Goal: Task Accomplishment & Management: Manage account settings

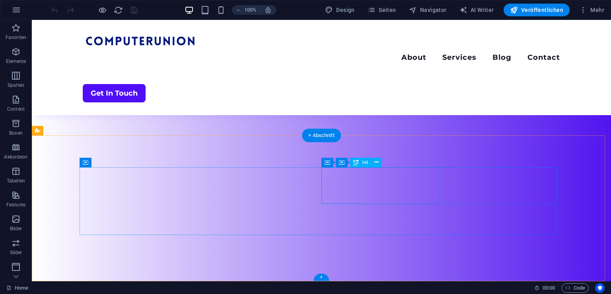
scroll to position [146, 0]
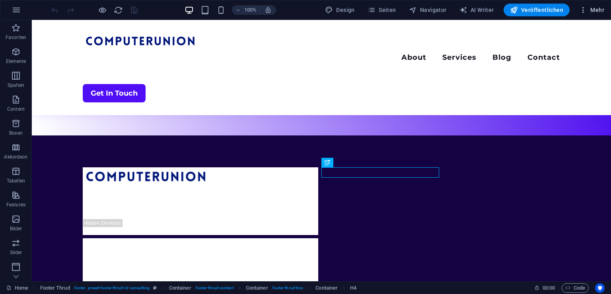
click at [590, 7] on span "Mehr" at bounding box center [591, 10] width 25 height 8
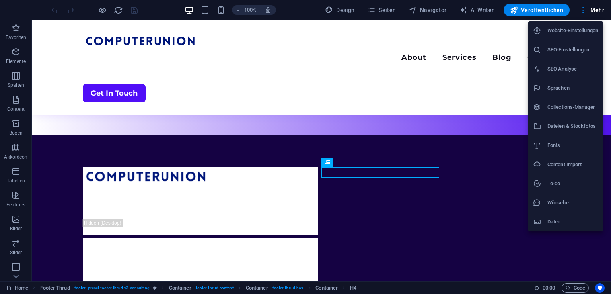
click at [584, 187] on h6 "To-do" at bounding box center [572, 184] width 51 height 10
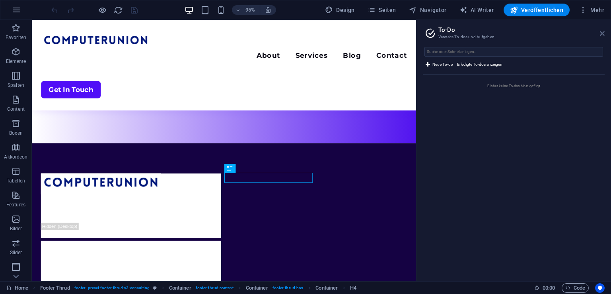
click at [604, 33] on icon at bounding box center [602, 33] width 5 height 6
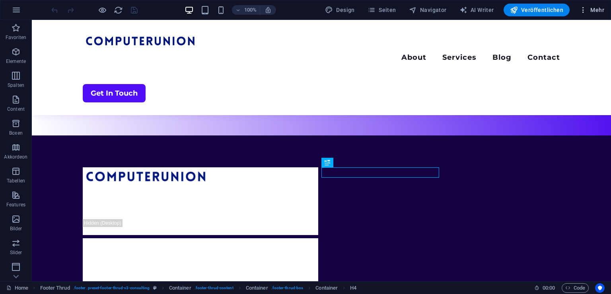
click at [599, 5] on button "Mehr" at bounding box center [591, 10] width 31 height 13
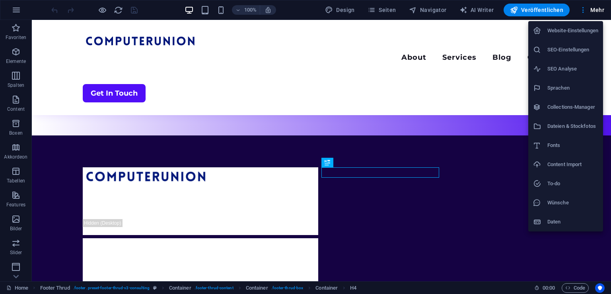
click at [579, 86] on h6 "Sprachen" at bounding box center [572, 88] width 51 height 10
select select "31"
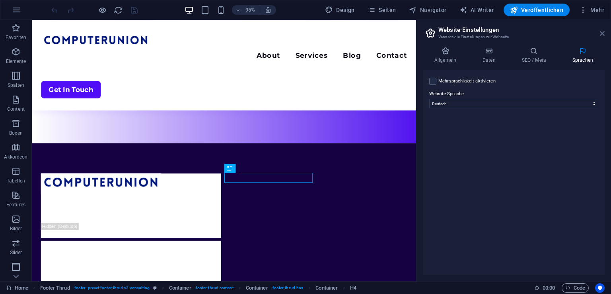
click at [602, 31] on icon at bounding box center [602, 33] width 5 height 6
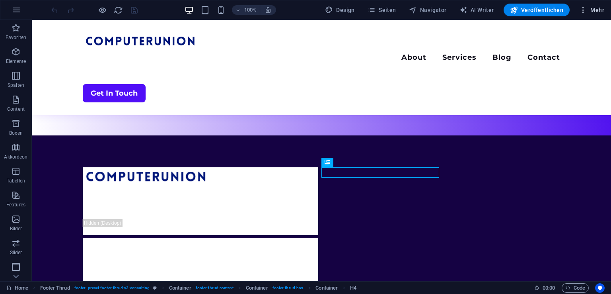
click at [602, 12] on span "Mehr" at bounding box center [591, 10] width 25 height 8
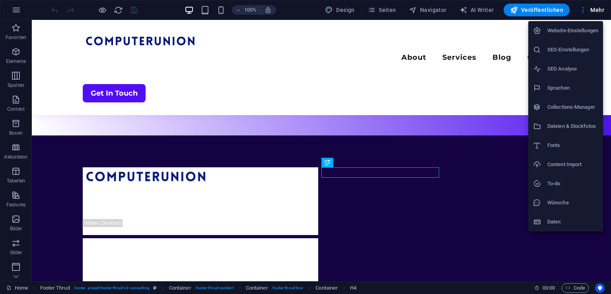
click at [463, 11] on div at bounding box center [305, 147] width 611 height 294
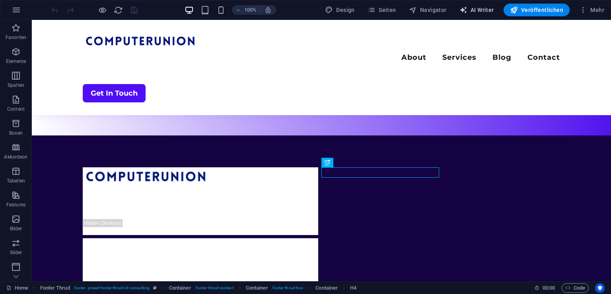
click at [477, 11] on span "AI Writer" at bounding box center [477, 10] width 35 height 8
select select "English"
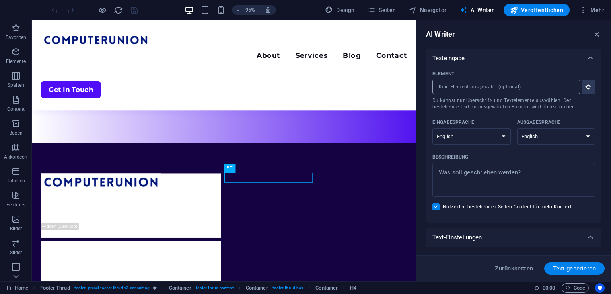
scroll to position [92, 0]
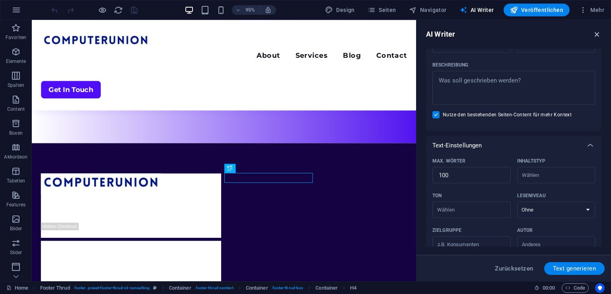
click at [597, 38] on icon "button" at bounding box center [597, 34] width 9 height 9
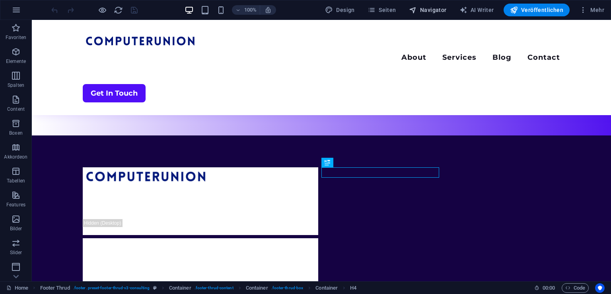
click at [417, 8] on icon "button" at bounding box center [413, 10] width 8 height 8
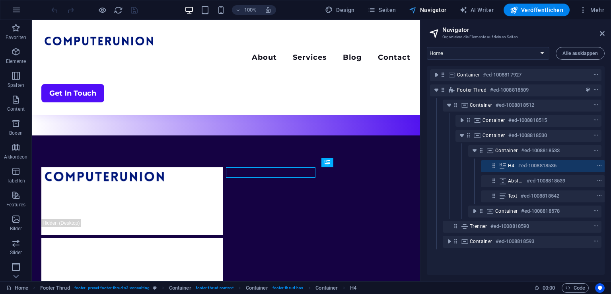
scroll to position [0, 2]
click at [395, 7] on span "Seiten" at bounding box center [382, 10] width 29 height 8
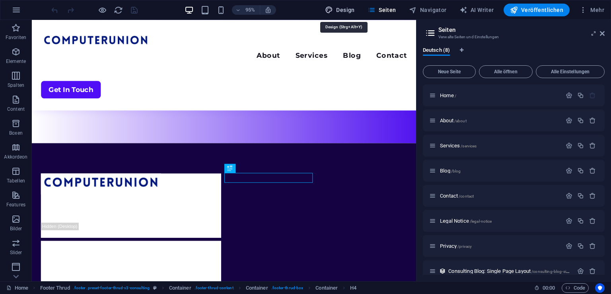
click at [347, 12] on span "Design" at bounding box center [340, 10] width 30 height 8
select select "700"
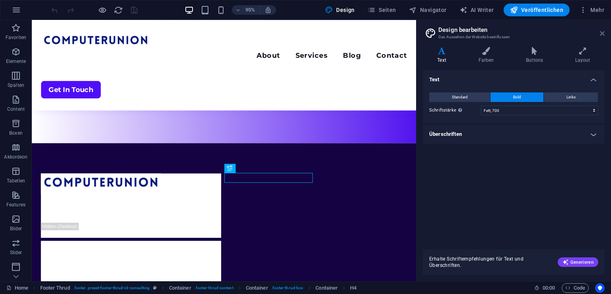
click at [602, 32] on icon at bounding box center [602, 33] width 5 height 6
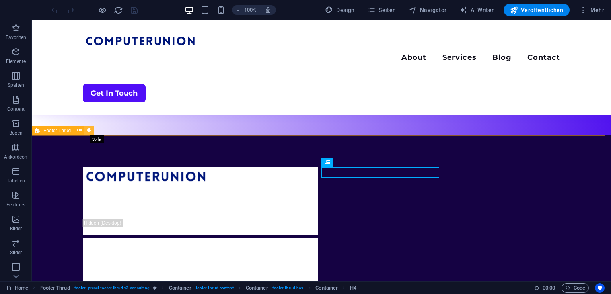
click at [88, 130] on icon at bounding box center [89, 130] width 4 height 8
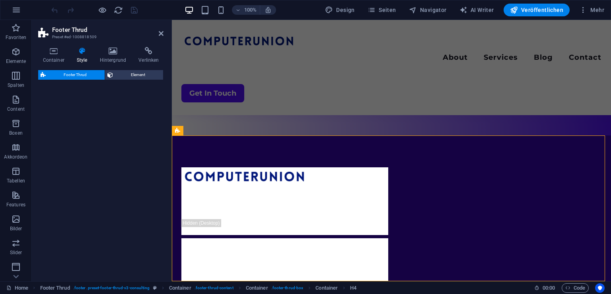
select select "rem"
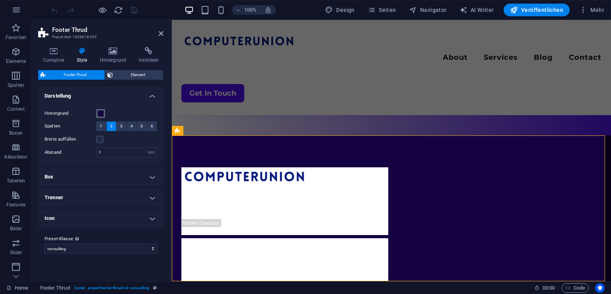
click at [101, 112] on span at bounding box center [100, 113] width 6 height 6
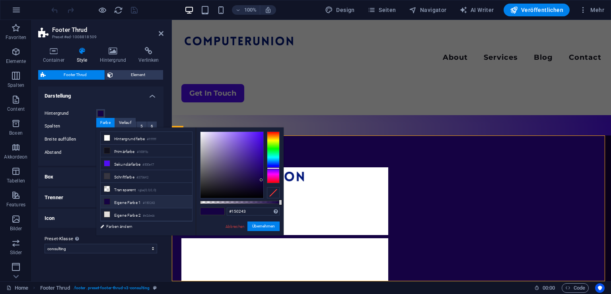
click at [120, 102] on div "Hintergrund Spalten 1 2 3 4 5 6 Breite auffüllen Abstand 1 rem px % vh vw" at bounding box center [101, 133] width 129 height 65
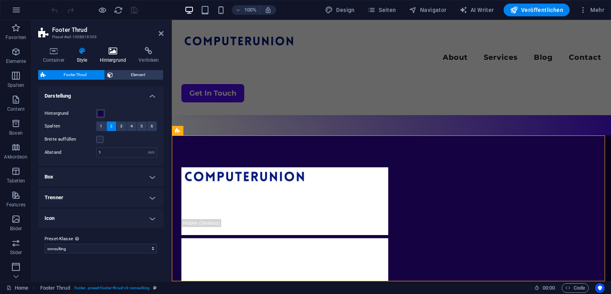
click at [124, 56] on h4 "Hintergrund" at bounding box center [114, 55] width 39 height 17
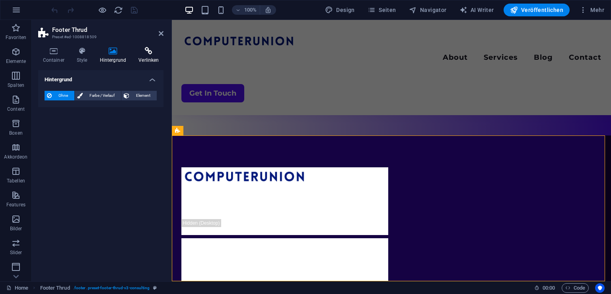
click at [143, 56] on h4 "Verlinken" at bounding box center [148, 55] width 29 height 17
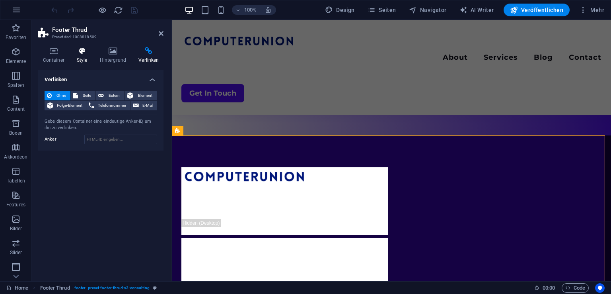
click at [74, 50] on icon at bounding box center [82, 51] width 20 height 8
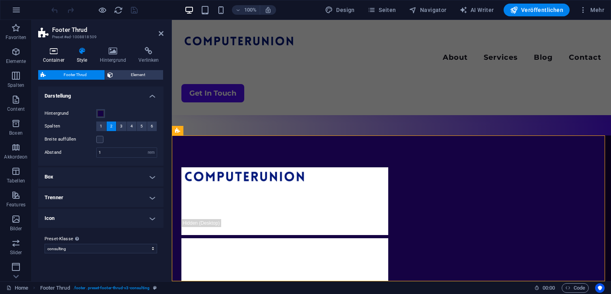
click at [61, 51] on icon at bounding box center [53, 51] width 31 height 8
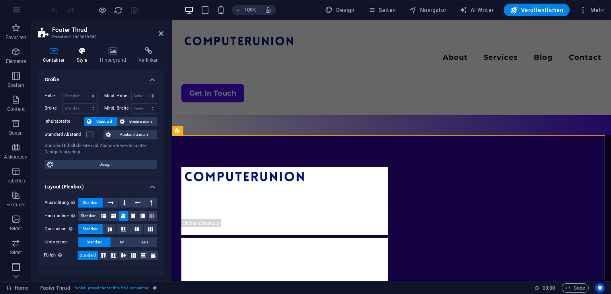
click at [80, 50] on icon at bounding box center [82, 51] width 20 height 8
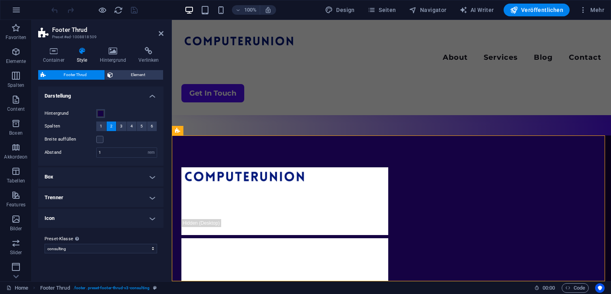
drag, startPoint x: 80, startPoint y: 50, endPoint x: 93, endPoint y: 108, distance: 59.1
click at [93, 108] on div "Container Style Hintergrund Verlinken Größe Höhe Standard px rem % vh vw Mind. …" at bounding box center [100, 161] width 125 height 228
click at [98, 109] on button "Hintergrund" at bounding box center [100, 113] width 9 height 9
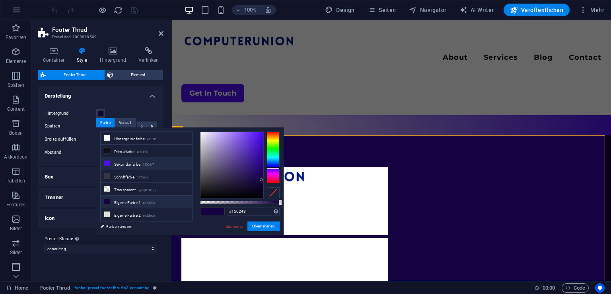
click at [140, 164] on li "Sekundärfarbe #500ef7" at bounding box center [147, 163] width 92 height 13
type input "#500ef7"
click at [263, 224] on button "Übernehmen" at bounding box center [263, 226] width 32 height 10
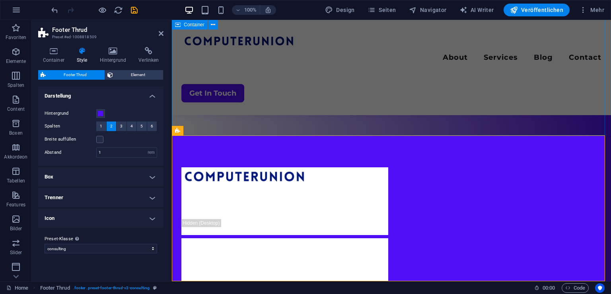
click at [318, 107] on div "Menu About Services Blog Contact Get In Touch" at bounding box center [391, 4] width 439 height 261
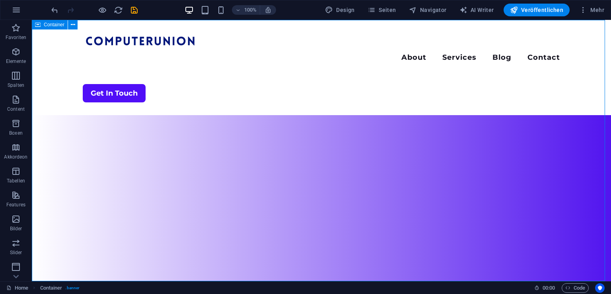
scroll to position [146, 0]
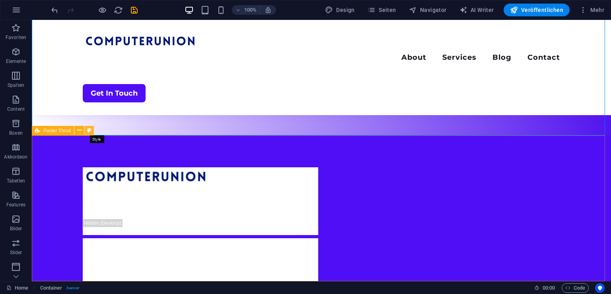
click at [88, 131] on icon at bounding box center [89, 130] width 4 height 8
select select "rem"
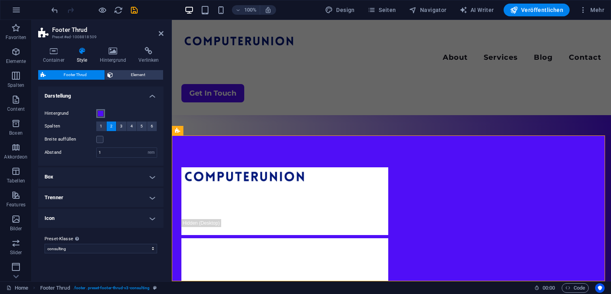
click at [101, 113] on span at bounding box center [100, 113] width 6 height 6
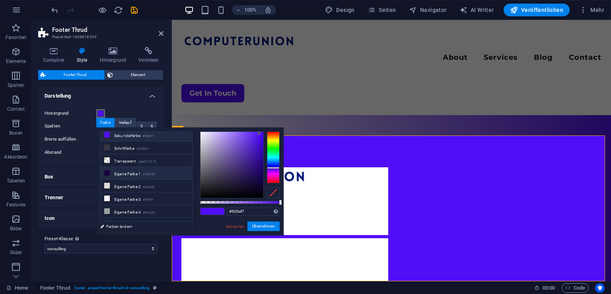
scroll to position [33, 0]
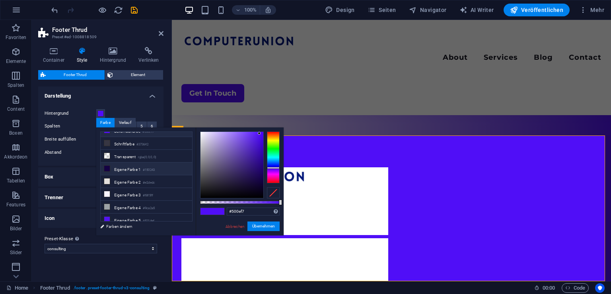
click at [149, 167] on small "#150243" at bounding box center [149, 170] width 12 height 6
type input "#150243"
click at [262, 228] on button "Übernehmen" at bounding box center [263, 226] width 32 height 10
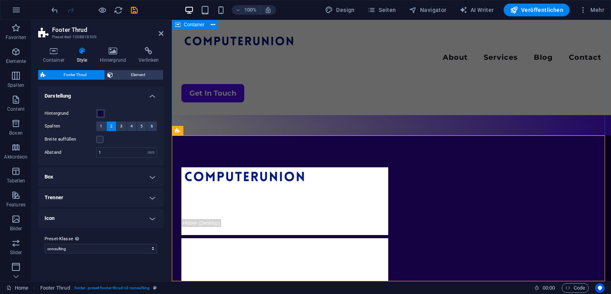
click at [318, 121] on div "Menu About Services Blog Contact Get In Touch" at bounding box center [391, 4] width 439 height 261
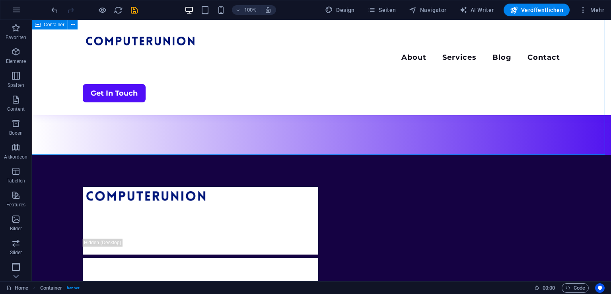
scroll to position [146, 0]
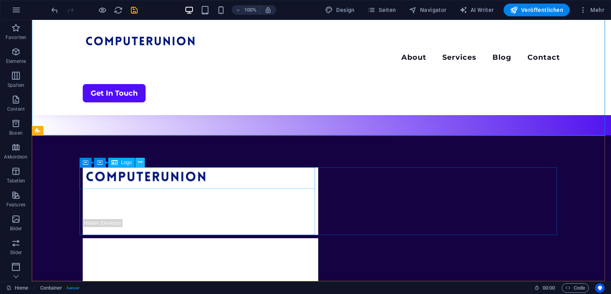
click at [141, 165] on icon at bounding box center [140, 162] width 4 height 8
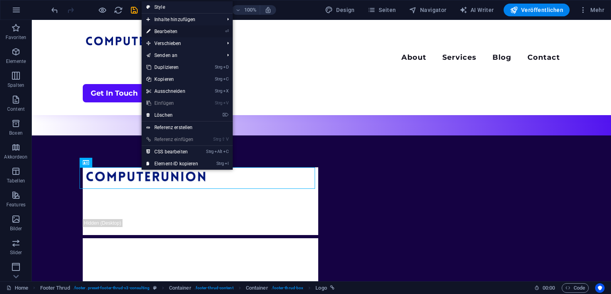
click at [181, 34] on link "⏎ Bearbeiten" at bounding box center [172, 31] width 61 height 12
select select "px"
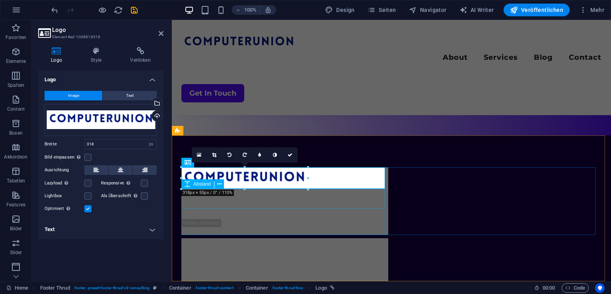
click at [216, 193] on div at bounding box center [284, 199] width 207 height 20
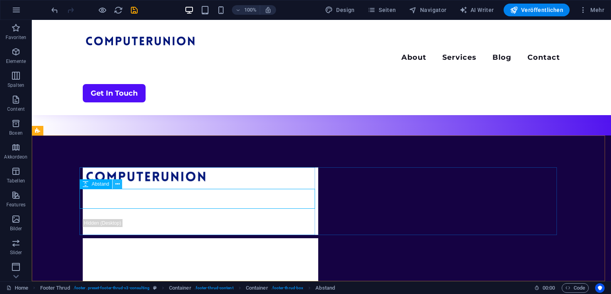
click at [118, 185] on icon at bounding box center [117, 184] width 4 height 8
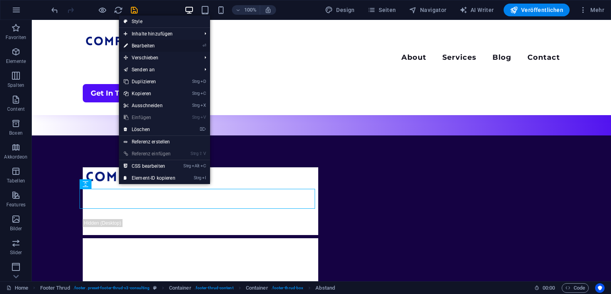
click at [186, 47] on li "⏎ Bearbeiten" at bounding box center [164, 46] width 91 height 12
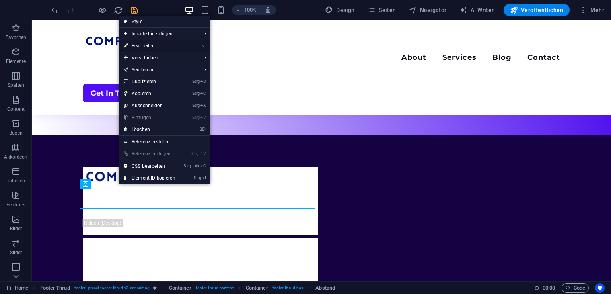
click at [186, 47] on li "⏎ Bearbeiten" at bounding box center [164, 46] width 91 height 12
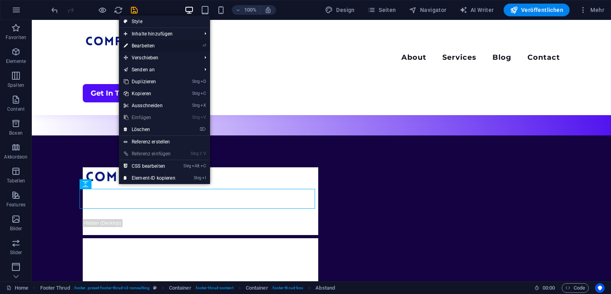
click at [186, 47] on li "⏎ Bearbeiten" at bounding box center [164, 46] width 91 height 12
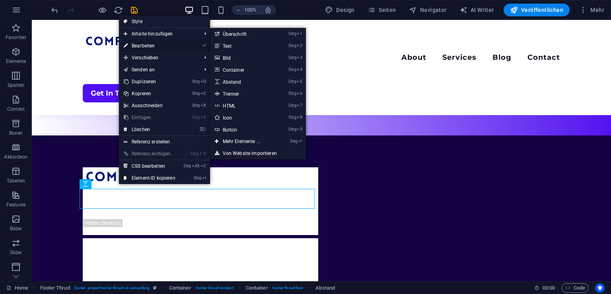
drag, startPoint x: 186, startPoint y: 47, endPoint x: 195, endPoint y: 46, distance: 8.8
click at [195, 46] on li "⏎ Bearbeiten" at bounding box center [164, 46] width 91 height 12
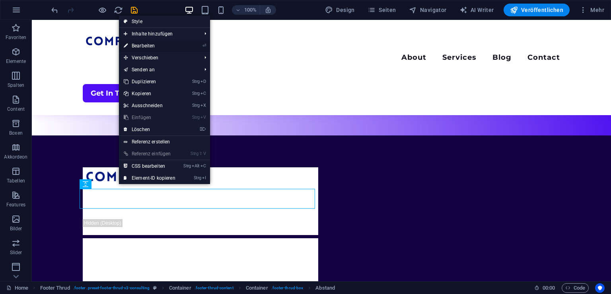
click at [195, 46] on li "⏎ Bearbeiten" at bounding box center [164, 46] width 91 height 12
click at [197, 42] on li "⏎ Bearbeiten" at bounding box center [164, 46] width 91 height 12
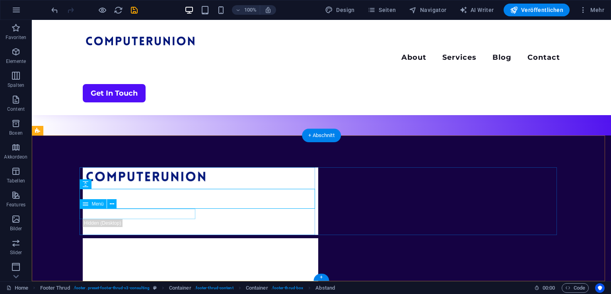
click at [132, 216] on nav "About Services Blog Contact" at bounding box center [201, 214] width 236 height 10
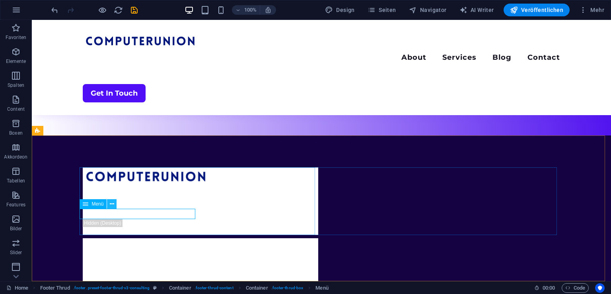
click at [108, 205] on button at bounding box center [112, 204] width 10 height 10
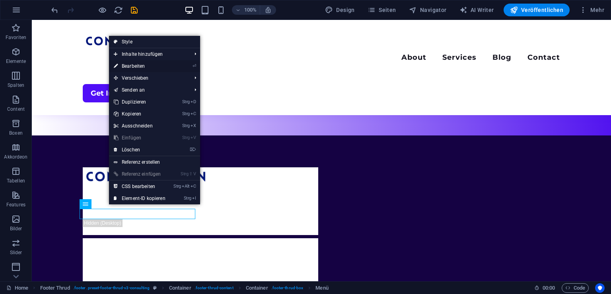
click at [163, 67] on link "⏎ Bearbeiten" at bounding box center [139, 66] width 61 height 12
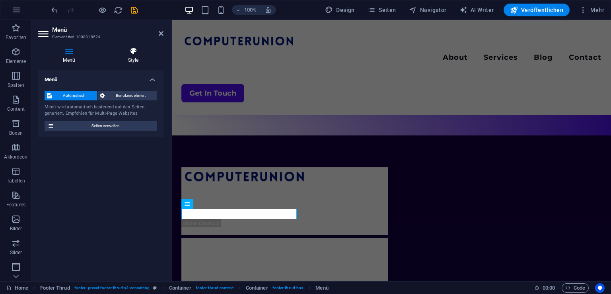
click at [127, 54] on icon at bounding box center [133, 51] width 60 height 8
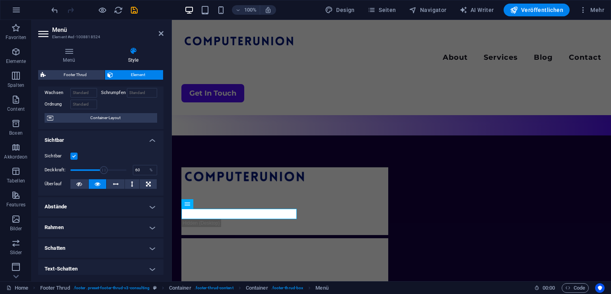
scroll to position [0, 0]
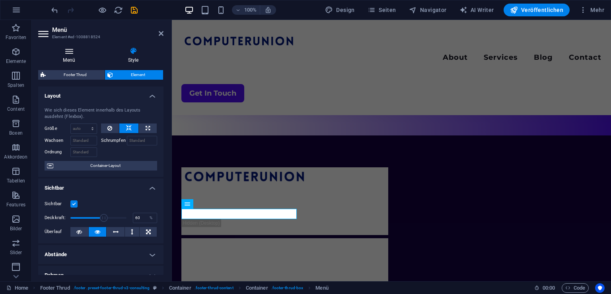
click at [70, 53] on icon at bounding box center [69, 51] width 62 height 8
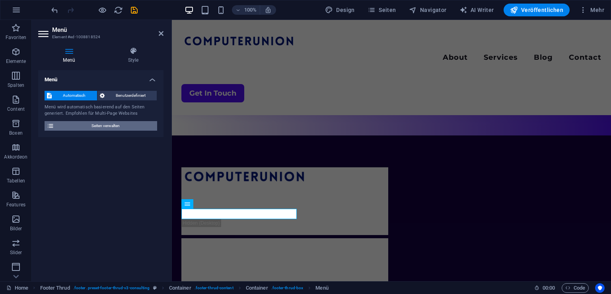
click at [131, 123] on span "Seiten verwalten" at bounding box center [105, 126] width 98 height 10
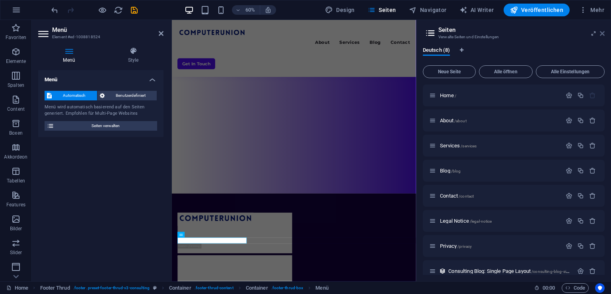
click at [604, 32] on icon at bounding box center [602, 33] width 5 height 6
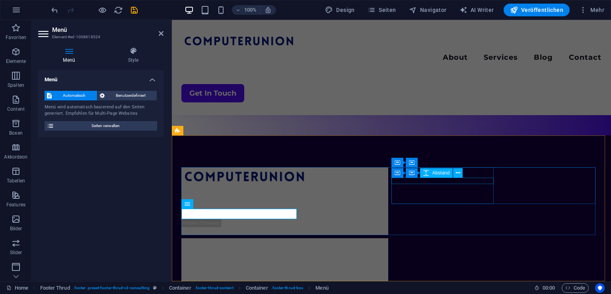
click at [388, 248] on div at bounding box center [284, 251] width 207 height 6
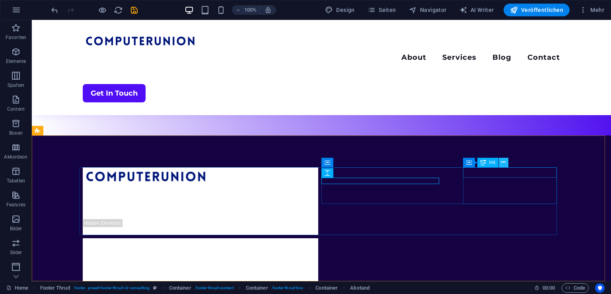
click at [500, 162] on button at bounding box center [504, 163] width 10 height 10
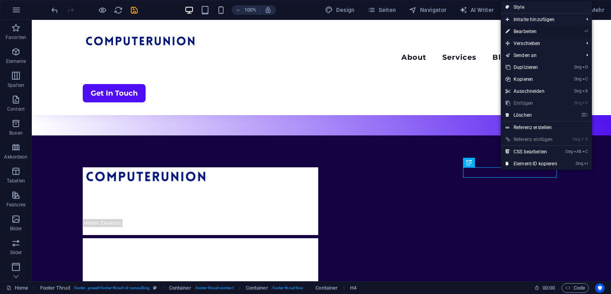
click at [519, 30] on link "⏎ Bearbeiten" at bounding box center [531, 31] width 61 height 12
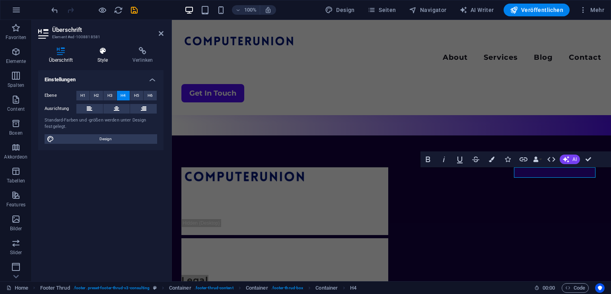
click at [99, 51] on icon at bounding box center [103, 51] width 32 height 8
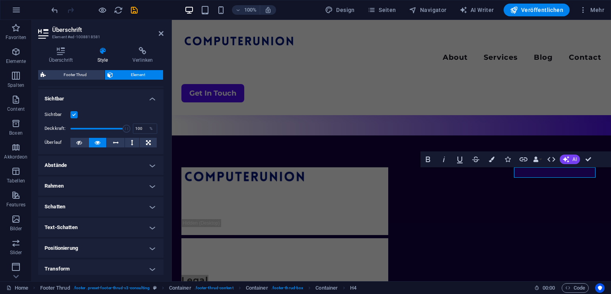
scroll to position [40, 0]
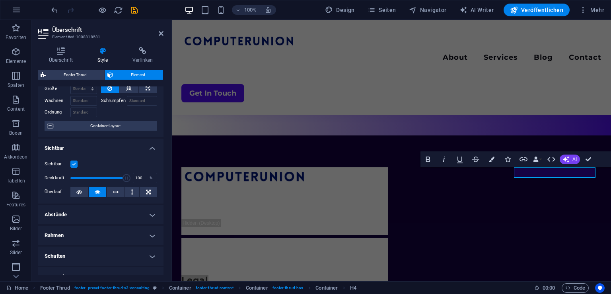
click at [76, 165] on label at bounding box center [73, 163] width 7 height 7
click at [0, 0] on input "Sichtbar" at bounding box center [0, 0] width 0 height 0
click at [76, 165] on label at bounding box center [73, 163] width 7 height 7
click at [0, 0] on input "Sichtbar" at bounding box center [0, 0] width 0 height 0
click at [134, 145] on h4 "Sichtbar" at bounding box center [100, 145] width 125 height 14
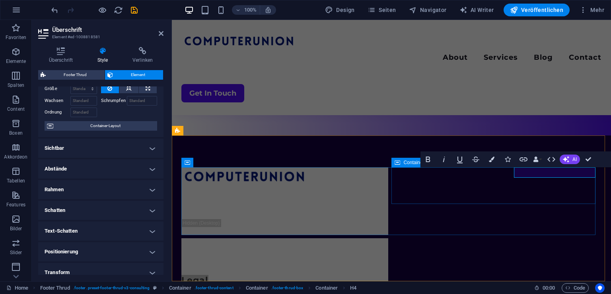
click at [388, 238] on div "Visit [GEOGRAPHIC_DATA] Legal Legal Notice Privacy Policy" at bounding box center [284, 275] width 207 height 74
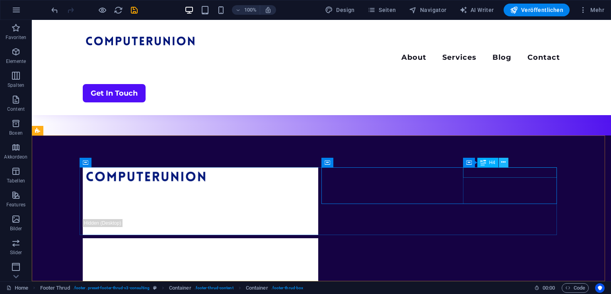
click at [502, 161] on icon at bounding box center [503, 162] width 4 height 8
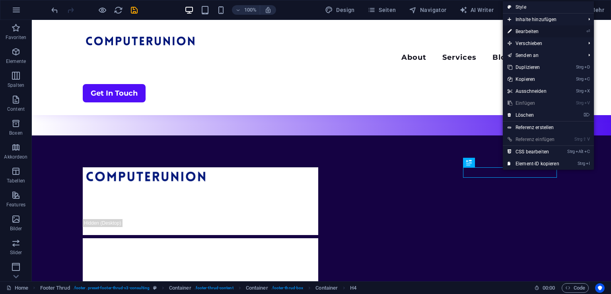
click at [537, 32] on link "⏎ Bearbeiten" at bounding box center [533, 31] width 61 height 12
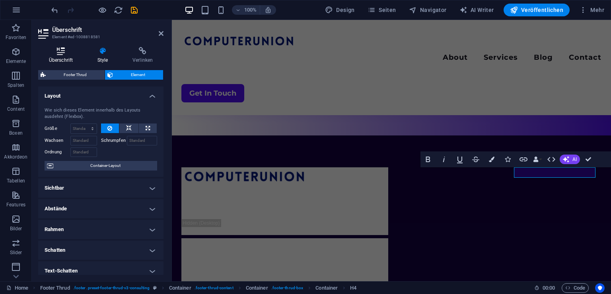
click at [60, 60] on h4 "Überschrift" at bounding box center [62, 55] width 49 height 17
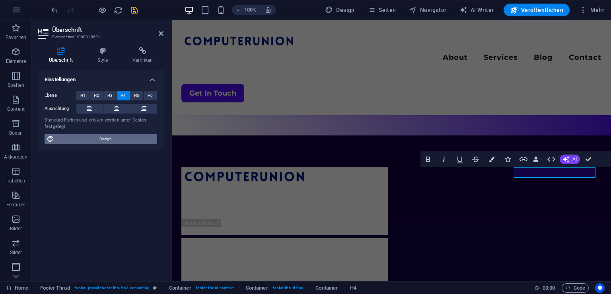
click at [68, 142] on span "Design" at bounding box center [105, 139] width 98 height 10
select select "700"
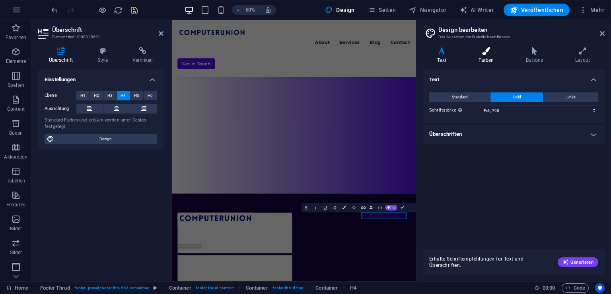
click at [493, 55] on h4 "Farben" at bounding box center [488, 55] width 48 height 17
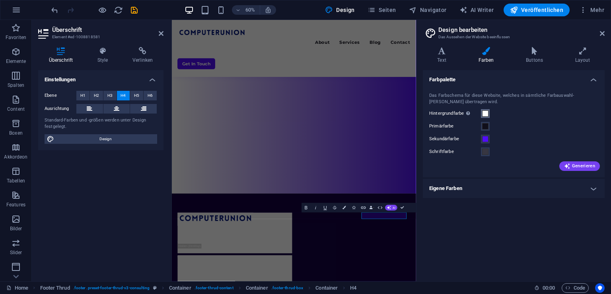
click at [485, 114] on span at bounding box center [485, 113] width 6 height 6
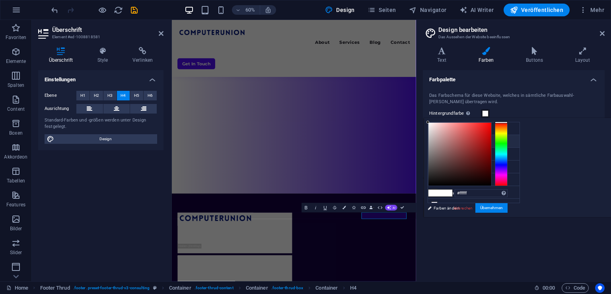
click at [482, 139] on li "Primärfarbe #100f1b" at bounding box center [474, 141] width 92 height 13
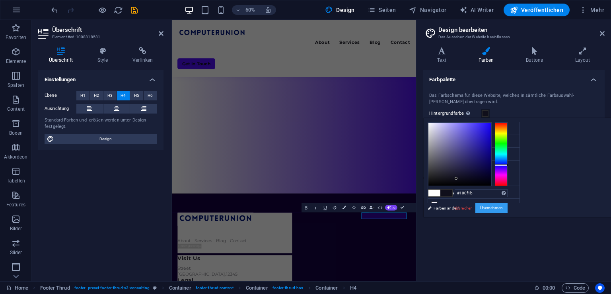
click at [508, 204] on button "Übernehmen" at bounding box center [491, 208] width 32 height 10
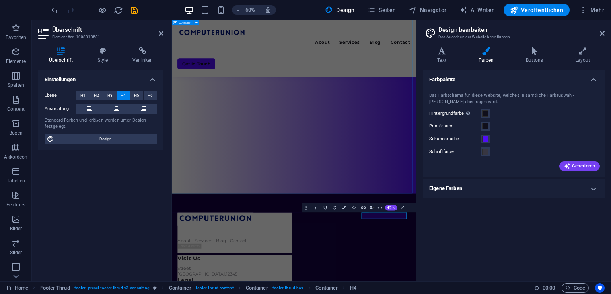
click at [534, 190] on div "Menu About Services Blog Contact Get In Touch" at bounding box center [375, 91] width 407 height 435
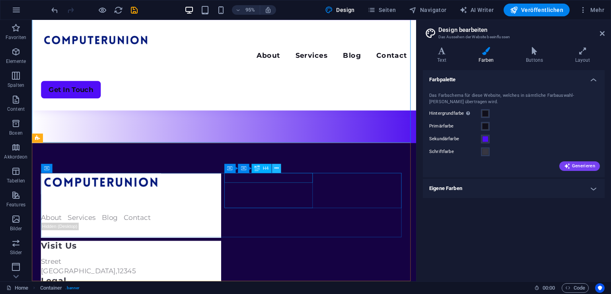
click at [278, 168] on icon at bounding box center [277, 168] width 4 height 8
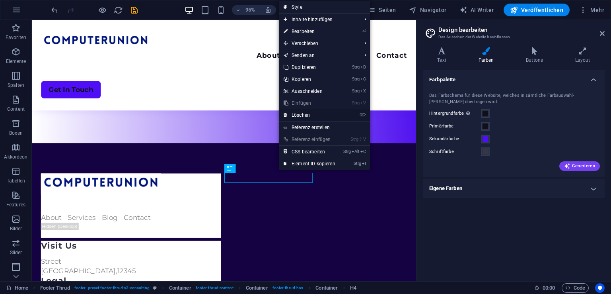
click at [302, 110] on link "⌦ Löschen" at bounding box center [309, 115] width 61 height 12
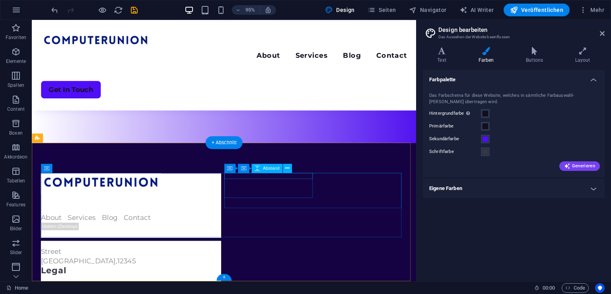
click at [231, 252] on div at bounding box center [136, 255] width 190 height 6
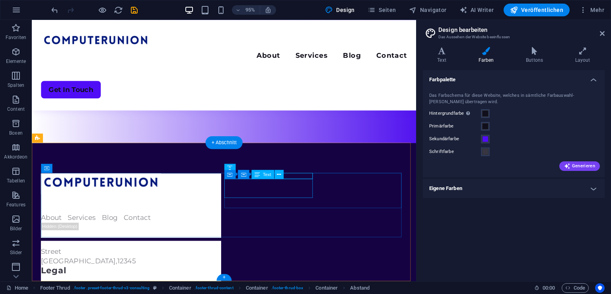
click at [231, 258] on div "[GEOGRAPHIC_DATA]" at bounding box center [136, 268] width 190 height 20
click at [231, 252] on div at bounding box center [136, 255] width 190 height 6
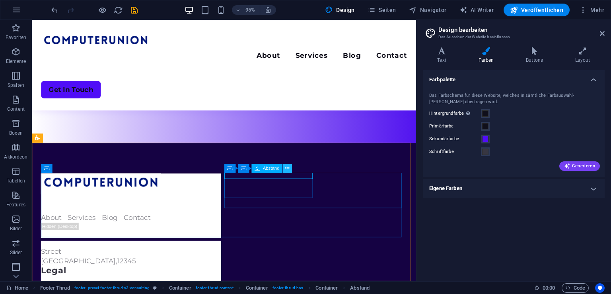
click at [285, 164] on icon at bounding box center [287, 168] width 4 height 8
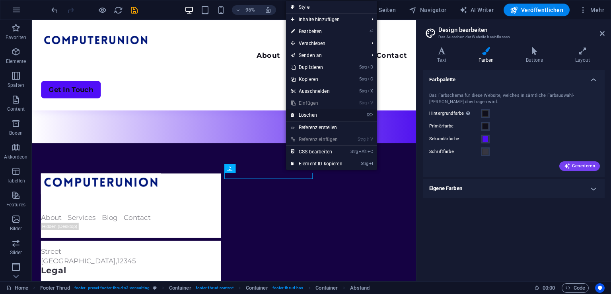
click at [318, 111] on link "⌦ Löschen" at bounding box center [316, 115] width 61 height 12
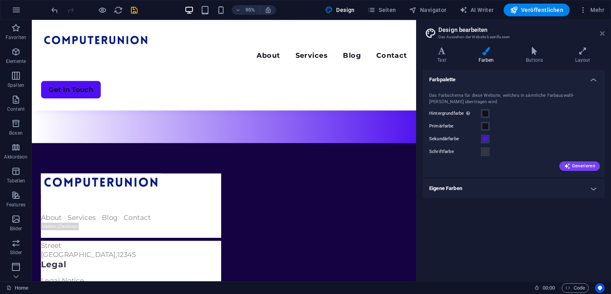
click at [604, 35] on icon at bounding box center [602, 33] width 5 height 6
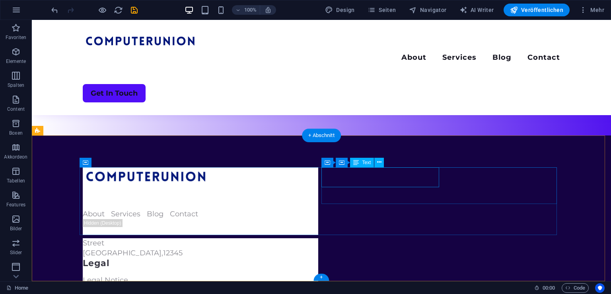
click at [318, 238] on div "[GEOGRAPHIC_DATA]" at bounding box center [201, 248] width 236 height 20
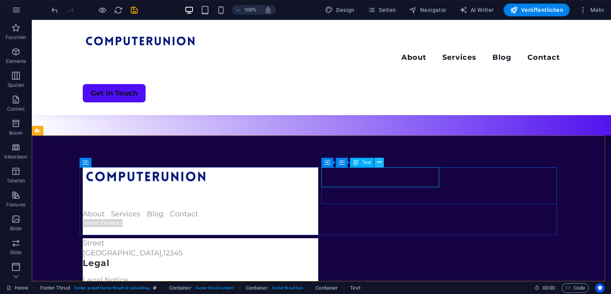
click at [377, 160] on icon at bounding box center [379, 162] width 4 height 8
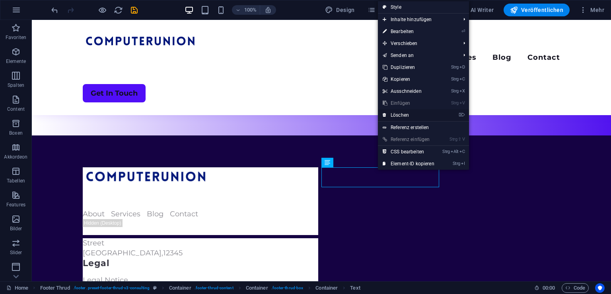
click at [404, 116] on link "⌦ Löschen" at bounding box center [408, 115] width 61 height 12
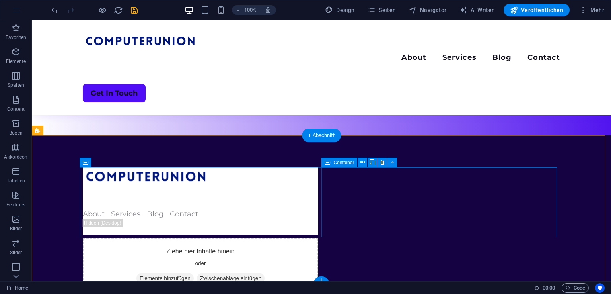
click at [318, 238] on div "Ziehe hier Inhalte hinein oder Elemente hinzufügen Zwischenablage einfügen Lega…" at bounding box center [201, 284] width 236 height 93
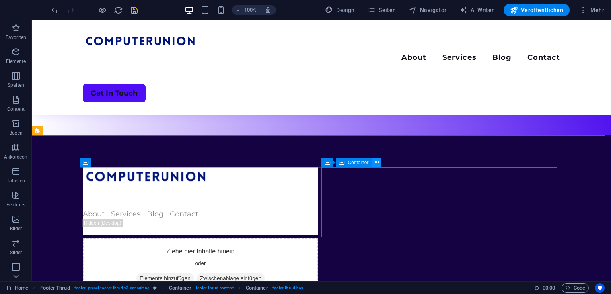
click at [376, 161] on icon at bounding box center [377, 162] width 4 height 8
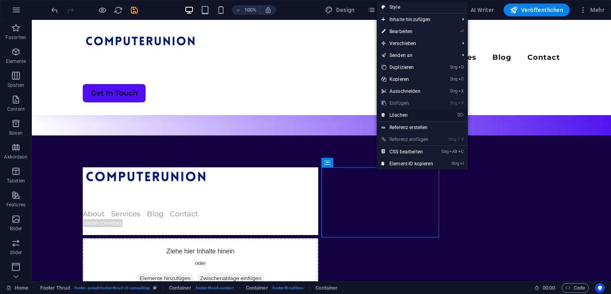
click at [408, 114] on link "⌦ Löschen" at bounding box center [407, 115] width 61 height 12
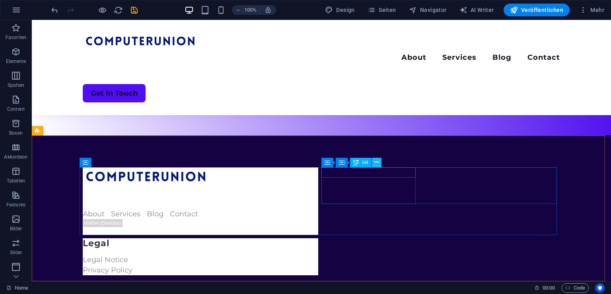
click at [379, 161] on button at bounding box center [377, 163] width 10 height 10
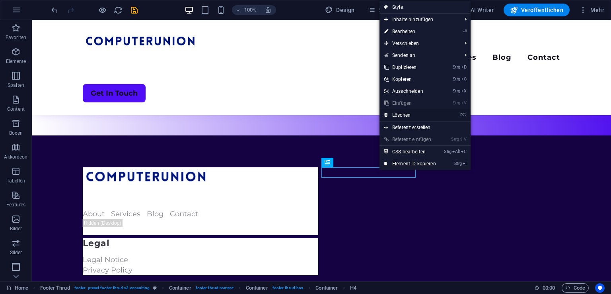
click at [402, 110] on link "⌦ Löschen" at bounding box center [410, 115] width 61 height 12
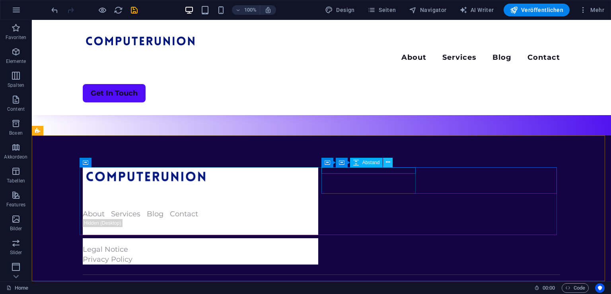
click at [388, 162] on icon at bounding box center [388, 162] width 4 height 8
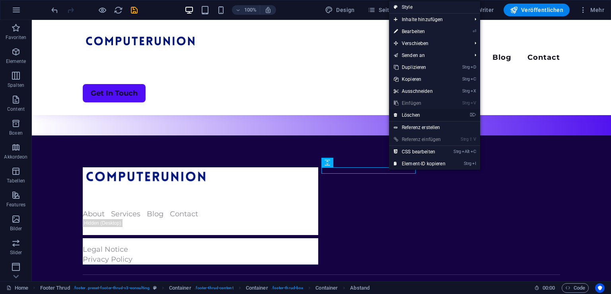
click at [421, 112] on link "⌦ Löschen" at bounding box center [419, 115] width 61 height 12
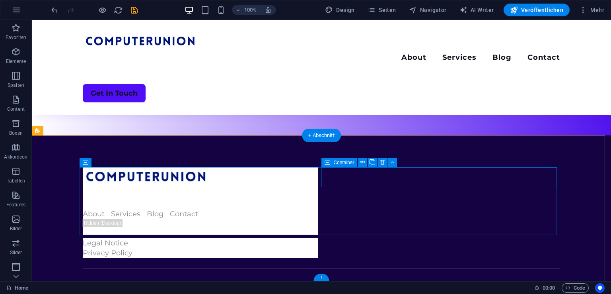
click at [318, 238] on div "Legal Notice Privacy Policy" at bounding box center [201, 248] width 236 height 20
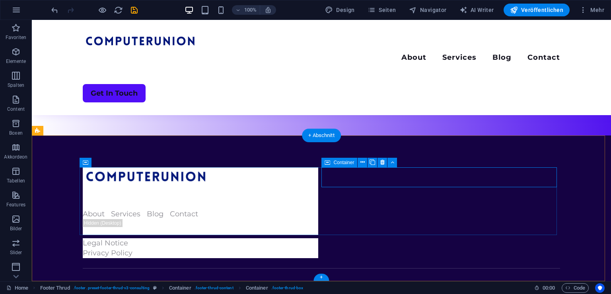
click at [318, 238] on div "Legal Notice Privacy Policy" at bounding box center [201, 248] width 236 height 20
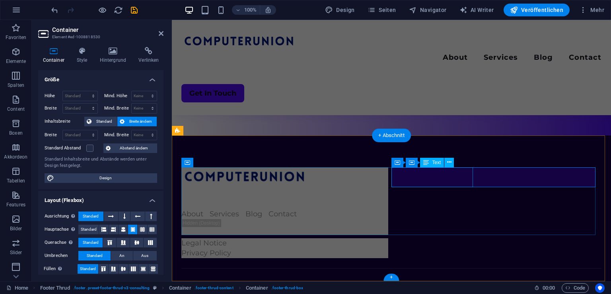
click at [388, 238] on div "Legal Notice Privacy Policy" at bounding box center [284, 248] width 207 height 20
click at [447, 161] on icon at bounding box center [449, 162] width 4 height 8
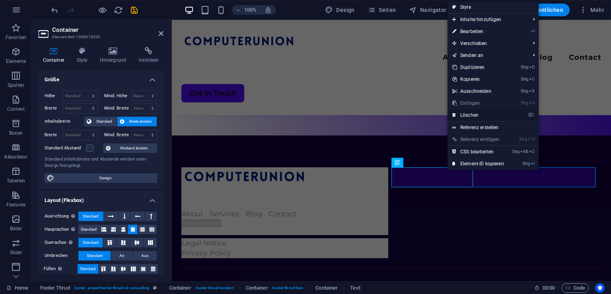
click at [481, 114] on link "⌦ Löschen" at bounding box center [478, 115] width 61 height 12
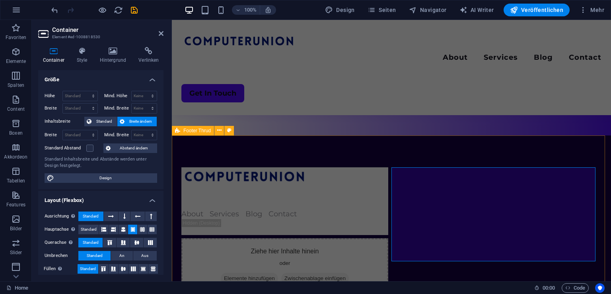
click at [463, 165] on div "About Services Blog Contact Ziehe hier Inhalte hinein oder Elemente hinzufügen …" at bounding box center [391, 264] width 439 height 259
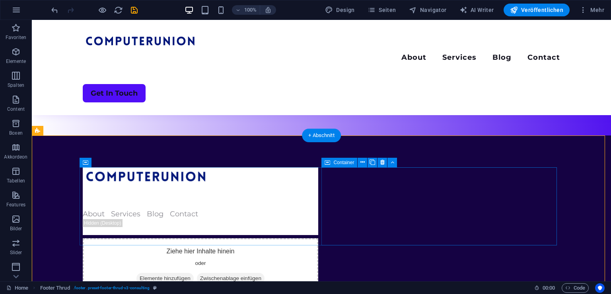
click at [318, 238] on div "Ziehe hier Inhalte hinein oder Elemente hinzufügen Zwischenablage einfügen" at bounding box center [201, 266] width 236 height 56
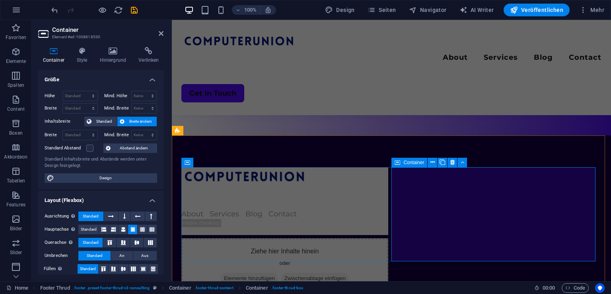
click at [388, 238] on div "Ziehe hier Inhalte hinein oder Elemente hinzufügen Zwischenablage einfügen" at bounding box center [284, 266] width 207 height 56
click at [444, 160] on button at bounding box center [447, 163] width 10 height 10
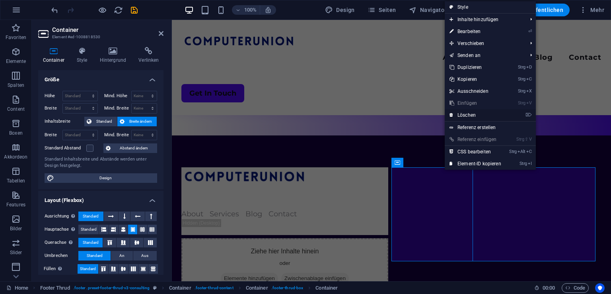
click at [472, 112] on link "⌦ Löschen" at bounding box center [475, 115] width 61 height 12
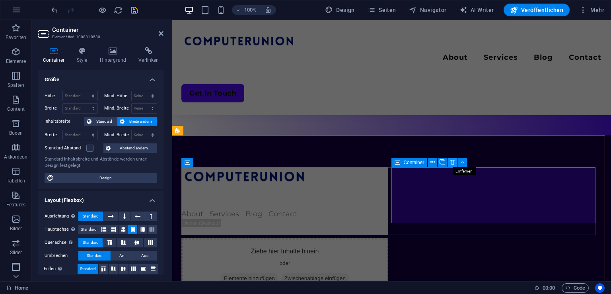
click at [452, 164] on icon at bounding box center [452, 162] width 4 height 8
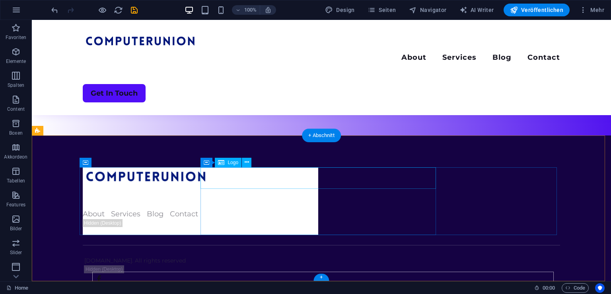
click at [318, 177] on div at bounding box center [201, 178] width 236 height 22
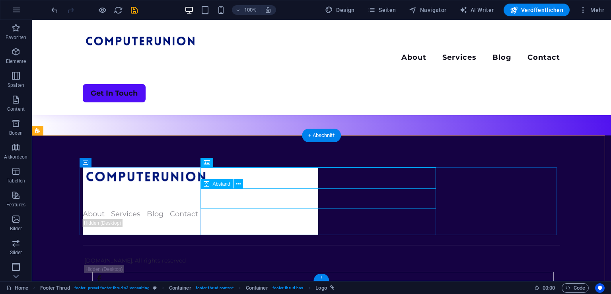
click at [318, 195] on div at bounding box center [201, 199] width 236 height 20
click at [173, 203] on div "About Services Blog Contact" at bounding box center [321, 201] width 477 height 68
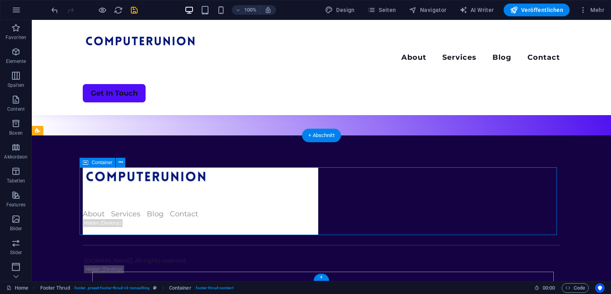
click at [173, 203] on div "About Services Blog Contact" at bounding box center [321, 201] width 477 height 68
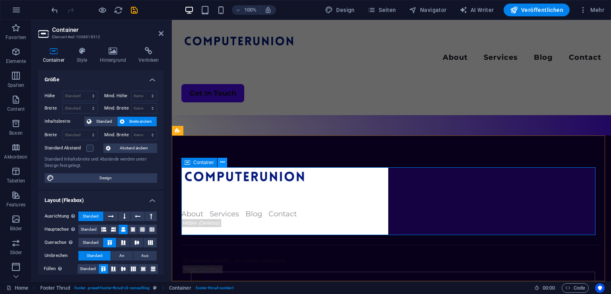
click at [222, 160] on icon at bounding box center [222, 162] width 4 height 8
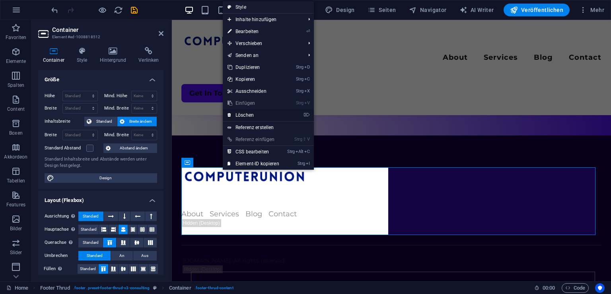
click at [266, 116] on link "⌦ Löschen" at bounding box center [253, 115] width 61 height 12
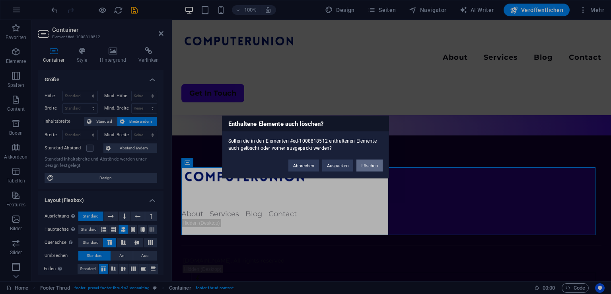
click at [361, 164] on button "Löschen" at bounding box center [369, 166] width 26 height 12
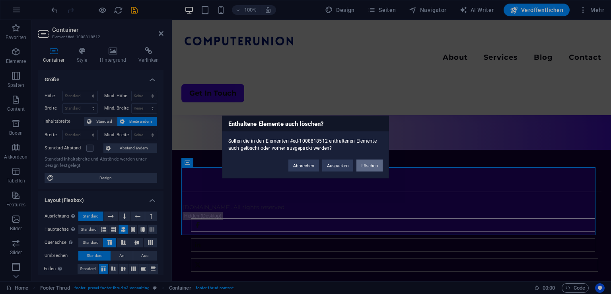
scroll to position [78, 0]
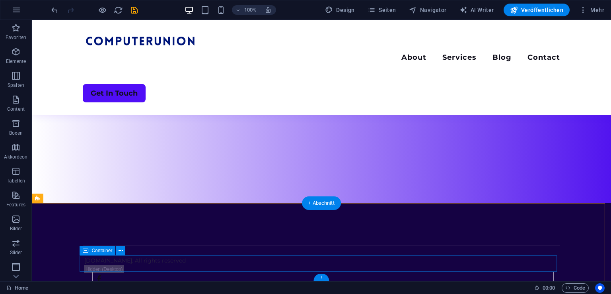
click at [201, 261] on div "[DOMAIN_NAME] . All rights reserved" at bounding box center [321, 290] width 477 height 70
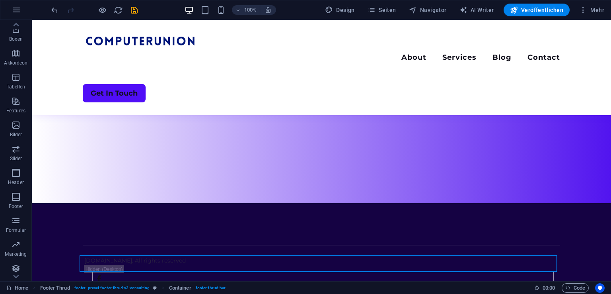
scroll to position [97, 0]
click at [6, 193] on span "Footer" at bounding box center [16, 198] width 32 height 19
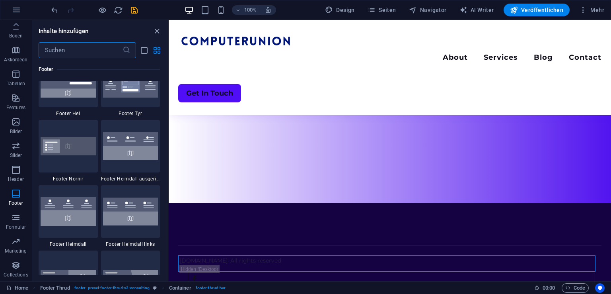
scroll to position [5294, 0]
click at [343, 12] on span "Design" at bounding box center [340, 10] width 30 height 8
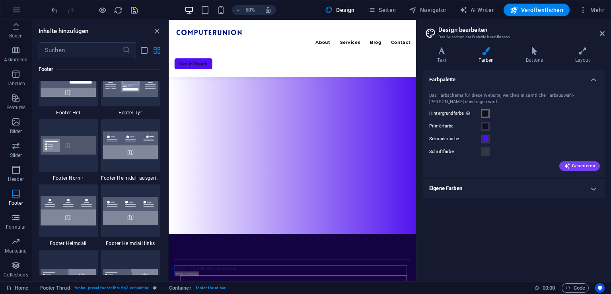
click at [483, 115] on span at bounding box center [485, 113] width 6 height 6
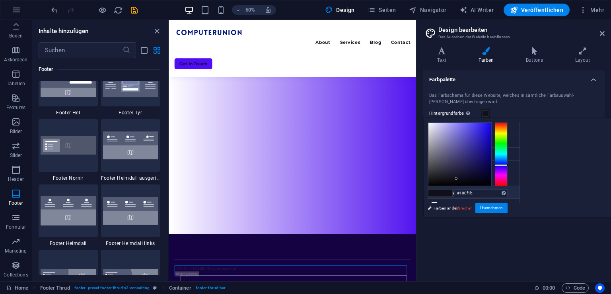
click at [457, 189] on li "Eigene Farbe 2 #e2dedc" at bounding box center [474, 192] width 92 height 13
type input "#e2dedc"
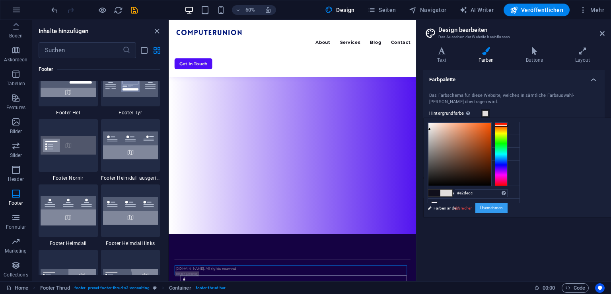
click at [508, 206] on button "Übernehmen" at bounding box center [491, 208] width 32 height 10
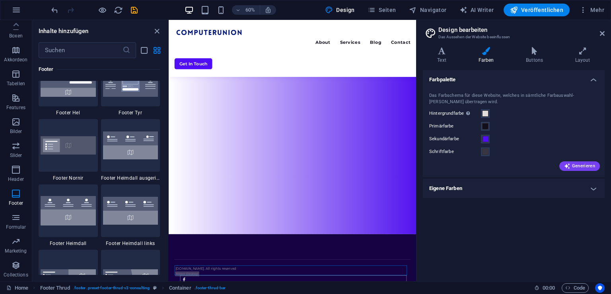
click at [535, 168] on div "Generieren" at bounding box center [514, 164] width 172 height 13
click at [486, 154] on span at bounding box center [485, 151] width 6 height 6
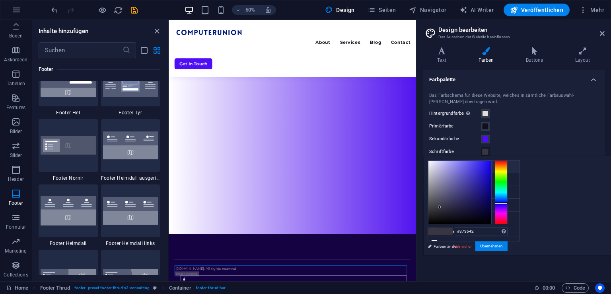
click at [475, 169] on li "Hintergrundfarbe #e2dedc" at bounding box center [474, 166] width 92 height 13
type input "#e2dedc"
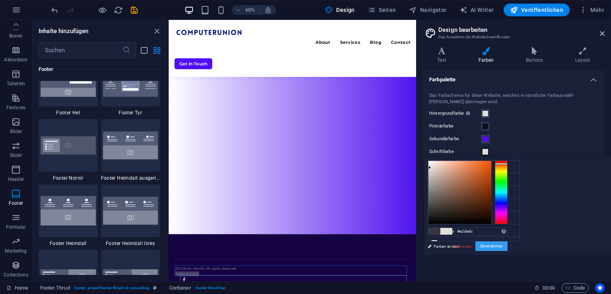
click at [508, 246] on button "Übernehmen" at bounding box center [491, 246] width 32 height 10
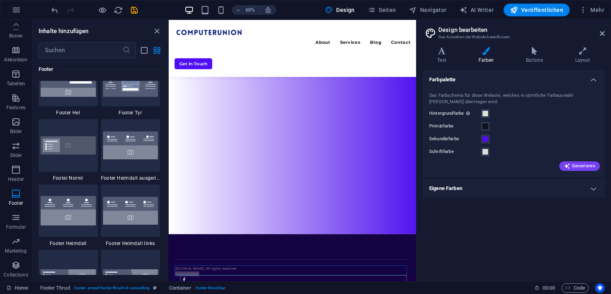
click at [563, 232] on div "Farbpalette Das Farbschema für diese Website, welches in sämtliche Farbauswahl-…" at bounding box center [514, 172] width 182 height 205
click at [542, 293] on div "Menu About Services Blog Contact Get In Touch" at bounding box center [375, 159] width 413 height 435
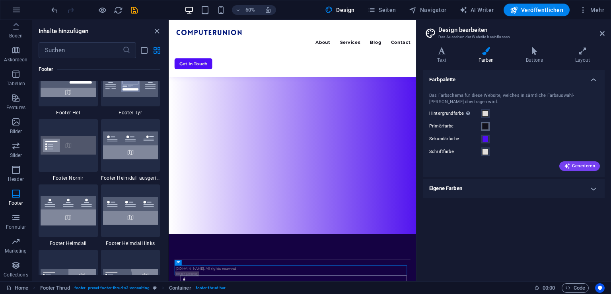
click at [484, 127] on span at bounding box center [485, 126] width 6 height 6
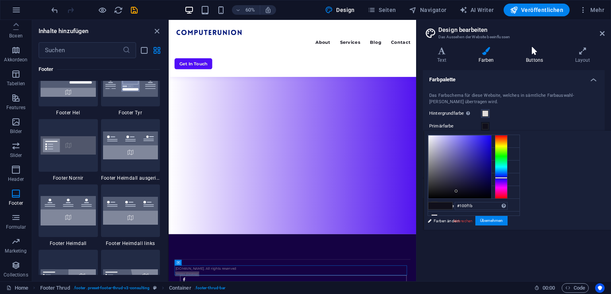
click at [547, 62] on h4 "Buttons" at bounding box center [536, 55] width 49 height 17
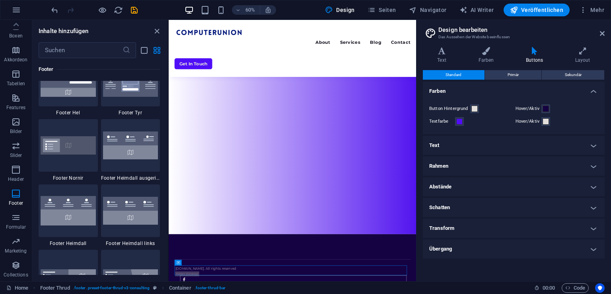
click at [605, 30] on aside "Design bearbeiten Das Aussehen der Website beeinflussen Varianten Text Farben B…" at bounding box center [513, 150] width 195 height 261
click at [603, 31] on icon at bounding box center [602, 33] width 5 height 6
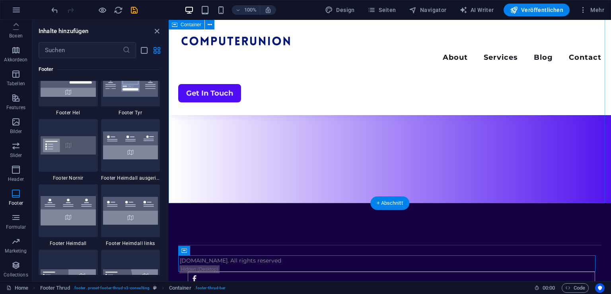
click at [511, 131] on div "Menu About Services Blog Contact Get In Touch" at bounding box center [390, 72] width 442 height 261
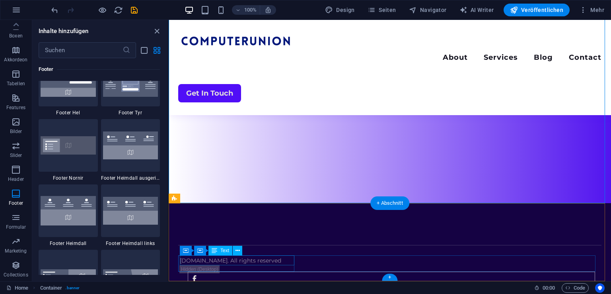
click at [256, 259] on div "[DOMAIN_NAME] . All rights reserved" at bounding box center [387, 260] width 415 height 10
click at [253, 259] on div "[DOMAIN_NAME] . All rights reserved" at bounding box center [389, 290] width 423 height 70
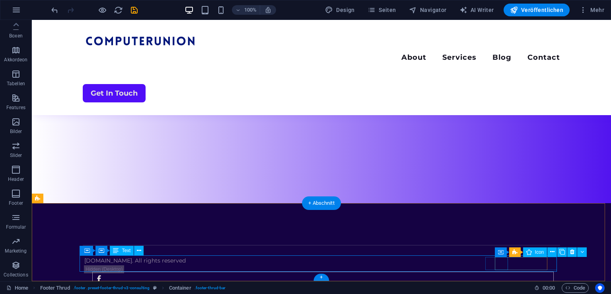
click at [497, 271] on figure at bounding box center [323, 278] width 462 height 14
click at [506, 271] on figure at bounding box center [323, 278] width 462 height 14
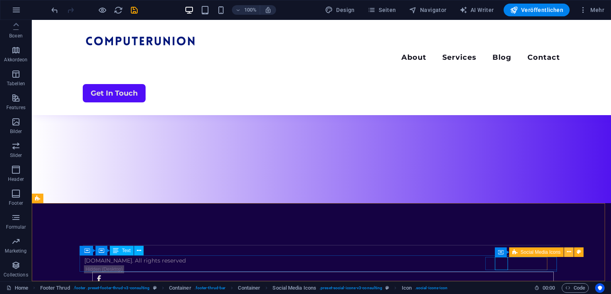
click at [566, 251] on button at bounding box center [569, 252] width 10 height 10
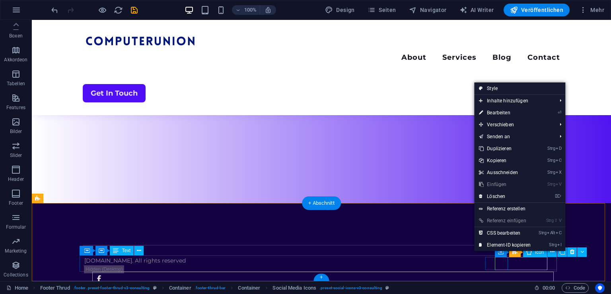
click at [500, 271] on figure at bounding box center [323, 278] width 462 height 14
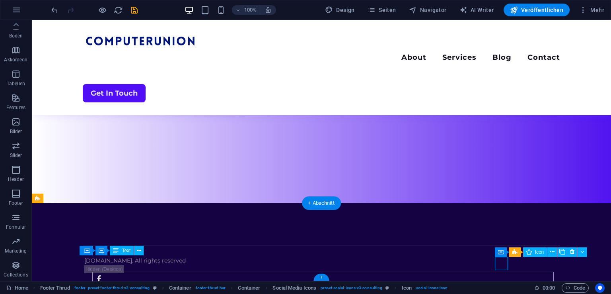
click at [500, 271] on figure at bounding box center [323, 278] width 462 height 14
select select "xMidYMid"
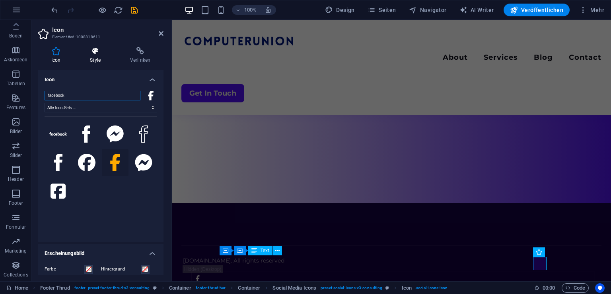
click at [105, 62] on h4 "Style" at bounding box center [97, 55] width 40 height 17
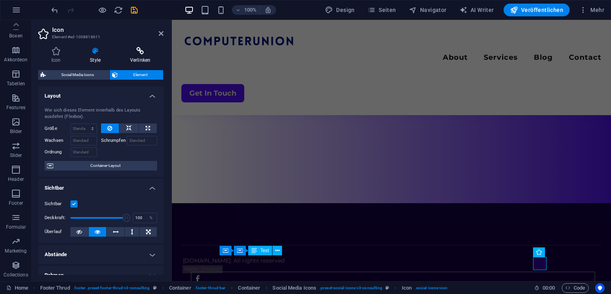
click at [157, 59] on h4 "Verlinken" at bounding box center [140, 55] width 47 height 17
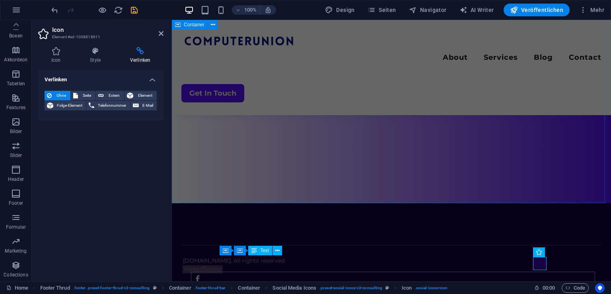
click at [240, 137] on div "Menu About Services Blog Contact Get In Touch" at bounding box center [391, 72] width 439 height 261
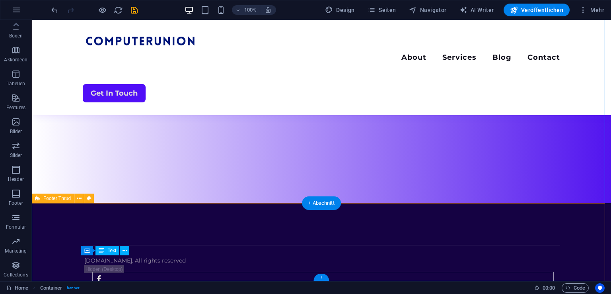
click at [486, 212] on div "[DOMAIN_NAME] . All rights reserved" at bounding box center [321, 268] width 579 height 131
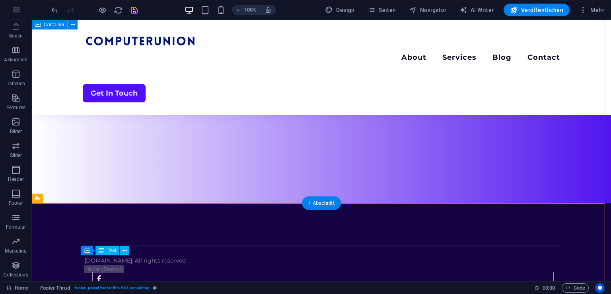
click at [488, 190] on div "Menu About Services Blog Contact Get In Touch" at bounding box center [321, 72] width 579 height 261
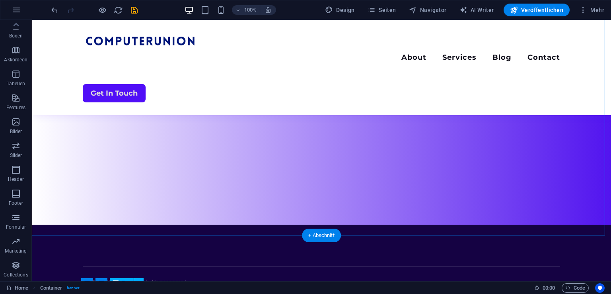
scroll to position [0, 0]
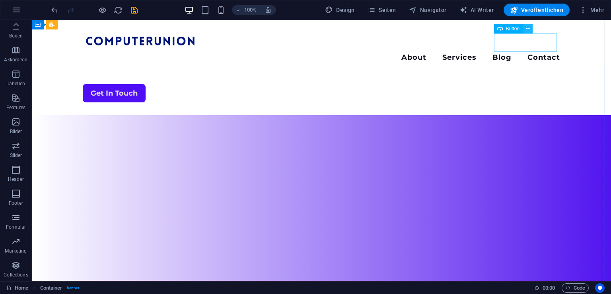
click at [528, 30] on icon at bounding box center [528, 29] width 4 height 8
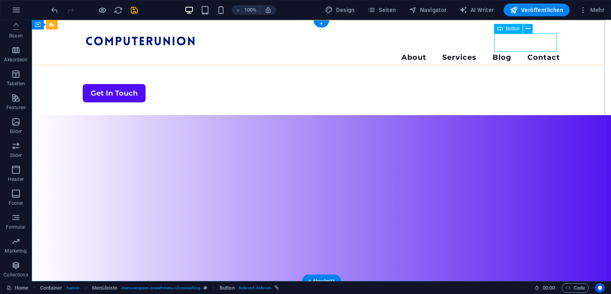
click at [540, 84] on div "Get In Touch" at bounding box center [321, 93] width 477 height 18
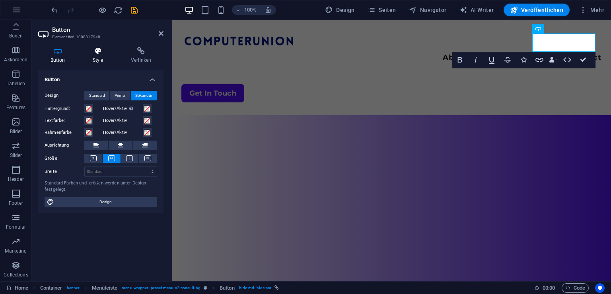
click at [105, 55] on icon at bounding box center [97, 51] width 35 height 8
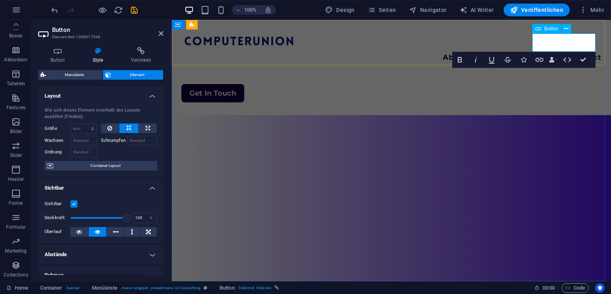
click at [244, 84] on link "Get In Touch" at bounding box center [212, 93] width 63 height 18
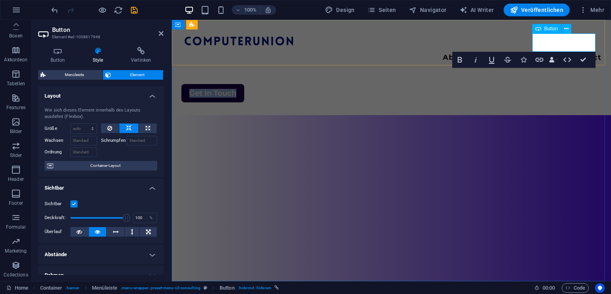
click at [244, 84] on link "Get In Touch" at bounding box center [212, 93] width 63 height 18
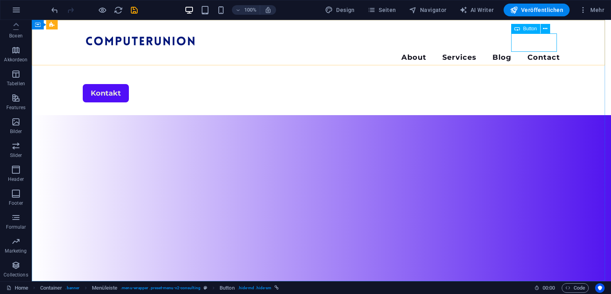
click at [530, 29] on span "Button" at bounding box center [530, 28] width 14 height 5
click at [544, 27] on icon at bounding box center [545, 29] width 4 height 8
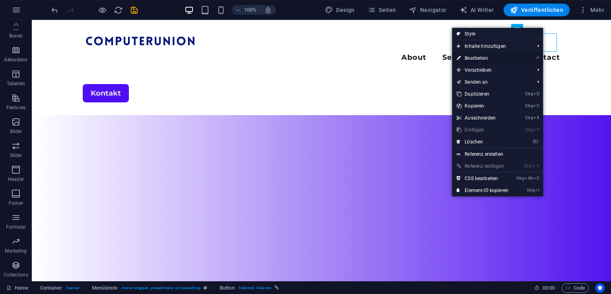
click at [504, 55] on link "⏎ Bearbeiten" at bounding box center [482, 58] width 61 height 12
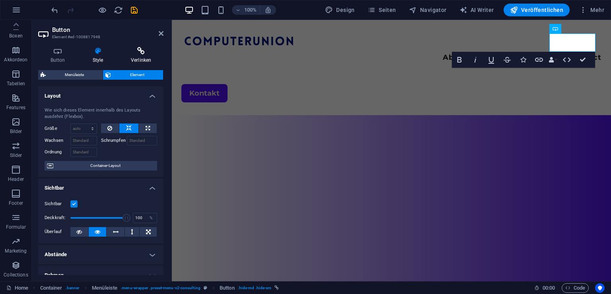
click at [132, 58] on h4 "Verlinken" at bounding box center [141, 55] width 45 height 17
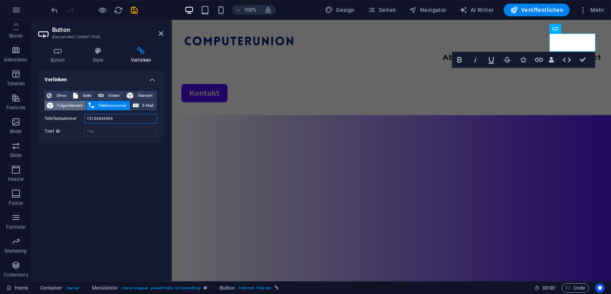
drag, startPoint x: 126, startPoint y: 118, endPoint x: 52, endPoint y: 105, distance: 75.1
click at [52, 105] on div "Ohne Seite Extern Element Folge-Element Telefonnummer E-Mail Seite Home About S…" at bounding box center [101, 113] width 113 height 45
click at [145, 104] on span "E-Mail" at bounding box center [147, 106] width 13 height 10
click at [119, 117] on input "E-Mail" at bounding box center [120, 119] width 73 height 10
click at [111, 130] on input "Titel Zusätzliche Linkbeschreibung, sollte nicht mit dem Linktext identisch sei…" at bounding box center [120, 132] width 73 height 10
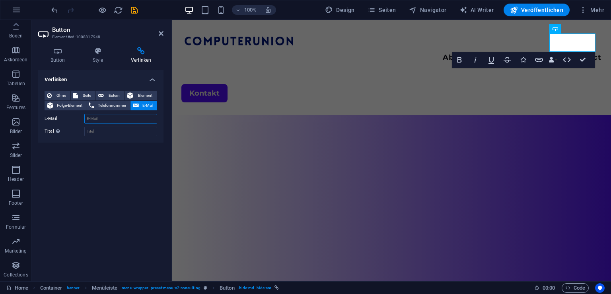
click at [119, 122] on input "E-Mail" at bounding box center [120, 119] width 73 height 10
click at [143, 65] on div "Button Style Verlinken Button Design Standard Primär Sekundär Hintergrund: Hove…" at bounding box center [100, 161] width 125 height 228
click at [555, 59] on button "Data Bindings" at bounding box center [552, 60] width 11 height 16
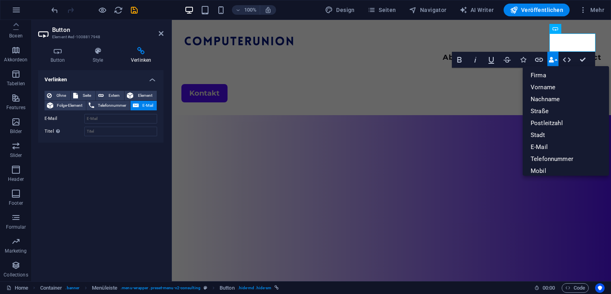
click at [555, 59] on button "Data Bindings" at bounding box center [552, 60] width 11 height 16
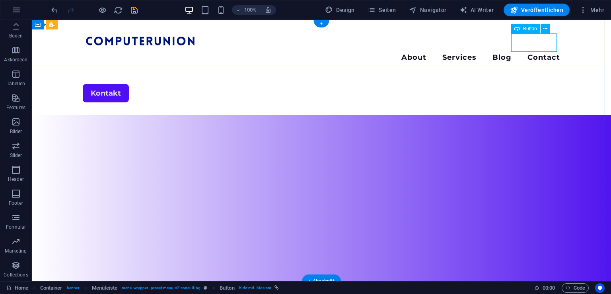
click at [534, 84] on div "Kontakt" at bounding box center [321, 93] width 477 height 18
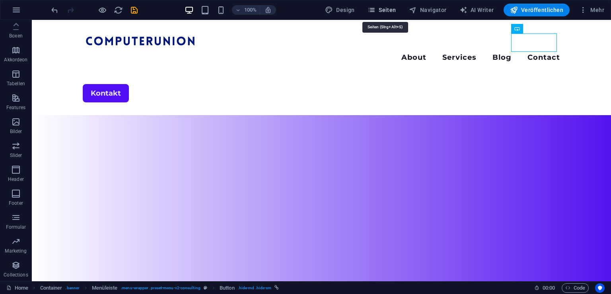
click at [385, 7] on span "Seiten" at bounding box center [382, 10] width 29 height 8
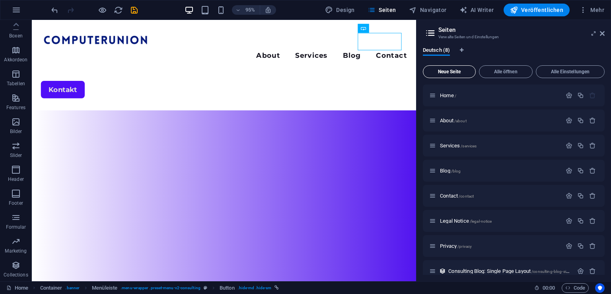
click at [466, 73] on span "Neue Seite" at bounding box center [450, 71] width 46 height 5
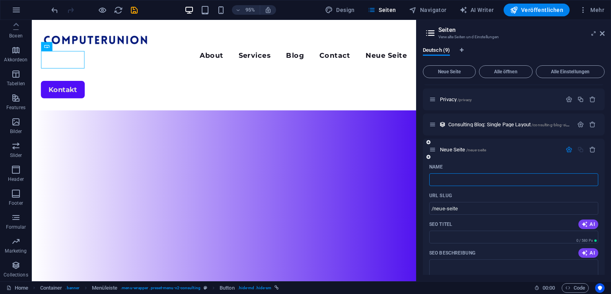
type input "/"
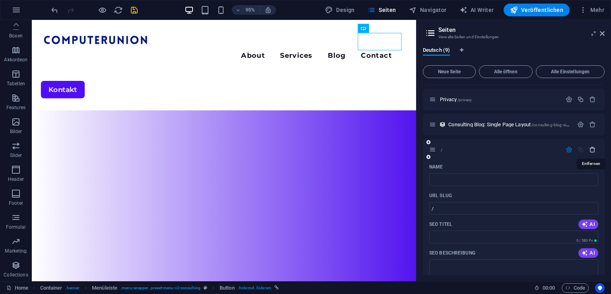
click at [589, 148] on icon "button" at bounding box center [592, 149] width 7 height 7
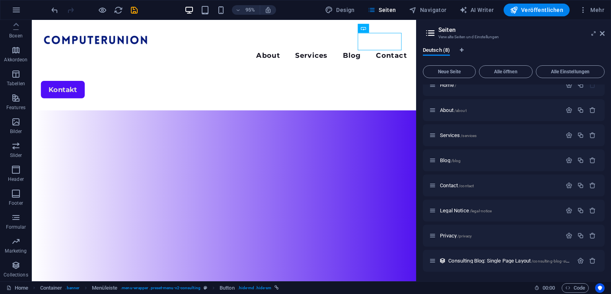
scroll to position [10, 0]
click at [569, 185] on icon "button" at bounding box center [569, 185] width 7 height 7
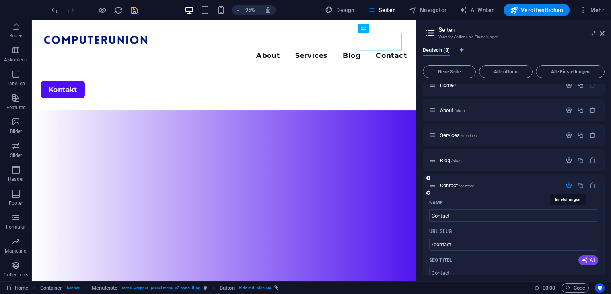
click at [569, 185] on icon "button" at bounding box center [569, 185] width 7 height 7
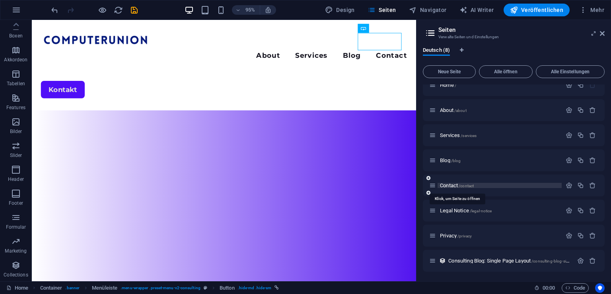
click at [460, 185] on span "/contact" at bounding box center [466, 185] width 15 height 4
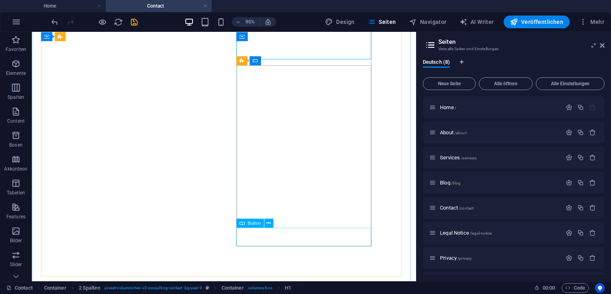
scroll to position [128, 0]
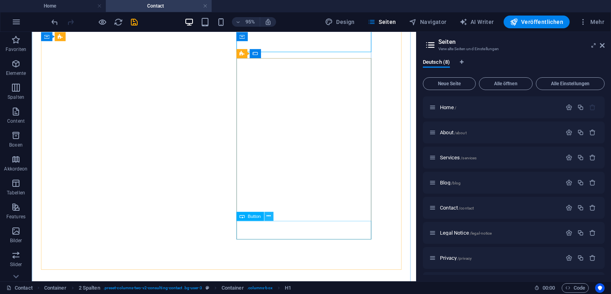
click at [269, 215] on icon at bounding box center [269, 216] width 4 height 8
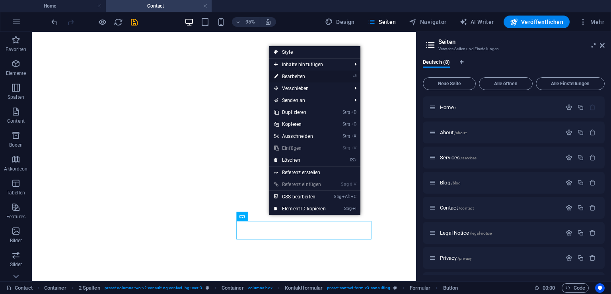
click at [324, 79] on link "⏎ Bearbeiten" at bounding box center [299, 76] width 61 height 12
select select "px"
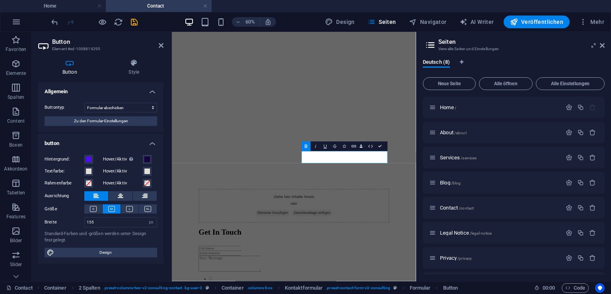
drag, startPoint x: 136, startPoint y: 76, endPoint x: 124, endPoint y: 94, distance: 21.2
click at [124, 94] on div "Button Style Allgemein Buttontyp Formular abschicken Formular zurücksetzen Kein…" at bounding box center [100, 167] width 125 height 216
click at [119, 106] on select "Formular abschicken Formular zurücksetzen Keine Aktion" at bounding box center [120, 108] width 73 height 10
click at [161, 47] on icon at bounding box center [161, 45] width 5 height 6
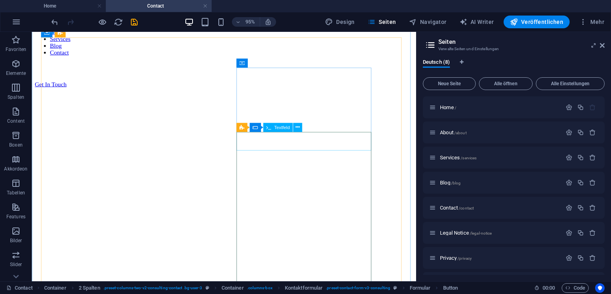
scroll to position [0, 0]
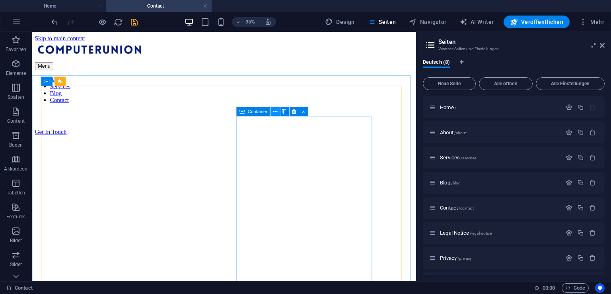
click at [275, 111] on icon at bounding box center [275, 111] width 4 height 8
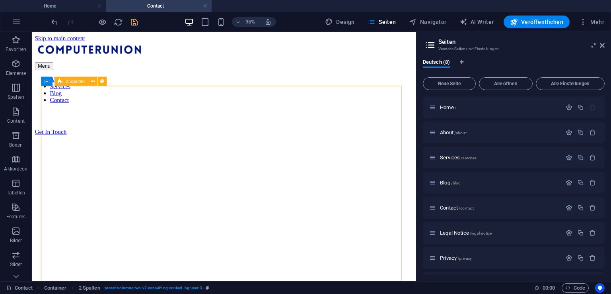
click at [247, 173] on span "Kontaktformular" at bounding box center [263, 175] width 32 height 4
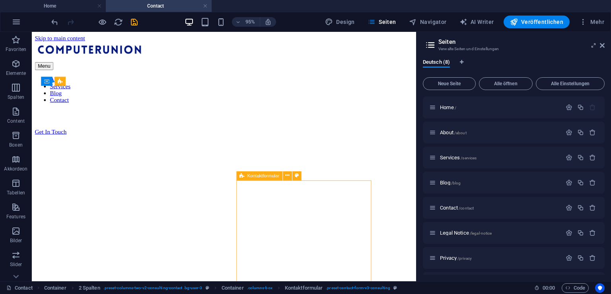
click at [247, 173] on span "Kontaktformular" at bounding box center [263, 175] width 32 height 4
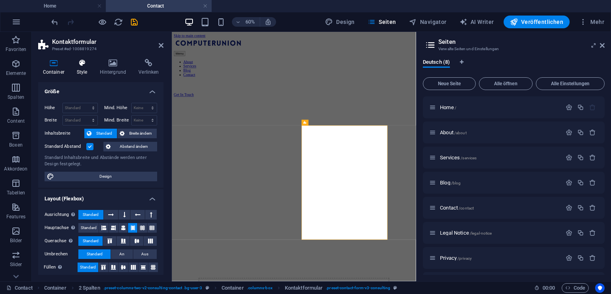
click at [87, 67] on h4 "Style" at bounding box center [83, 67] width 23 height 17
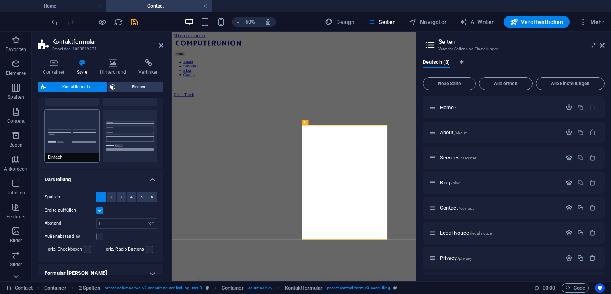
scroll to position [125, 0]
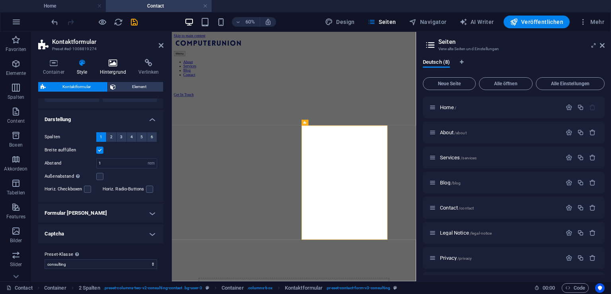
click at [119, 72] on h4 "Hintergrund" at bounding box center [114, 67] width 39 height 17
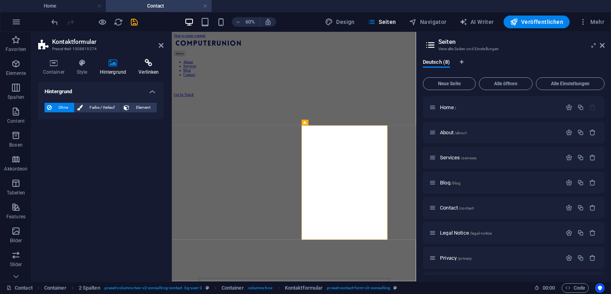
click at [143, 71] on h4 "Verlinken" at bounding box center [148, 67] width 29 height 17
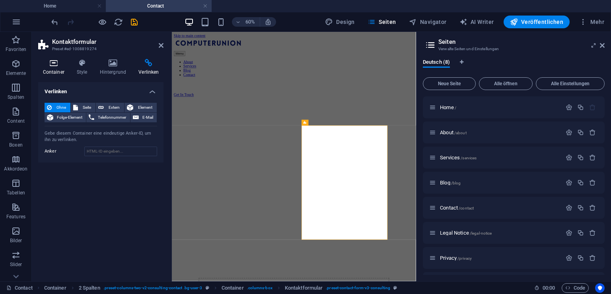
click at [66, 75] on h4 "Container" at bounding box center [55, 67] width 34 height 17
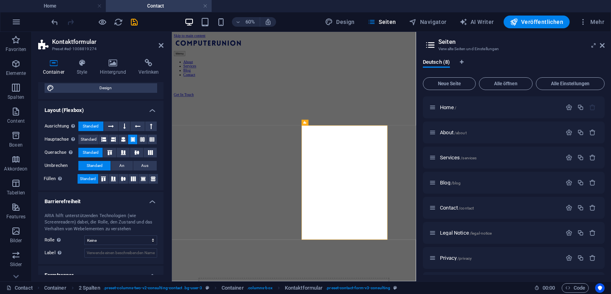
scroll to position [115, 0]
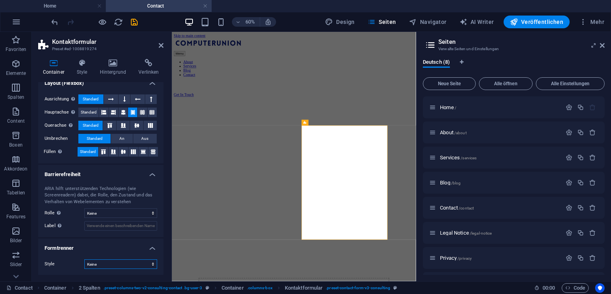
click at [97, 261] on select "Keine Dreieck Viereck Diagonal Polygon 1 Polygon 2 Zickzack Mehrere Zickzack We…" at bounding box center [120, 264] width 73 height 10
click at [84, 259] on select "Keine Dreieck Viereck Diagonal Polygon 1 Polygon 2 Zickzack Mehrere Zickzack We…" at bounding box center [120, 264] width 73 height 10
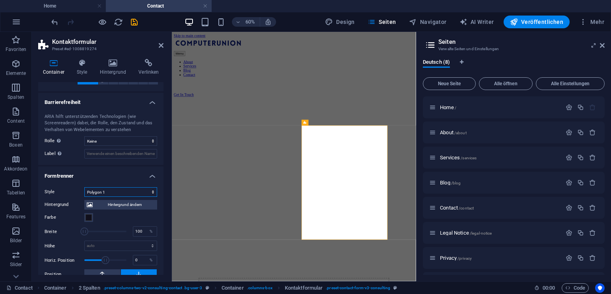
scroll to position [211, 0]
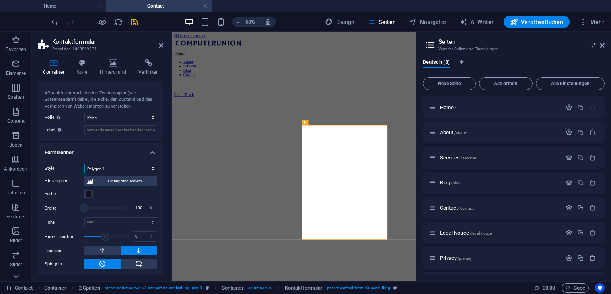
click at [132, 164] on select "Keine Dreieck Viereck Diagonal Polygon 1 Polygon 2 Zickzack Mehrere Zickzack We…" at bounding box center [120, 169] width 73 height 10
select select "none"
click at [84, 173] on select "Keine Dreieck Viereck Diagonal Polygon 1 Polygon 2 Zickzack Mehrere Zickzack We…" at bounding box center [120, 169] width 73 height 10
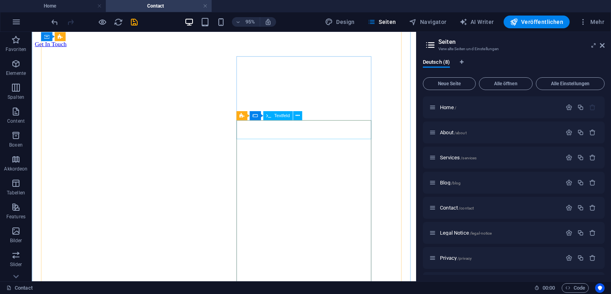
scroll to position [0, 0]
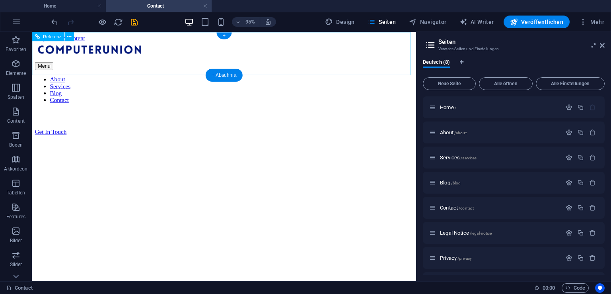
click at [141, 49] on div at bounding box center [234, 52] width 398 height 21
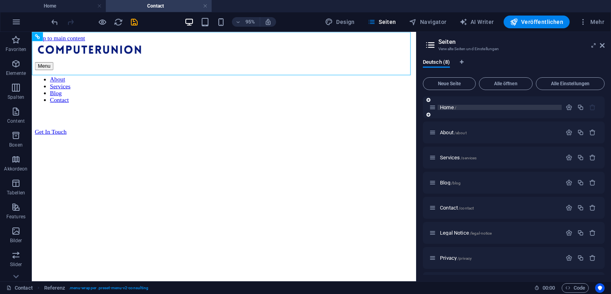
click at [446, 105] on span "Home /" at bounding box center [448, 107] width 16 height 6
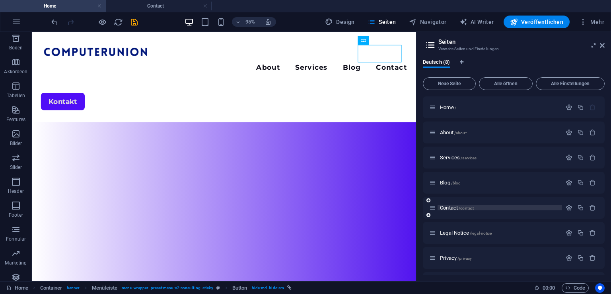
click at [449, 206] on span "Contact /contact" at bounding box center [457, 208] width 34 height 6
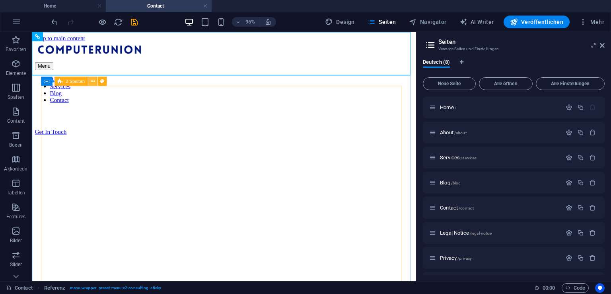
click at [90, 82] on button at bounding box center [92, 80] width 9 height 9
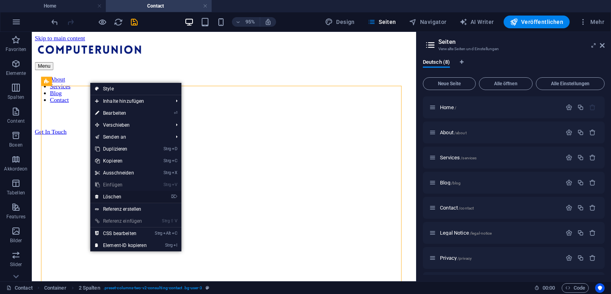
click at [131, 196] on link "⌦ Löschen" at bounding box center [120, 197] width 61 height 12
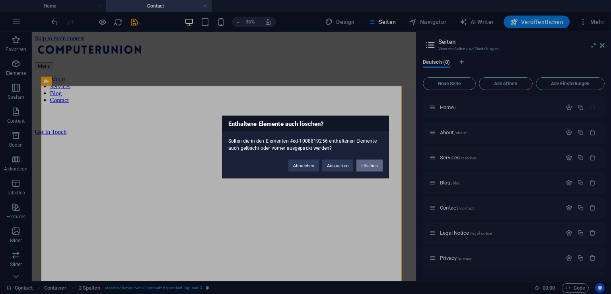
click at [369, 164] on button "Löschen" at bounding box center [369, 166] width 26 height 12
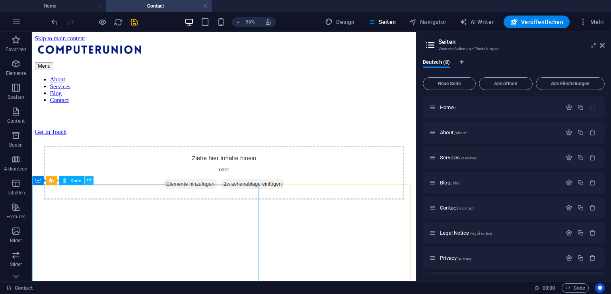
click at [87, 180] on icon at bounding box center [89, 180] width 4 height 8
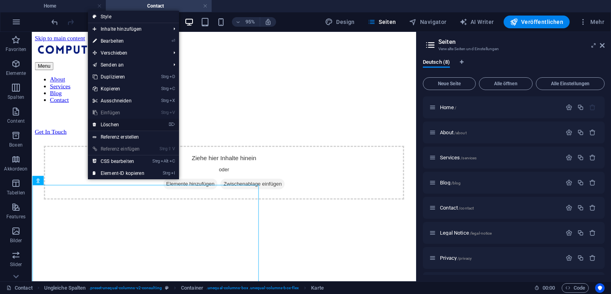
click at [140, 125] on link "⌦ Löschen" at bounding box center [118, 125] width 61 height 12
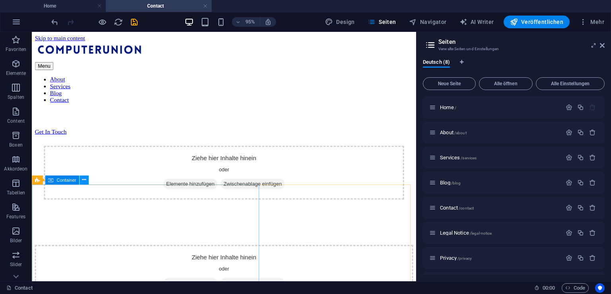
click at [83, 181] on icon at bounding box center [84, 179] width 4 height 8
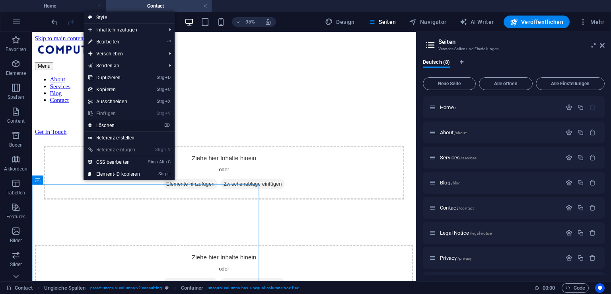
click at [134, 124] on link "⌦ Löschen" at bounding box center [114, 125] width 61 height 12
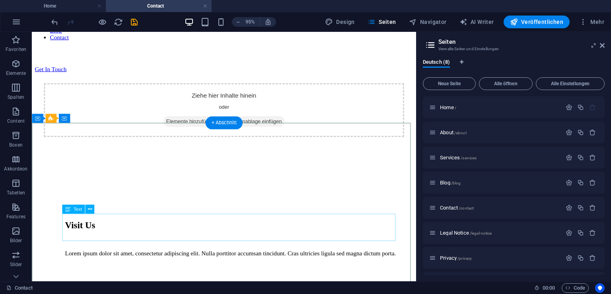
scroll to position [67, 0]
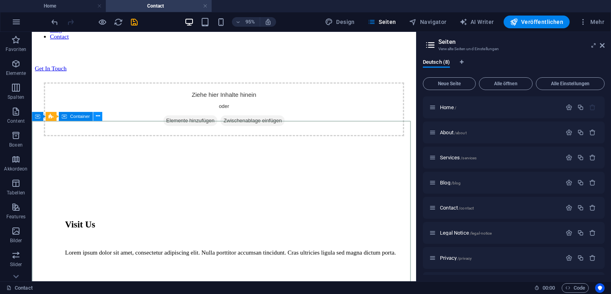
click at [101, 118] on button at bounding box center [97, 115] width 9 height 9
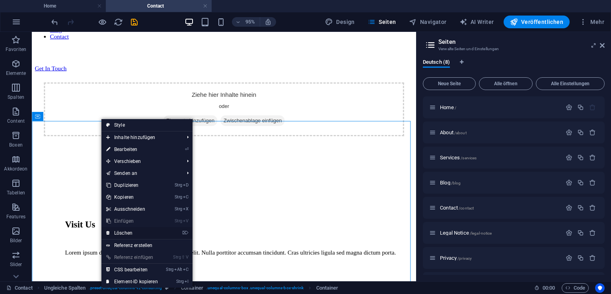
click at [157, 237] on link "⌦ Löschen" at bounding box center [131, 233] width 61 height 12
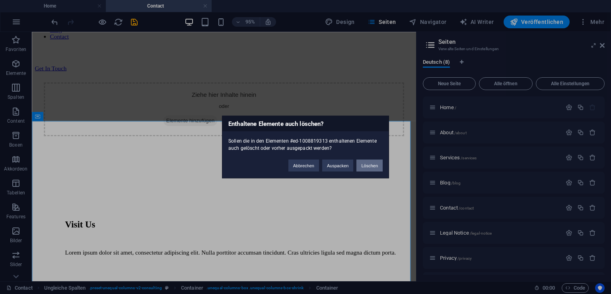
click at [373, 166] on button "Löschen" at bounding box center [369, 166] width 26 height 12
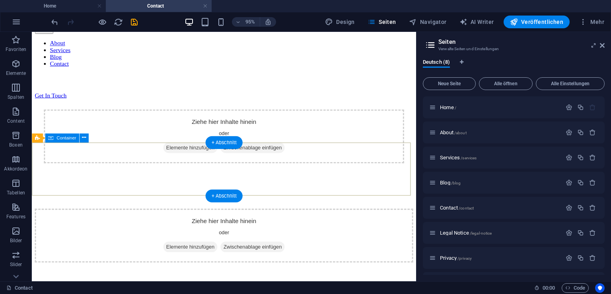
scroll to position [35, 0]
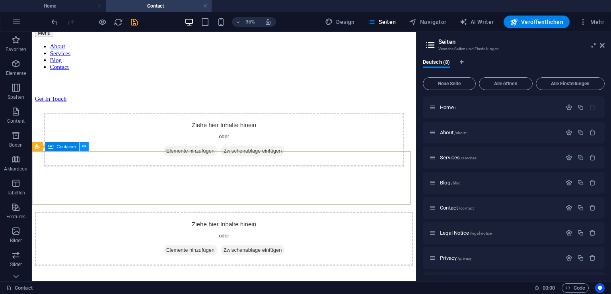
click at [86, 147] on button at bounding box center [84, 146] width 9 height 9
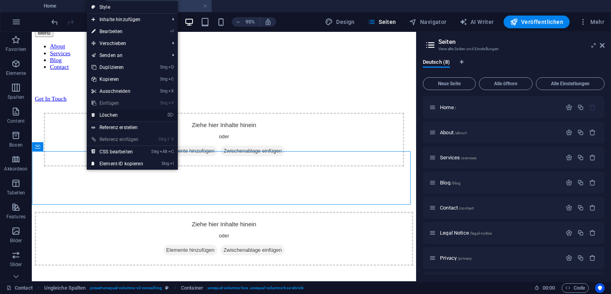
click at [140, 112] on link "⌦ Löschen" at bounding box center [117, 115] width 61 height 12
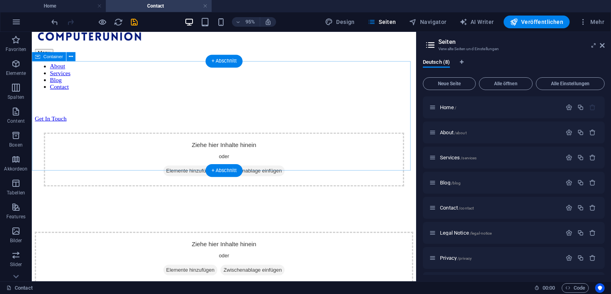
scroll to position [13, 0]
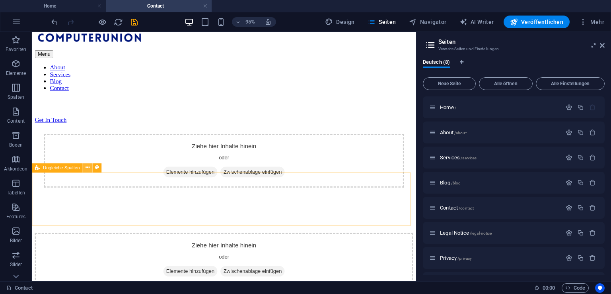
click at [86, 167] on icon at bounding box center [88, 168] width 4 height 8
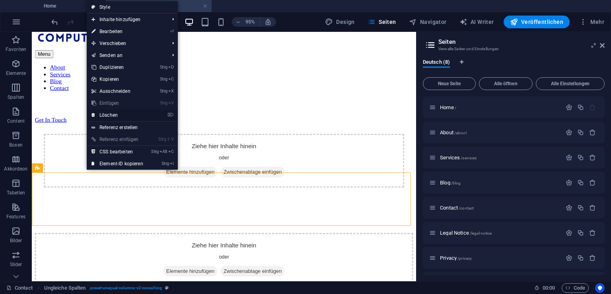
click at [152, 110] on li "⌦ Löschen" at bounding box center [132, 115] width 91 height 12
click at [147, 112] on link "⌦ Löschen" at bounding box center [117, 115] width 61 height 12
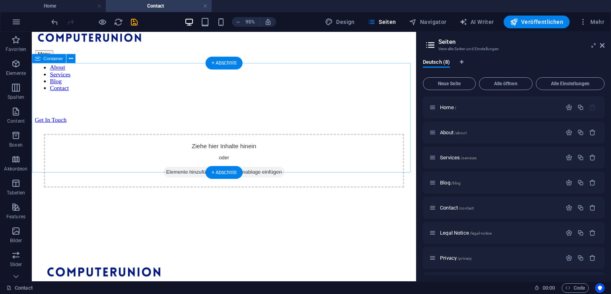
scroll to position [0, 0]
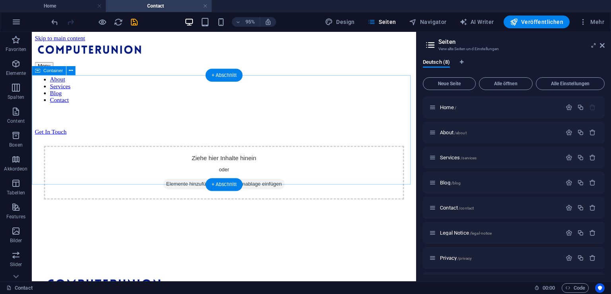
click at [213, 186] on span "Elemente hinzufügen" at bounding box center [198, 191] width 57 height 11
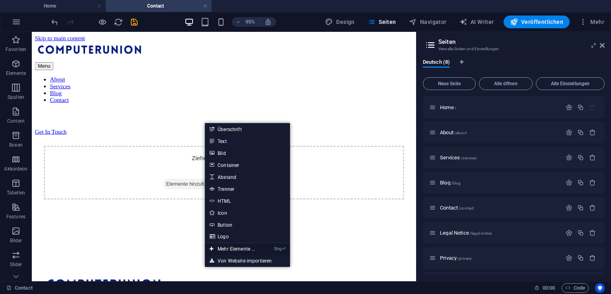
click at [229, 244] on link "Strg ⏎ Mehr Elemente ..." at bounding box center [232, 249] width 55 height 12
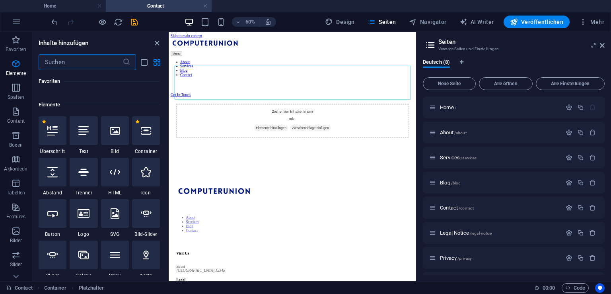
scroll to position [84, 0]
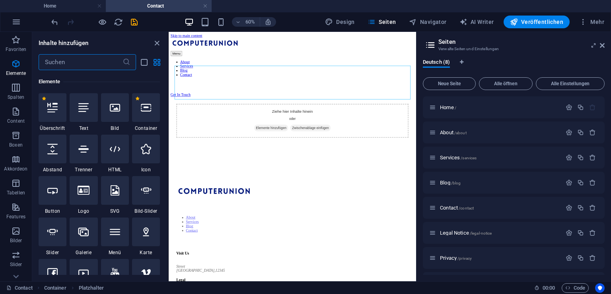
click at [99, 65] on input "text" at bounding box center [81, 62] width 84 height 16
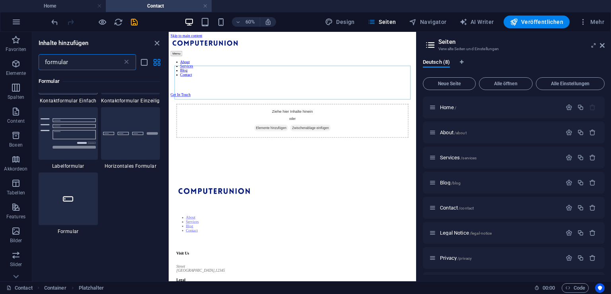
scroll to position [0, 0]
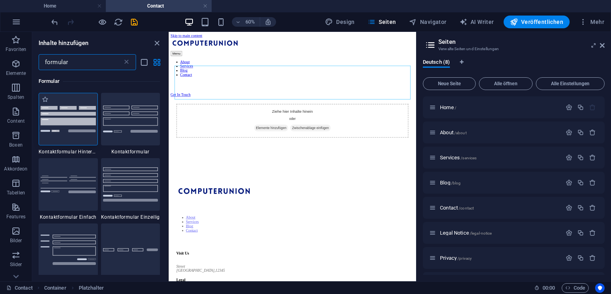
type input "formular"
click at [91, 123] on img at bounding box center [68, 119] width 55 height 26
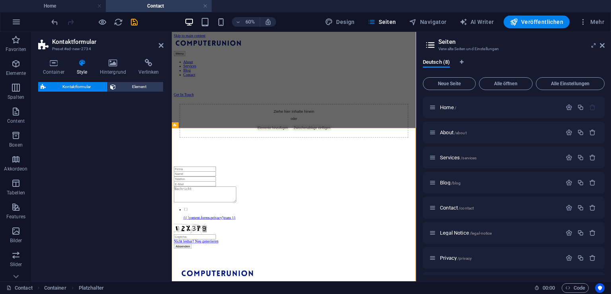
click at [91, 123] on div "Kontaktformular Element" at bounding box center [100, 178] width 125 height 193
select select "rem"
select select "preset-contact-form-v3-background"
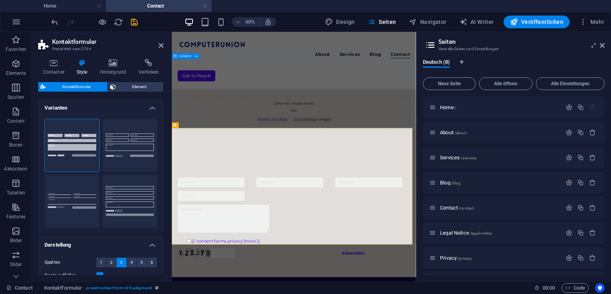
click at [388, 140] on div "Ziehe hier Inhalte hinein oder Elemente hinzufügen Zwischenablage einfügen" at bounding box center [375, 166] width 388 height 56
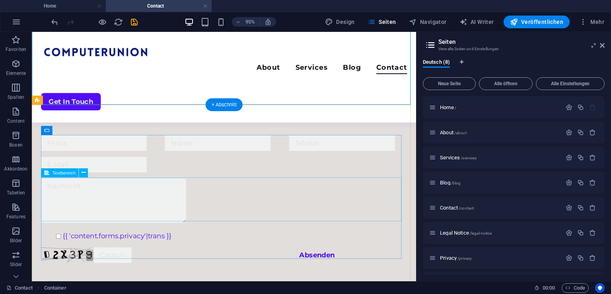
scroll to position [102, 0]
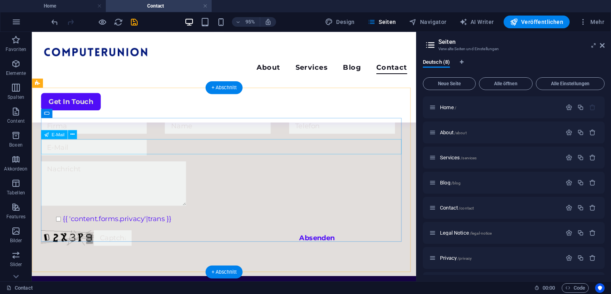
click at [115, 153] on div at bounding box center [234, 153] width 386 height 16
click at [85, 148] on div at bounding box center [234, 153] width 386 height 16
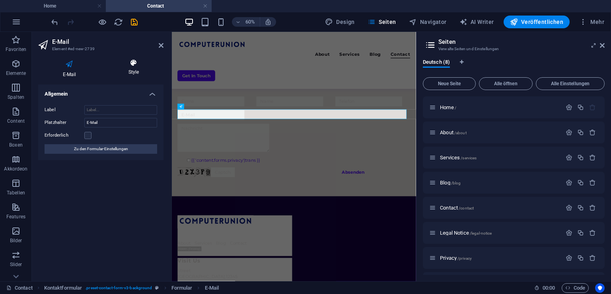
click at [131, 76] on li "Style" at bounding box center [134, 68] width 60 height 19
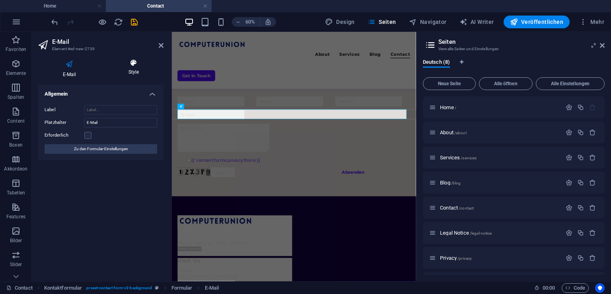
click at [131, 76] on li "Style" at bounding box center [134, 68] width 60 height 19
click at [138, 64] on icon at bounding box center [134, 63] width 60 height 8
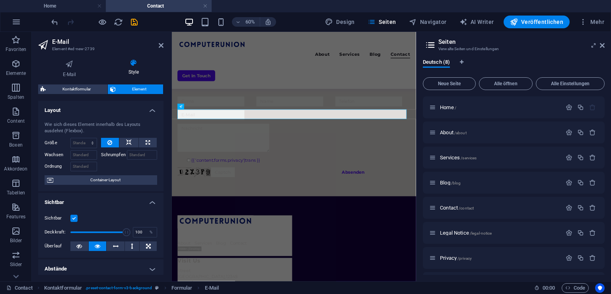
click at [138, 64] on icon at bounding box center [134, 63] width 60 height 8
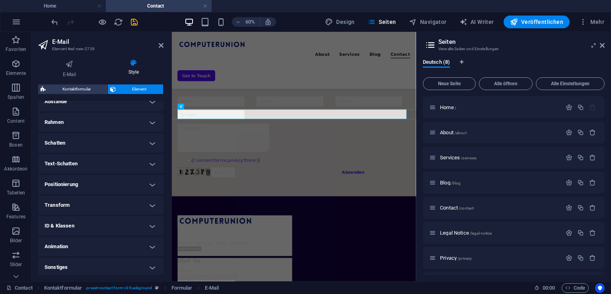
scroll to position [169, 0]
click at [602, 45] on icon at bounding box center [602, 45] width 5 height 6
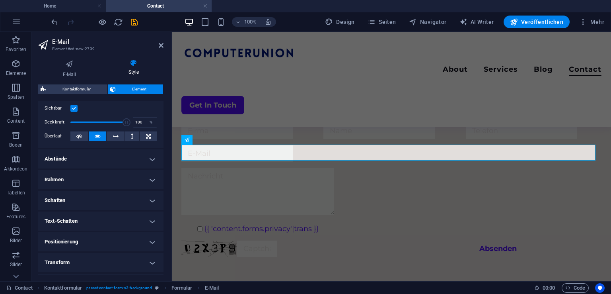
scroll to position [109, 0]
click at [84, 217] on h4 "Text-Schatten" at bounding box center [100, 221] width 125 height 19
click at [84, 217] on h4 "Text-Schatten" at bounding box center [100, 219] width 125 height 14
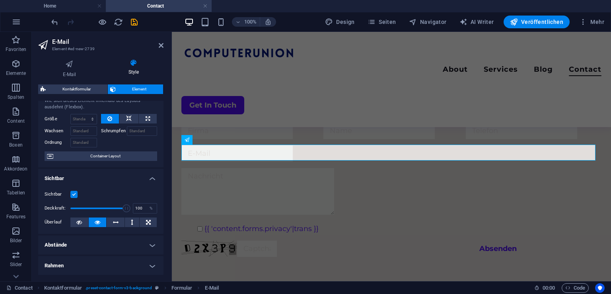
scroll to position [0, 0]
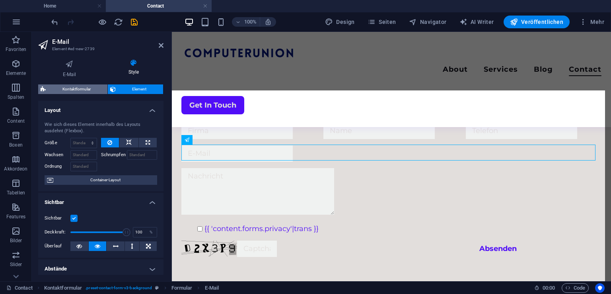
click at [92, 93] on span "Kontaktformular" at bounding box center [76, 89] width 57 height 10
select select "rem"
select select "preset-contact-form-v3-background"
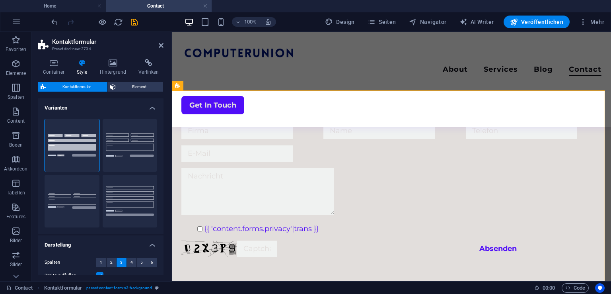
click at [53, 77] on div "Container Style Hintergrund Verlinken Größe Höhe Standard px rem % vh vw Mind. …" at bounding box center [100, 167] width 125 height 216
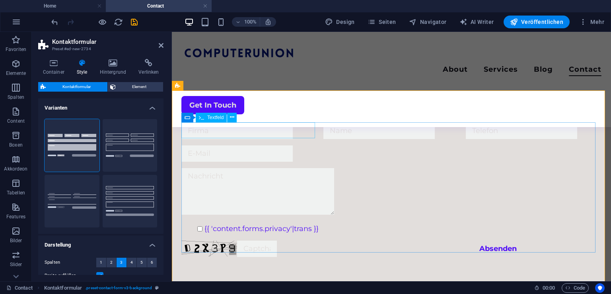
click at [223, 127] on input "text" at bounding box center [236, 131] width 111 height 16
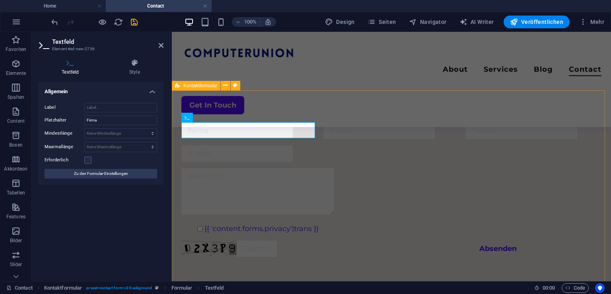
click at [279, 96] on div "{{ 'content.forms.privacy'|trans }} Nicht lesbar? Neu generieren Absenden" at bounding box center [391, 190] width 439 height 198
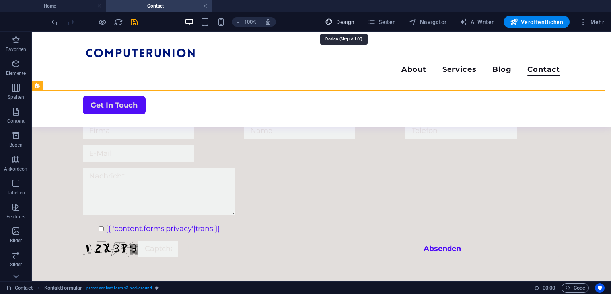
click at [345, 19] on span "Design" at bounding box center [340, 22] width 30 height 8
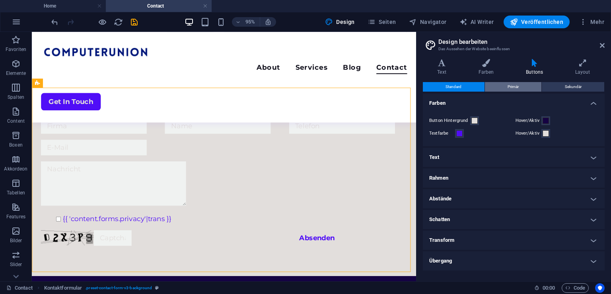
click at [514, 88] on span "Primär" at bounding box center [513, 87] width 11 height 10
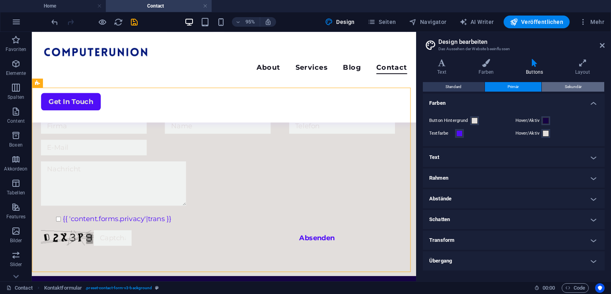
click at [553, 83] on button "Sekundär" at bounding box center [573, 87] width 62 height 10
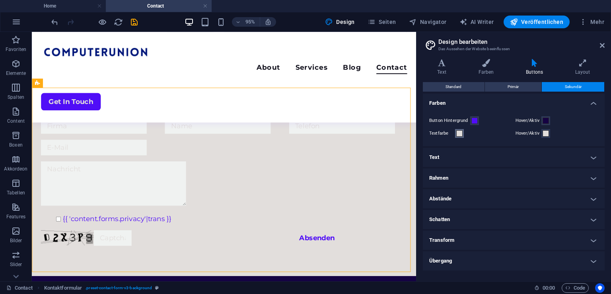
click at [458, 132] on span at bounding box center [459, 133] width 6 height 6
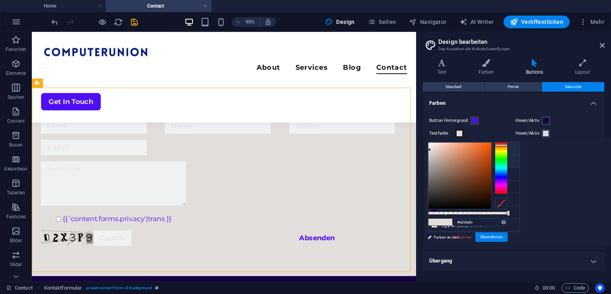
click at [474, 160] on small "#100f1b" at bounding box center [470, 163] width 12 height 6
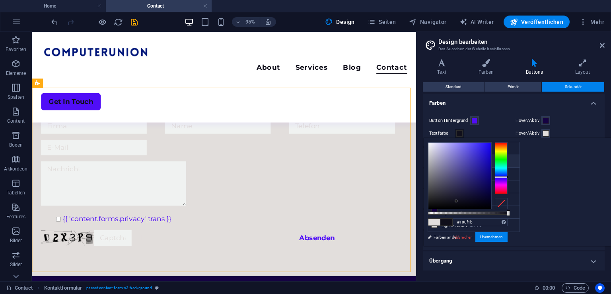
click at [440, 223] on span at bounding box center [434, 221] width 12 height 7
type input "#e2dedc"
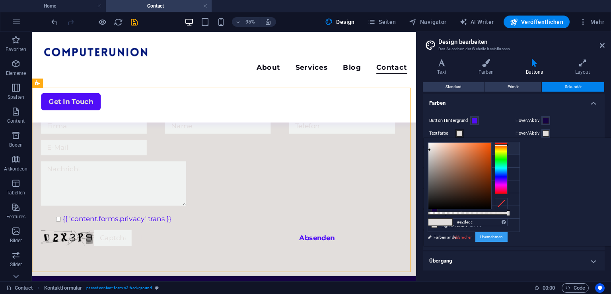
click at [508, 234] on button "Übernehmen" at bounding box center [491, 237] width 32 height 10
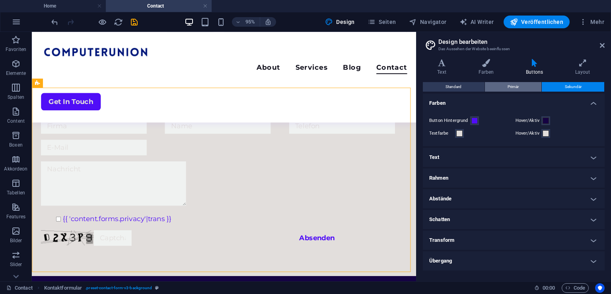
click at [529, 88] on button "Primär" at bounding box center [513, 87] width 57 height 10
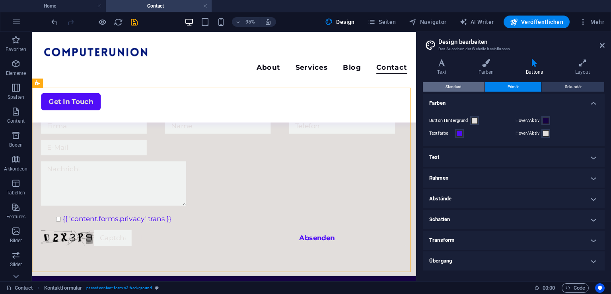
click at [452, 88] on span "Standard" at bounding box center [454, 87] width 16 height 10
click at [460, 134] on span at bounding box center [459, 133] width 6 height 6
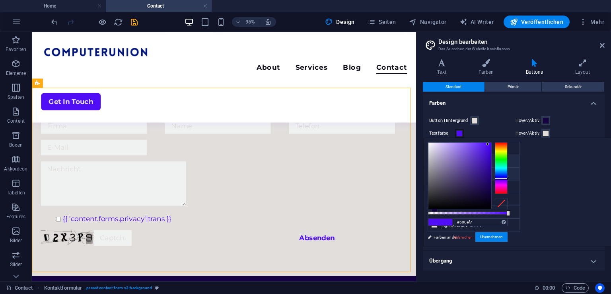
click at [467, 163] on small "#100f1b" at bounding box center [470, 163] width 12 height 6
type input "#100f1b"
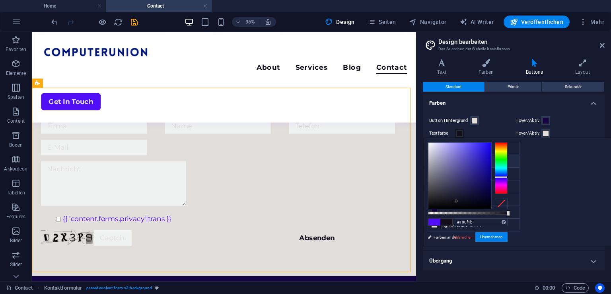
click at [467, 163] on small "#100f1b" at bounding box center [470, 163] width 12 height 6
click at [508, 235] on button "Übernehmen" at bounding box center [491, 237] width 32 height 10
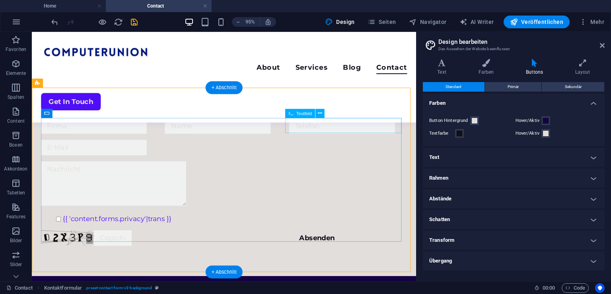
click at [371, 134] on div at bounding box center [365, 131] width 124 height 16
click at [109, 163] on div "{{ 'content.forms.privacy'|trans }} Nicht lesbar? Neu generieren Absenden" at bounding box center [234, 189] width 386 height 140
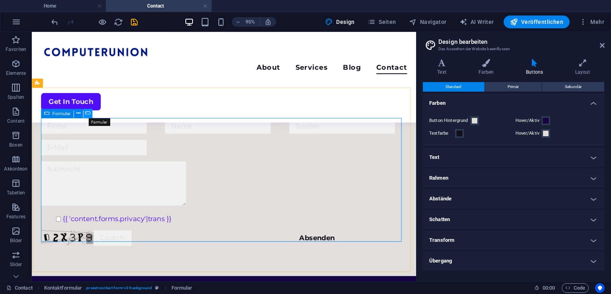
click at [88, 112] on icon at bounding box center [87, 113] width 5 height 8
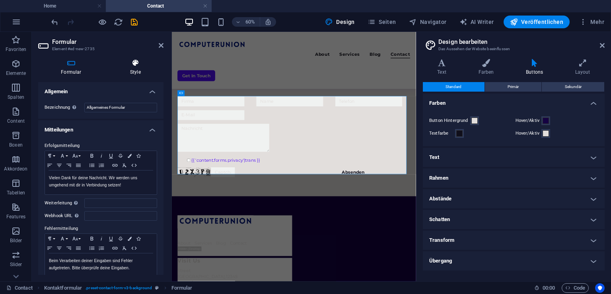
click at [137, 73] on h4 "Style" at bounding box center [135, 67] width 56 height 17
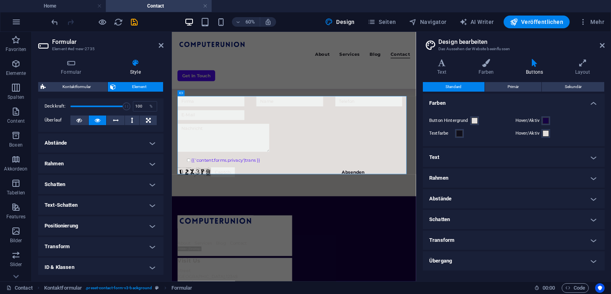
scroll to position [124, 0]
click at [84, 171] on h4 "Rahmen" at bounding box center [100, 163] width 125 height 19
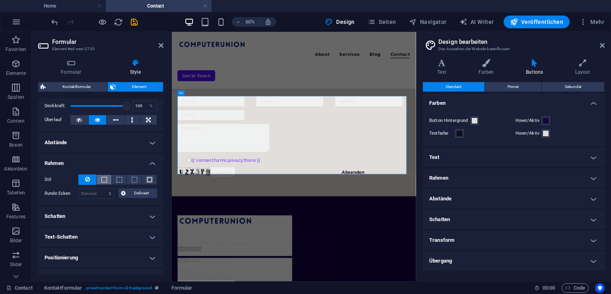
click at [108, 178] on button at bounding box center [104, 180] width 15 height 10
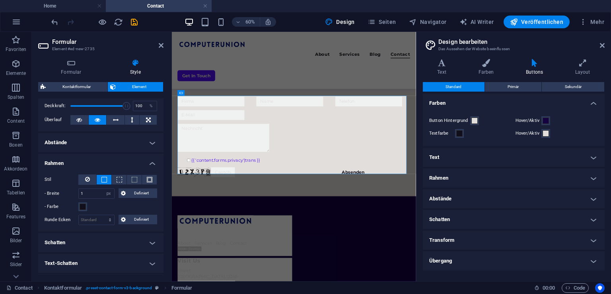
scroll to position [86, 0]
click at [144, 177] on button at bounding box center [149, 180] width 15 height 10
click at [109, 176] on button at bounding box center [104, 180] width 15 height 10
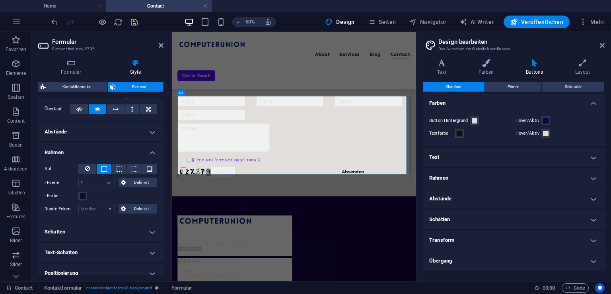
scroll to position [135, 0]
click at [95, 180] on input "1" at bounding box center [96, 182] width 35 height 10
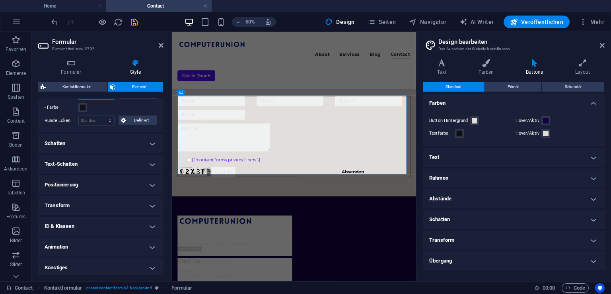
scroll to position [224, 0]
type input "2"
click at [73, 265] on h4 "Sonstiges" at bounding box center [100, 265] width 125 height 19
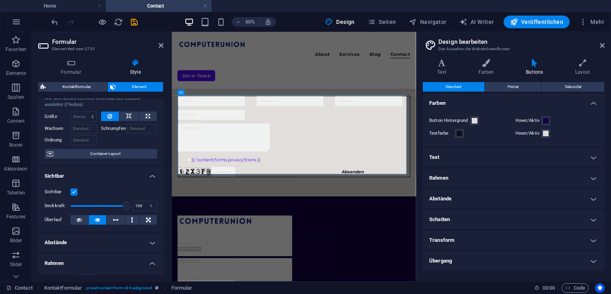
scroll to position [0, 0]
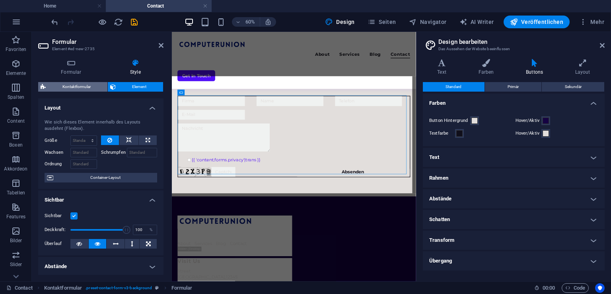
click at [96, 88] on span "Kontaktformular" at bounding box center [76, 87] width 57 height 10
select select "rem"
select select "preset-contact-form-v3-background"
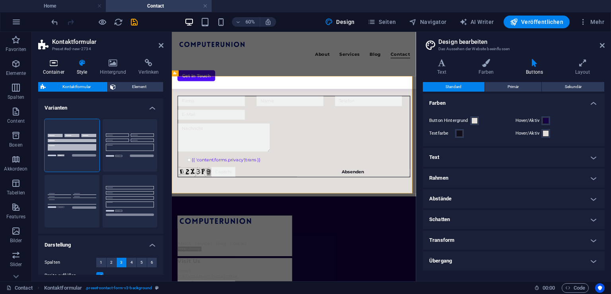
click at [53, 66] on icon at bounding box center [53, 63] width 31 height 8
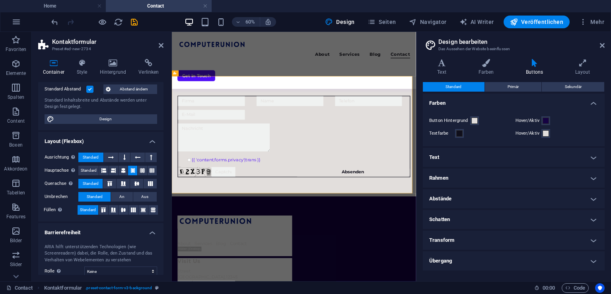
scroll to position [115, 0]
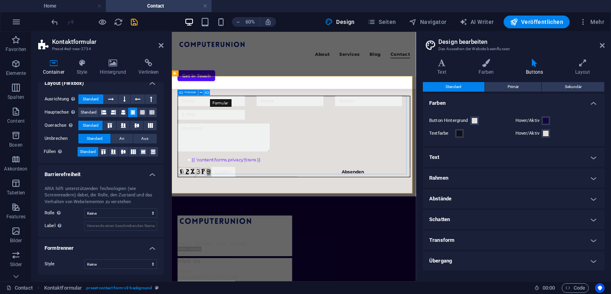
click at [205, 92] on button at bounding box center [208, 93] width 6 height 6
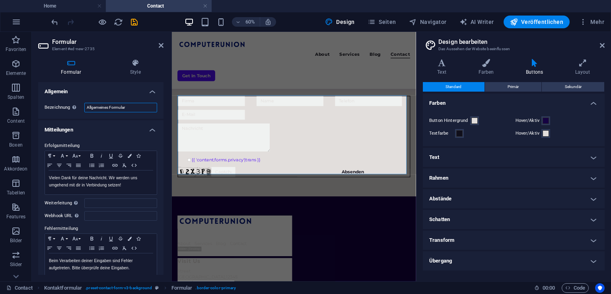
click at [123, 106] on input "Allgemeines Formular" at bounding box center [120, 108] width 73 height 10
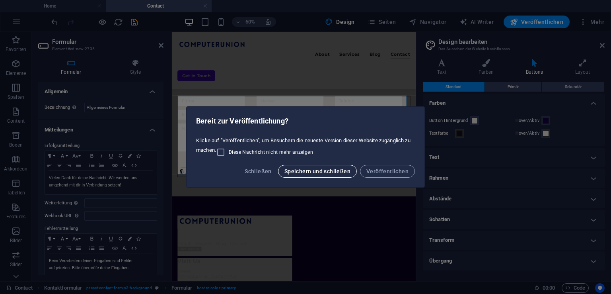
click at [336, 175] on button "Speichern und schließen" at bounding box center [317, 171] width 79 height 13
checkbox input "false"
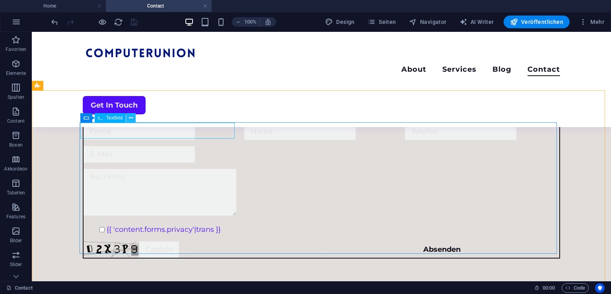
click at [130, 117] on icon at bounding box center [131, 118] width 4 height 8
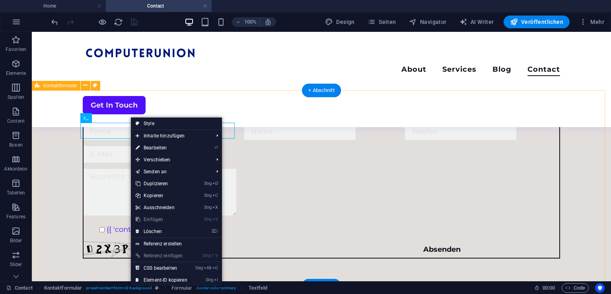
click at [110, 102] on div "{{ 'content.forms.privacy'|trans }} Nicht lesbar? Neu generieren Absenden" at bounding box center [321, 190] width 579 height 199
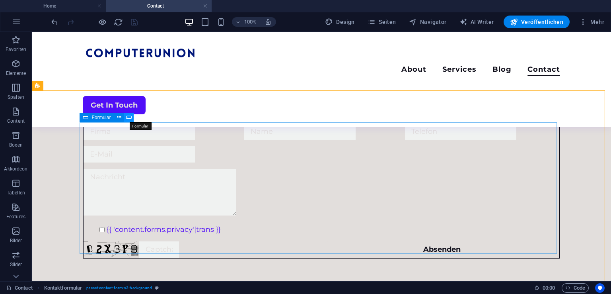
click at [132, 118] on button at bounding box center [129, 118] width 10 height 10
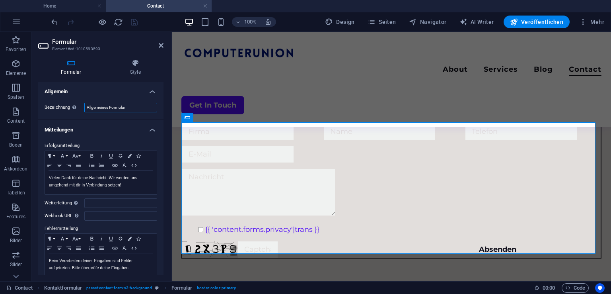
click at [115, 106] on input "Allgemeines Formular" at bounding box center [120, 108] width 73 height 10
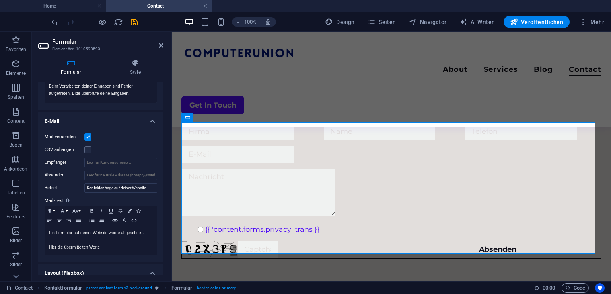
scroll to position [173, 0]
type input "Kontaktformular"
click at [103, 160] on input "Empfänger" at bounding box center [120, 163] width 73 height 10
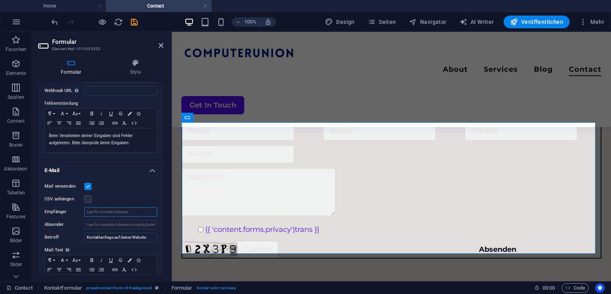
scroll to position [150, 0]
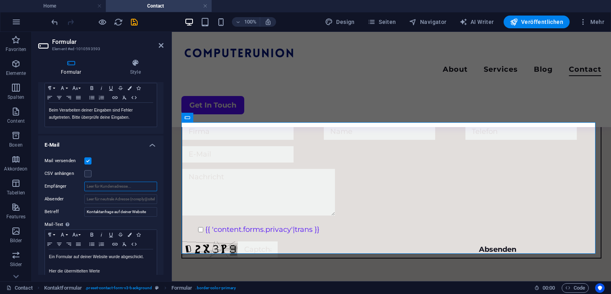
click at [105, 188] on input "Empfänger" at bounding box center [120, 186] width 73 height 10
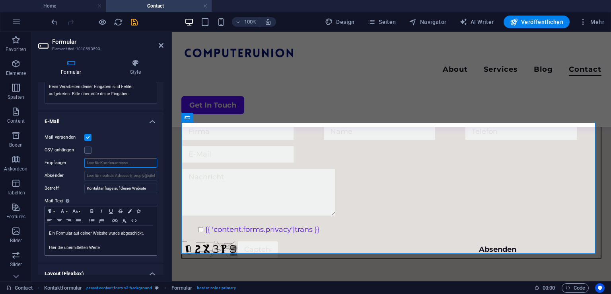
scroll to position [173, 0]
drag, startPoint x: 100, startPoint y: 246, endPoint x: 52, endPoint y: 255, distance: 48.9
click at [52, 255] on div "Paragraph Format Normal Heading 1 Heading 2 Heading 3 Heading 4 Heading 5 Headi…" at bounding box center [101, 231] width 113 height 50
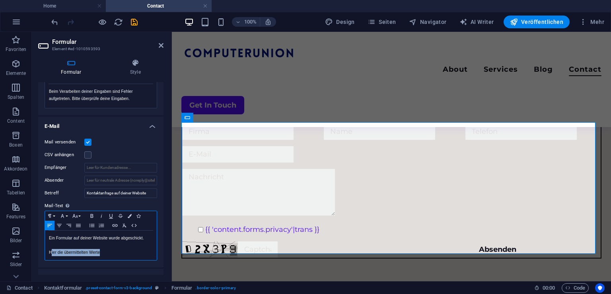
scroll to position [168, 0]
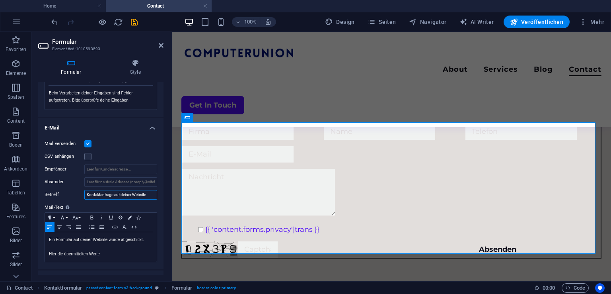
click at [149, 193] on input "Kontaktanfrage auf deiner Website" at bounding box center [120, 195] width 73 height 10
click at [138, 177] on input "Absender" at bounding box center [120, 182] width 73 height 10
click at [135, 168] on input "Empfänger" at bounding box center [120, 169] width 73 height 10
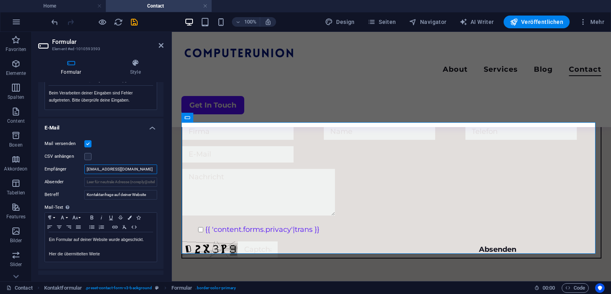
type input "[EMAIL_ADDRESS][DOMAIN_NAME]"
click at [133, 198] on input "Kontaktanfrage auf deiner Website" at bounding box center [120, 195] width 73 height 10
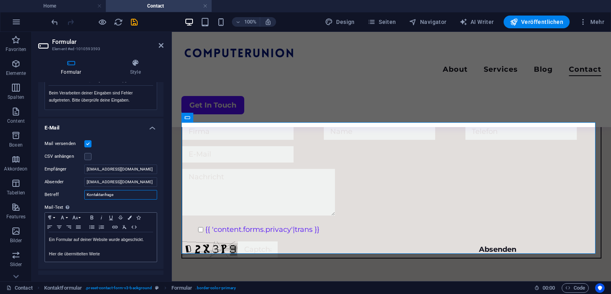
type input "Kontaktanfrage"
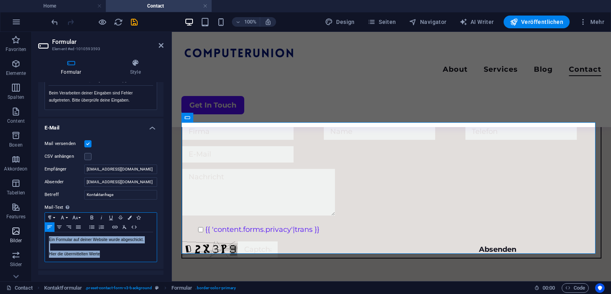
drag, startPoint x: 100, startPoint y: 252, endPoint x: 13, endPoint y: 236, distance: 88.6
click at [13, 236] on section "Favoriten Elemente Spalten Content Boxen Akkordeon Tabellen Features Bilder Sli…" at bounding box center [305, 156] width 611 height 249
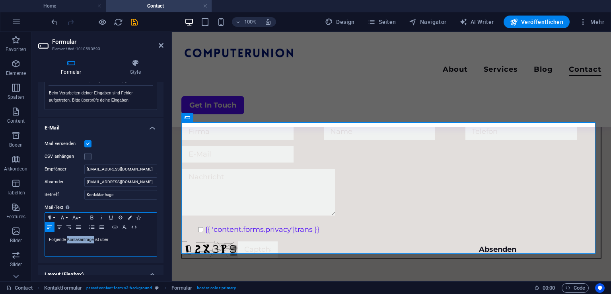
drag, startPoint x: 86, startPoint y: 236, endPoint x: 89, endPoint y: 253, distance: 17.4
click at [89, 253] on div "Folgende Kontakanfrage ist über" at bounding box center [101, 244] width 112 height 24
click at [113, 238] on p "Folgende Kontakanfrage ist über" at bounding box center [101, 239] width 104 height 7
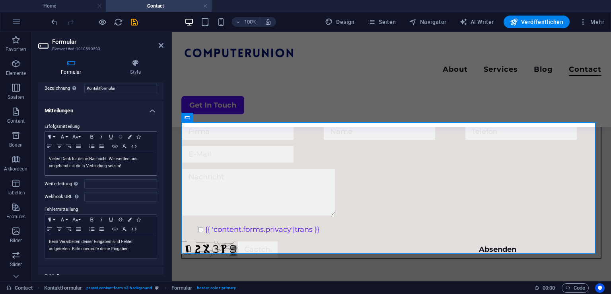
scroll to position [0, 0]
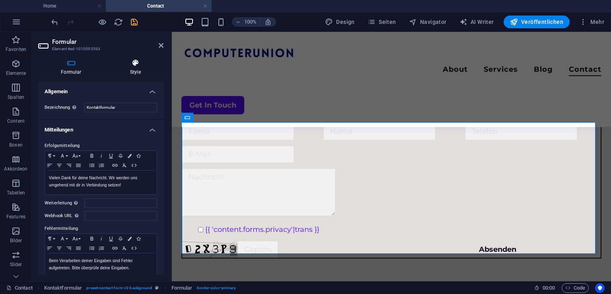
click at [143, 62] on icon at bounding box center [135, 63] width 56 height 8
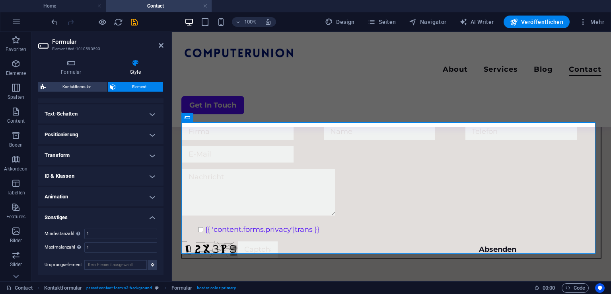
scroll to position [273, 0]
click at [80, 212] on h4 "Sonstiges" at bounding box center [100, 214] width 125 height 14
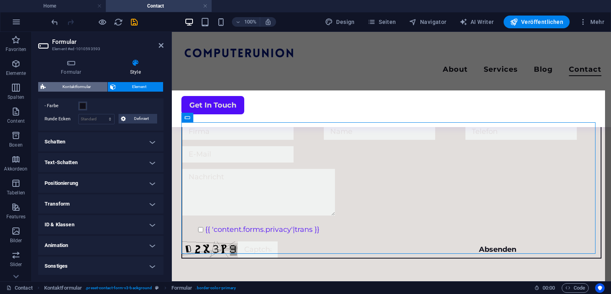
click at [95, 88] on span "Kontaktformular" at bounding box center [76, 87] width 57 height 10
select select "rem"
select select "preset-contact-form-v3-background"
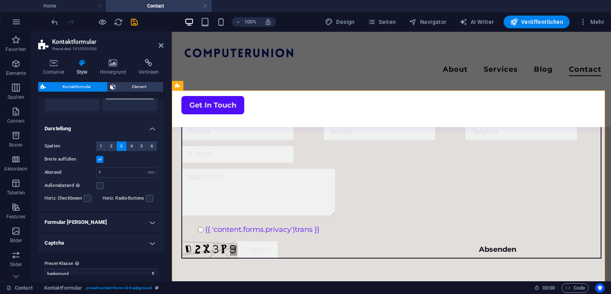
scroll to position [125, 0]
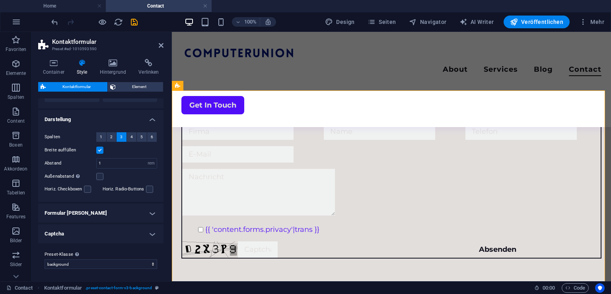
click at [67, 211] on h4 "Formular [PERSON_NAME]" at bounding box center [100, 212] width 125 height 19
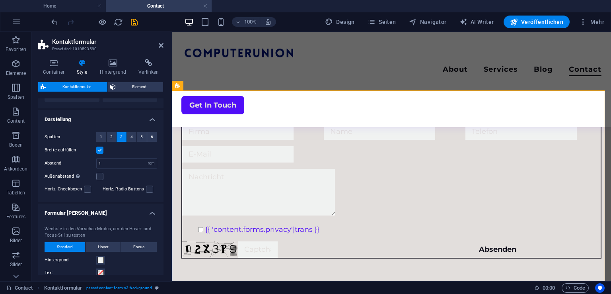
click at [67, 211] on h4 "Formular [PERSON_NAME]" at bounding box center [100, 210] width 125 height 14
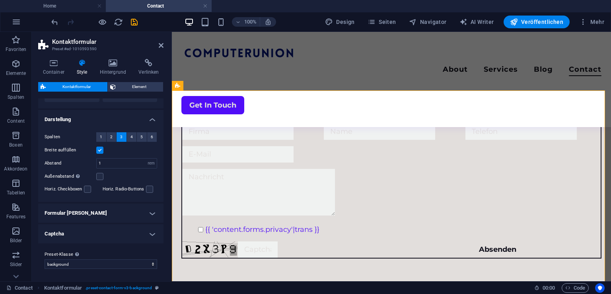
click at [59, 234] on h4 "Captcha" at bounding box center [100, 233] width 125 height 19
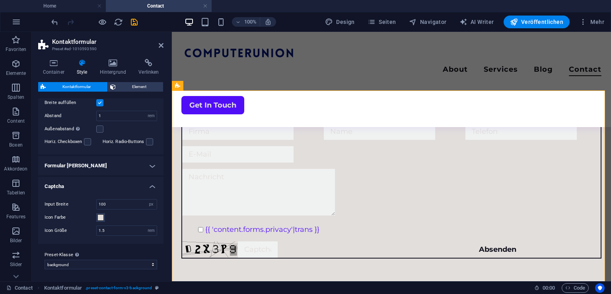
click at [148, 170] on h4 "Formular [PERSON_NAME]" at bounding box center [100, 165] width 125 height 19
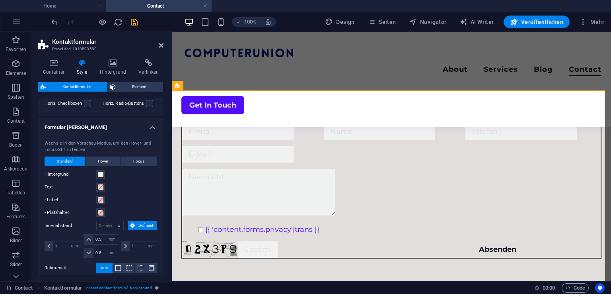
scroll to position [212, 0]
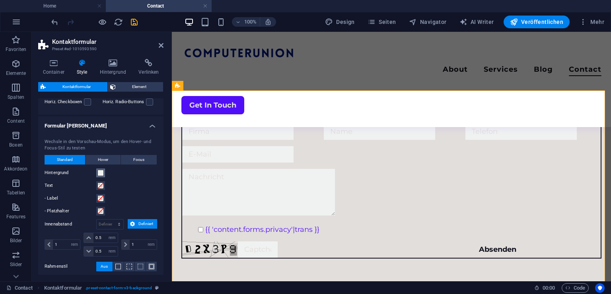
click at [102, 171] on span at bounding box center [100, 172] width 6 height 6
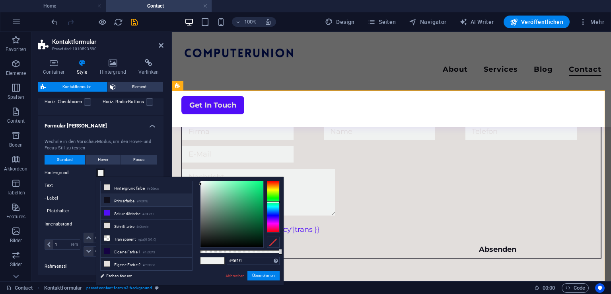
click at [119, 199] on li "Primärfarbe #100f1b" at bounding box center [147, 200] width 92 height 13
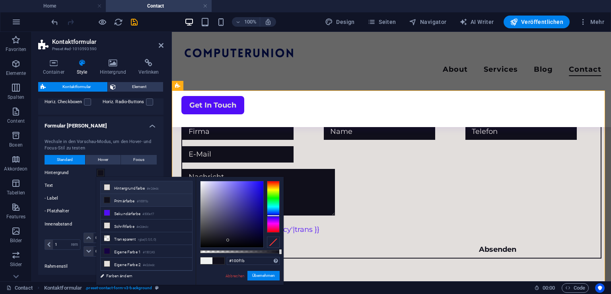
click at [124, 188] on li "Hintergrundfarbe #e2dedc" at bounding box center [147, 187] width 92 height 13
type input "#e2dedc"
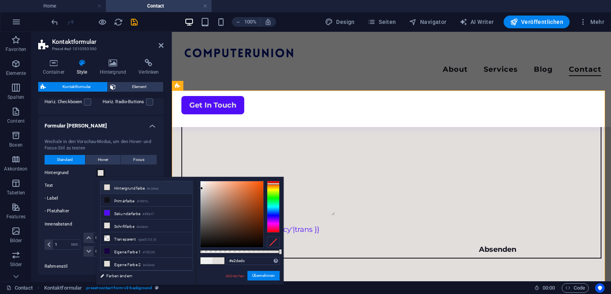
click at [142, 165] on div "Wechsle in den Vorschau-Modus, um den Hover- und Focus-Stil zu testen Standard …" at bounding box center [101, 217] width 129 height 175
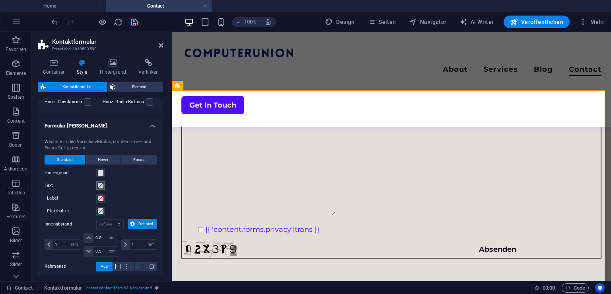
click at [99, 188] on span at bounding box center [100, 185] width 6 height 6
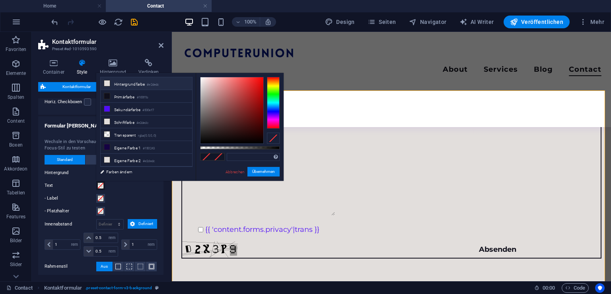
click at [140, 83] on li "Hintergrundfarbe #e2dedc" at bounding box center [147, 83] width 92 height 13
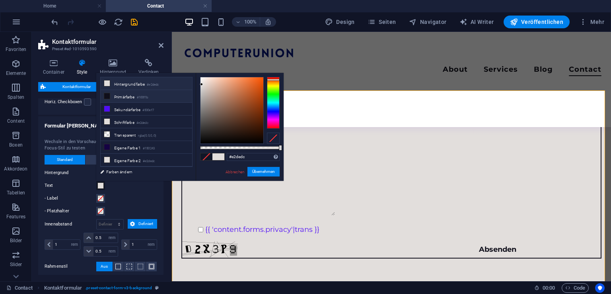
click at [135, 92] on li "Primärfarbe #100f1b" at bounding box center [147, 96] width 92 height 13
type input "#100f1b"
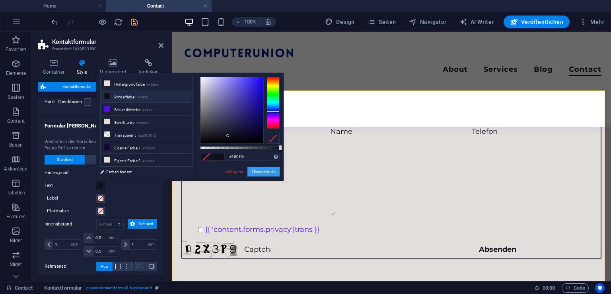
click at [260, 172] on button "Übernehmen" at bounding box center [263, 172] width 32 height 10
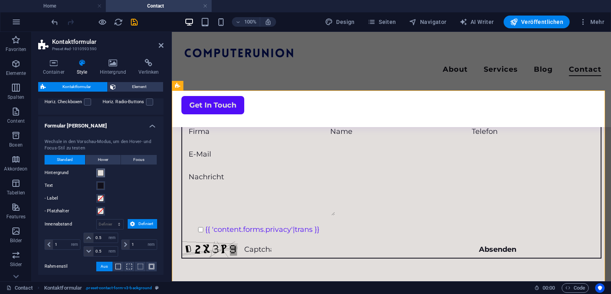
click at [97, 169] on button "Hintergrund" at bounding box center [100, 172] width 9 height 9
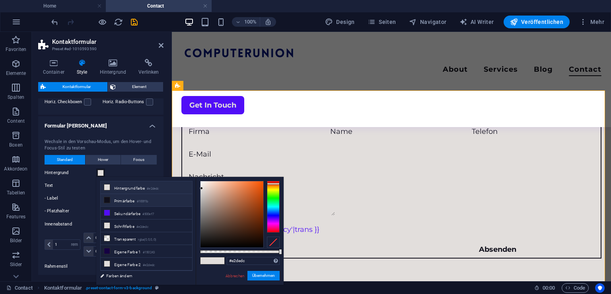
click at [136, 197] on li "Primärfarbe #100f1b" at bounding box center [147, 200] width 92 height 13
type input "#100f1b"
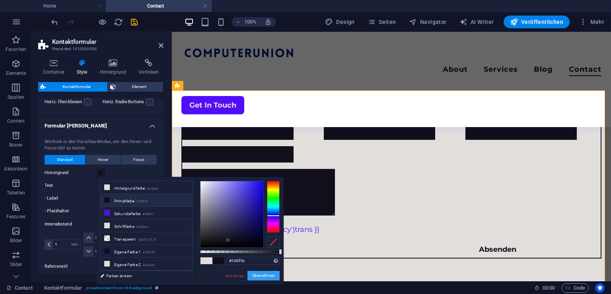
click at [259, 273] on button "Übernehmen" at bounding box center [263, 276] width 32 height 10
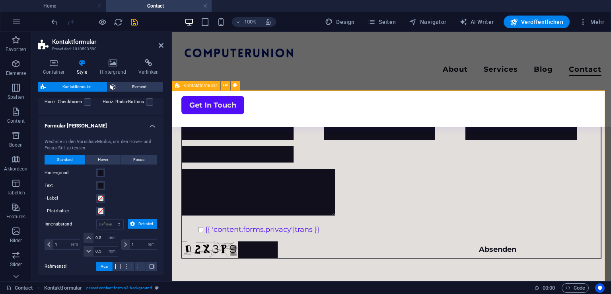
click at [95, 187] on label "Text" at bounding box center [71, 186] width 52 height 10
click at [96, 187] on button "Text" at bounding box center [100, 185] width 9 height 9
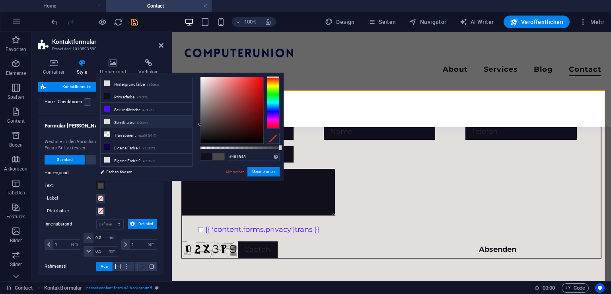
drag, startPoint x: 229, startPoint y: 134, endPoint x: 188, endPoint y: 124, distance: 42.6
click at [188, 124] on div "less Hintergrundfarbe #e2dedc Primärfarbe #100f1b [GEOGRAPHIC_DATA] #500ef7 Sch…" at bounding box center [189, 127] width 187 height 108
click at [258, 172] on button "Übernehmen" at bounding box center [263, 172] width 32 height 10
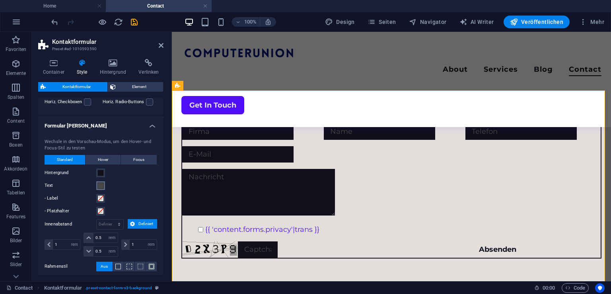
click at [101, 185] on span at bounding box center [100, 185] width 6 height 6
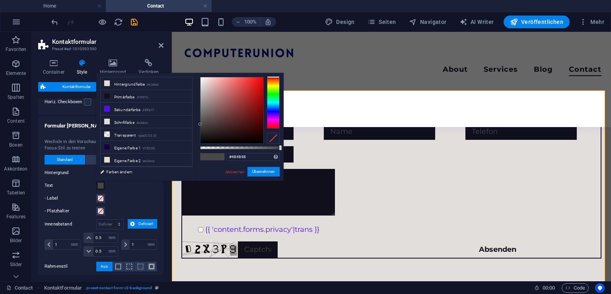
drag, startPoint x: 199, startPoint y: 121, endPoint x: 194, endPoint y: 115, distance: 8.1
click at [194, 115] on div "less Hintergrundfarbe #e2dedc Primärfarbe #100f1b [GEOGRAPHIC_DATA] #500ef7 Sch…" at bounding box center [189, 127] width 187 height 108
type input "#797979"
drag, startPoint x: 202, startPoint y: 121, endPoint x: 197, endPoint y: 111, distance: 10.9
click at [197, 111] on div "#797979 Unterstützte Formate: #0852ed rgb(8, 82, 237) rgba(8, 82, 237, 90%) hsv…" at bounding box center [240, 184] width 88 height 223
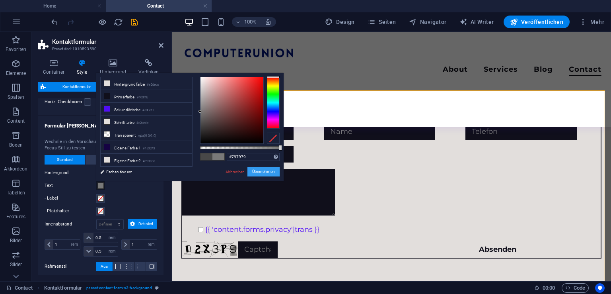
click at [252, 172] on button "Übernehmen" at bounding box center [263, 172] width 32 height 10
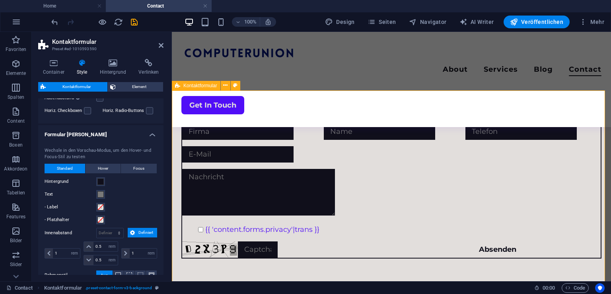
scroll to position [202, 0]
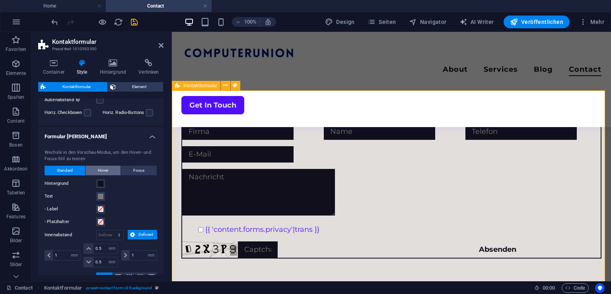
click at [118, 169] on button "Hover" at bounding box center [103, 171] width 35 height 10
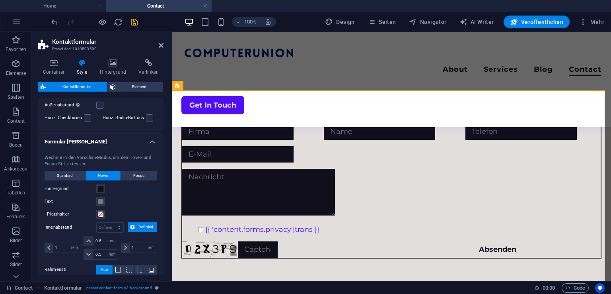
scroll to position [196, 0]
click at [73, 171] on button "Standard" at bounding box center [65, 176] width 41 height 10
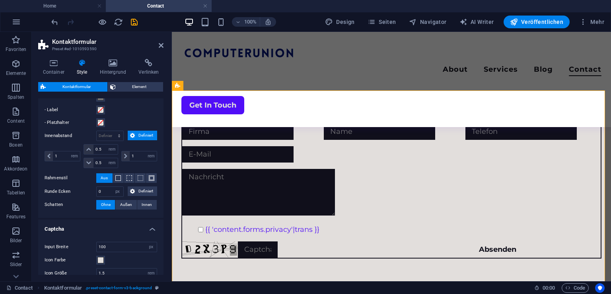
scroll to position [300, 0]
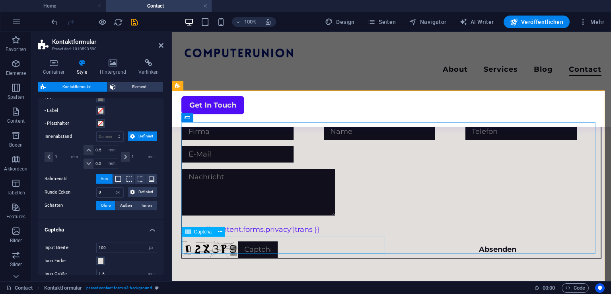
click at [269, 245] on input "text" at bounding box center [258, 249] width 40 height 16
click at [194, 228] on div "Captcha" at bounding box center [198, 232] width 33 height 10
click at [219, 234] on icon at bounding box center [220, 232] width 4 height 8
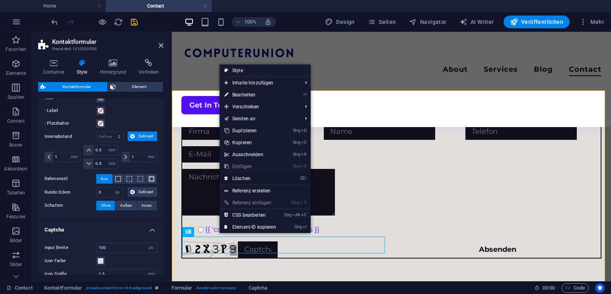
click at [257, 175] on link "⌦ Löschen" at bounding box center [250, 178] width 61 height 12
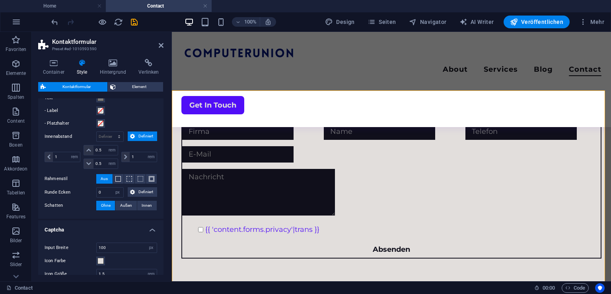
scroll to position [343, 0]
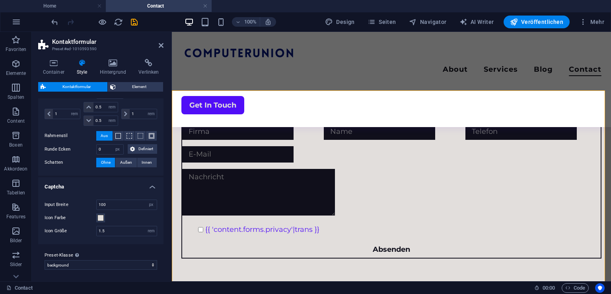
click at [138, 185] on h4 "Captcha" at bounding box center [100, 184] width 125 height 14
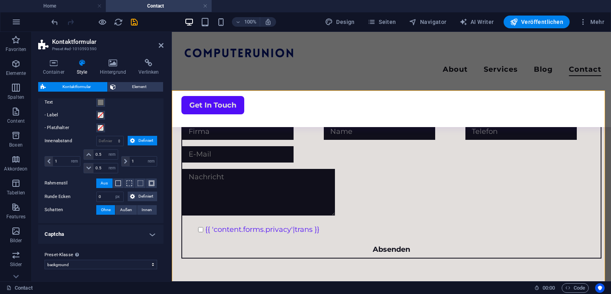
scroll to position [290, 0]
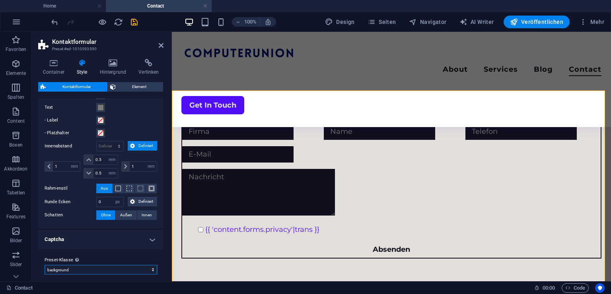
click at [105, 268] on select "consulting background Preset-Klasse hinzufügen" at bounding box center [101, 270] width 113 height 10
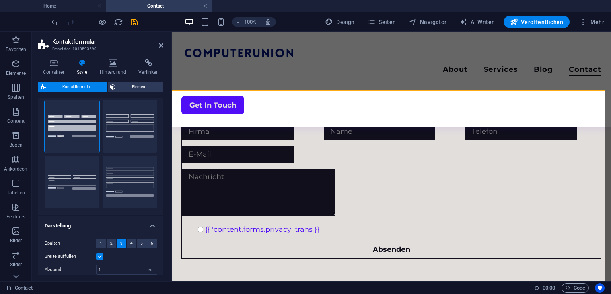
scroll to position [0, 0]
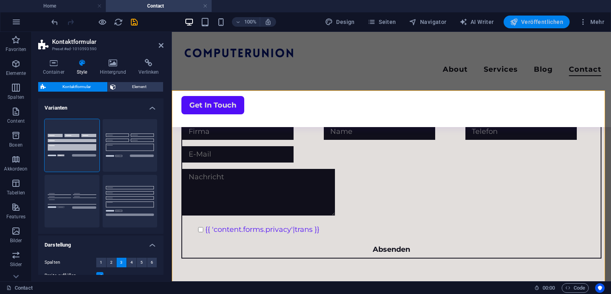
click at [528, 17] on button "Veröffentlichen" at bounding box center [537, 22] width 66 height 13
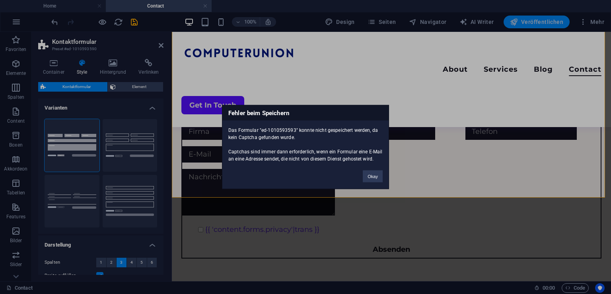
scroll to position [189, 0]
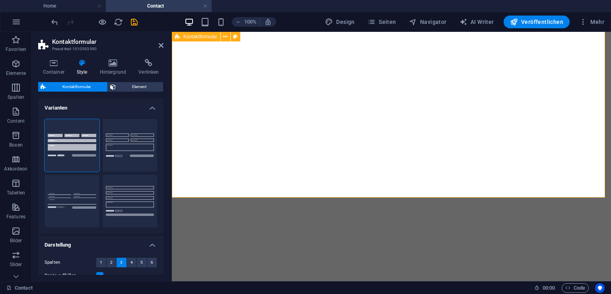
select select "rem"
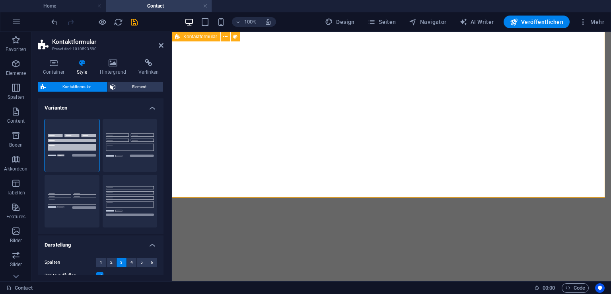
select select "px"
select select "preset-contact-form-v3-background"
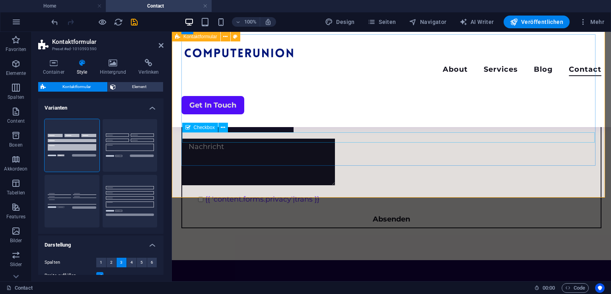
scroll to position [128, 0]
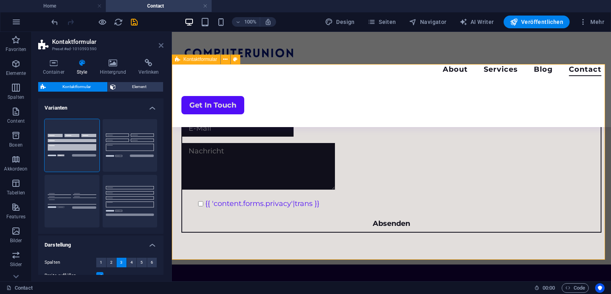
click at [160, 47] on icon at bounding box center [161, 45] width 5 height 6
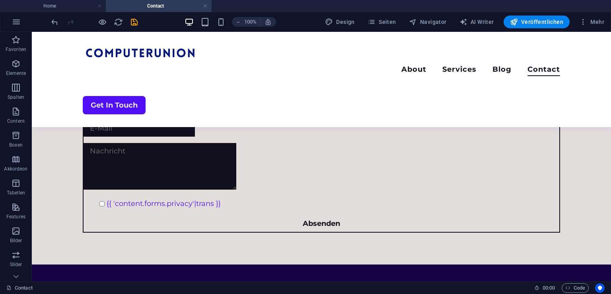
click at [571, 24] on div "Design Seiten Navigator AI Writer Veröffentlichen Mehr" at bounding box center [465, 22] width 286 height 13
click at [545, 29] on div "100% Design Seiten Navigator AI Writer Veröffentlichen Mehr" at bounding box center [305, 21] width 610 height 19
click at [546, 26] on button "Veröffentlichen" at bounding box center [537, 22] width 66 height 13
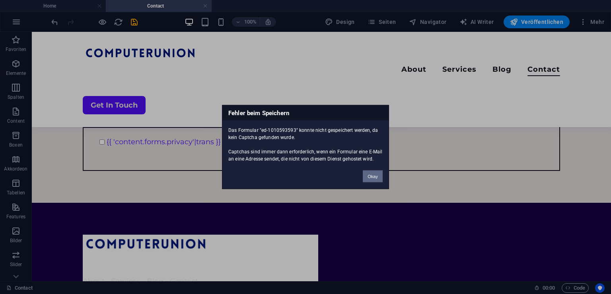
click at [369, 177] on button "Okay" at bounding box center [373, 176] width 20 height 12
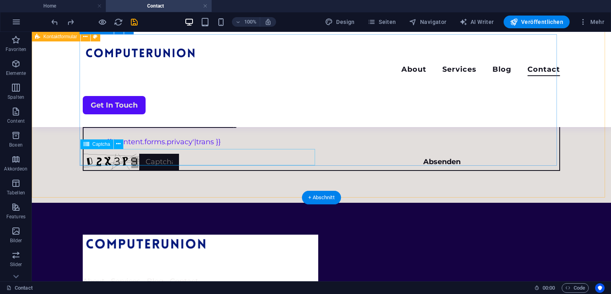
click at [166, 161] on div "Nicht lesbar? Neu generieren" at bounding box center [201, 162] width 235 height 16
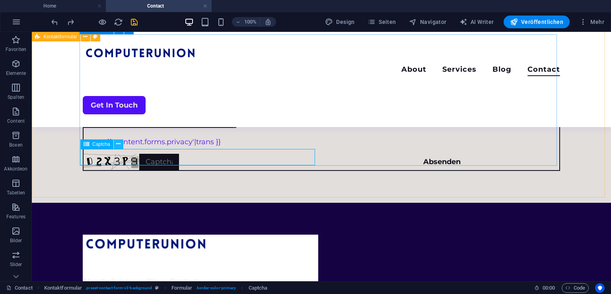
click at [118, 143] on icon at bounding box center [118, 144] width 4 height 8
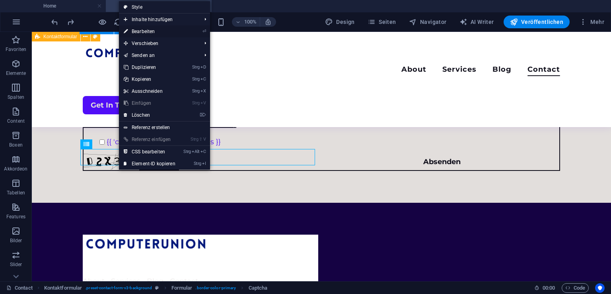
click at [174, 27] on link "⏎ Bearbeiten" at bounding box center [149, 31] width 61 height 12
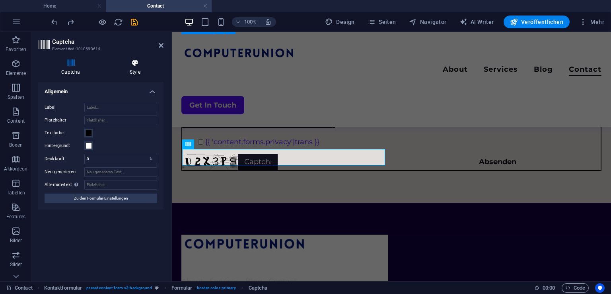
click at [128, 66] on icon at bounding box center [135, 63] width 57 height 8
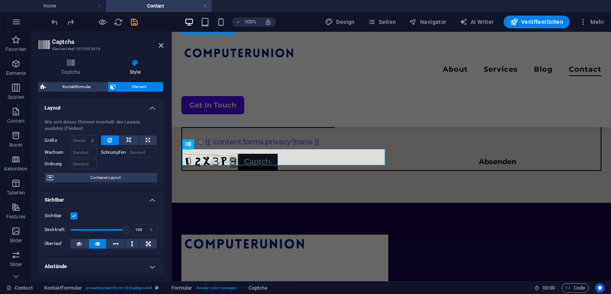
click at [167, 43] on aside "Captcha Element #ed-1010593614 Captcha Style Turnstile Turnstile von Cloudfare …" at bounding box center [102, 156] width 140 height 249
click at [163, 45] on icon at bounding box center [161, 45] width 5 height 6
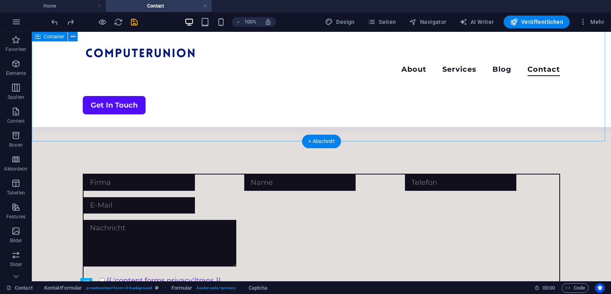
scroll to position [51, 0]
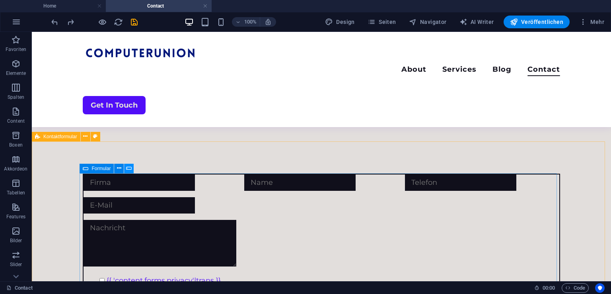
click at [125, 166] on button at bounding box center [129, 169] width 10 height 10
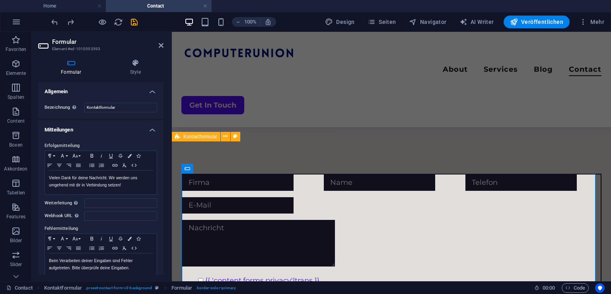
scroll to position [247, 0]
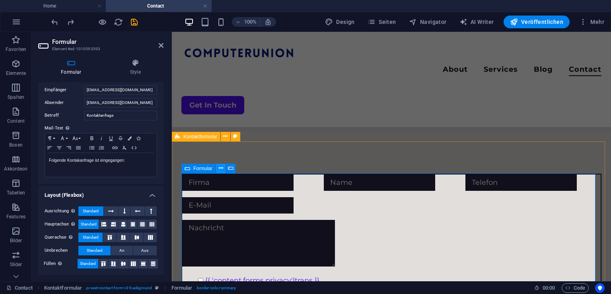
click at [224, 168] on button at bounding box center [221, 169] width 10 height 10
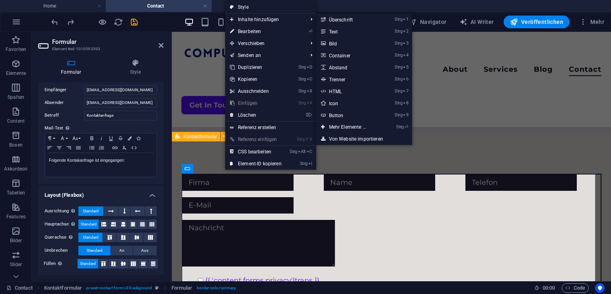
click at [265, 31] on link "⏎ Bearbeiten" at bounding box center [255, 31] width 61 height 12
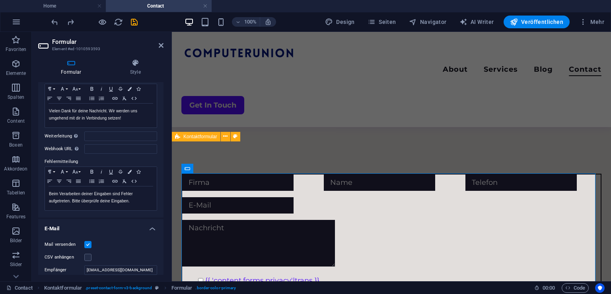
scroll to position [55, 0]
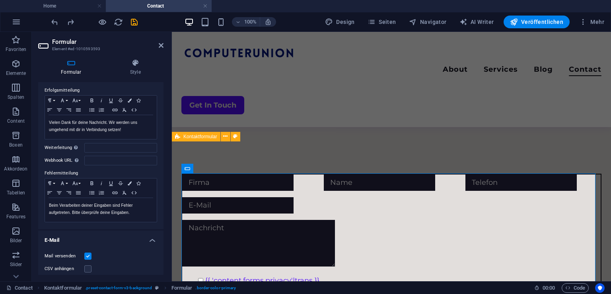
click at [138, 76] on div "Formular Style Allgemein Bezeichnung Lege eine Bezeichnung für das Formular fes…" at bounding box center [100, 167] width 125 height 216
click at [138, 70] on h4 "Style" at bounding box center [135, 67] width 56 height 17
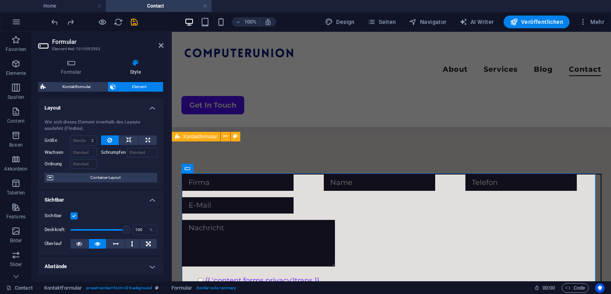
scroll to position [224, 0]
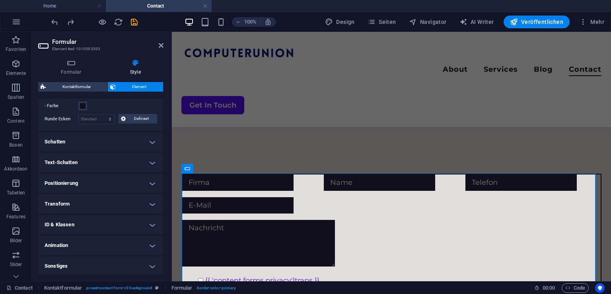
click at [73, 269] on h4 "Sonstiges" at bounding box center [100, 265] width 125 height 19
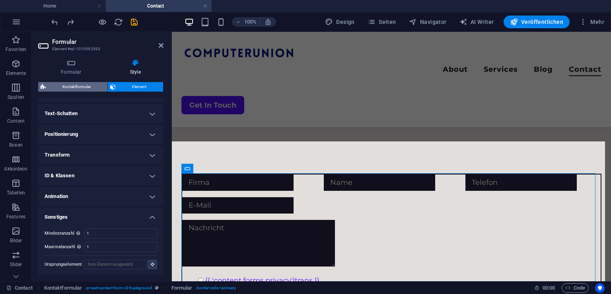
click at [75, 83] on span "Kontaktformular" at bounding box center [76, 87] width 57 height 10
select select "rem"
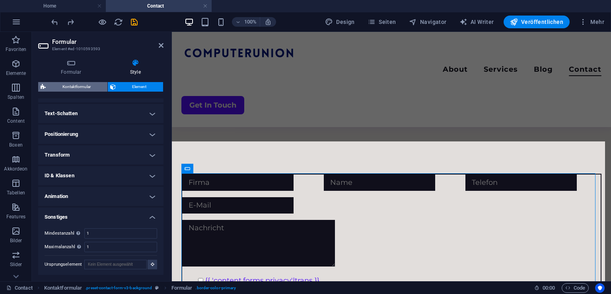
select select "rem"
select select "px"
select select "preset-contact-form-v3-background"
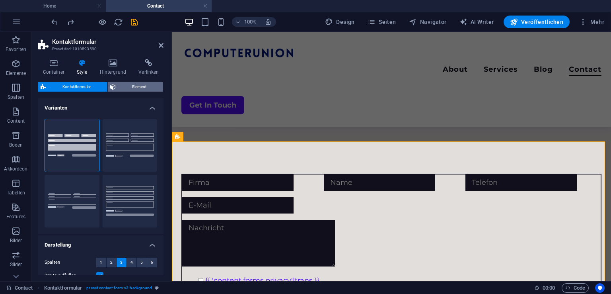
drag, startPoint x: 129, startPoint y: 90, endPoint x: 132, endPoint y: 86, distance: 4.8
click at [132, 86] on span "Element" at bounding box center [139, 87] width 43 height 10
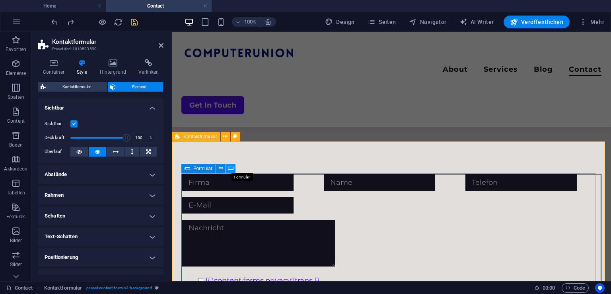
click at [227, 167] on button at bounding box center [231, 169] width 10 height 10
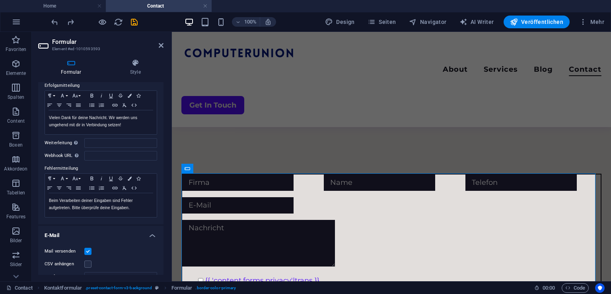
scroll to position [0, 0]
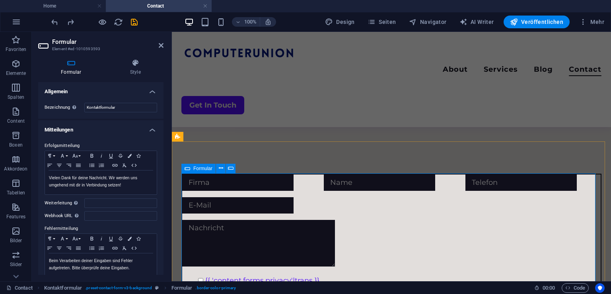
click at [193, 168] on div "Formular" at bounding box center [198, 169] width 34 height 10
click at [224, 168] on button at bounding box center [221, 169] width 10 height 10
click at [226, 168] on button at bounding box center [231, 169] width 10 height 10
click at [125, 71] on h4 "Style" at bounding box center [135, 67] width 56 height 17
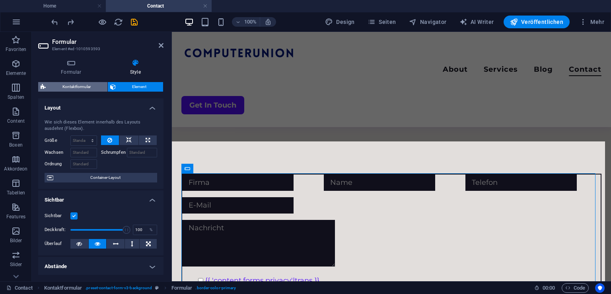
click at [99, 86] on span "Kontaktformular" at bounding box center [76, 87] width 57 height 10
select select "rem"
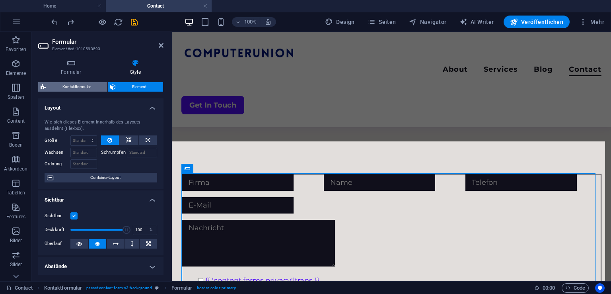
select select "rem"
select select "px"
select select "preset-contact-form-v3-background"
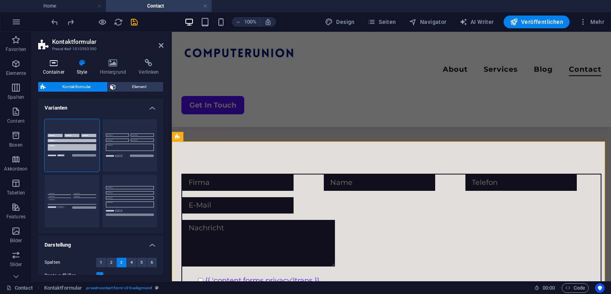
click at [63, 66] on icon at bounding box center [53, 63] width 31 height 8
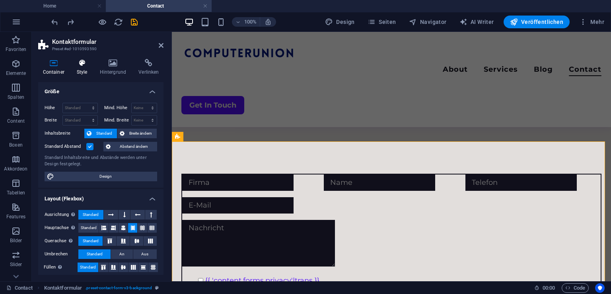
click at [78, 61] on icon at bounding box center [82, 63] width 20 height 8
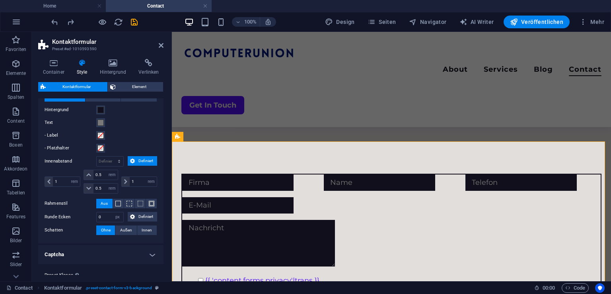
scroll to position [296, 0]
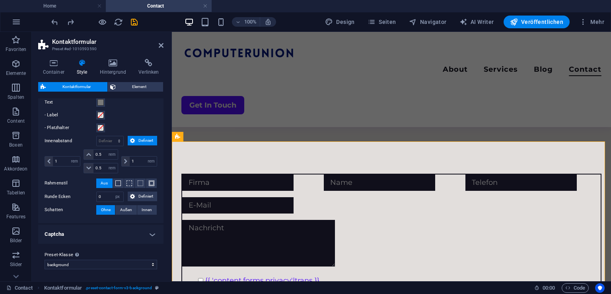
click at [76, 235] on h4 "Captcha" at bounding box center [100, 233] width 125 height 19
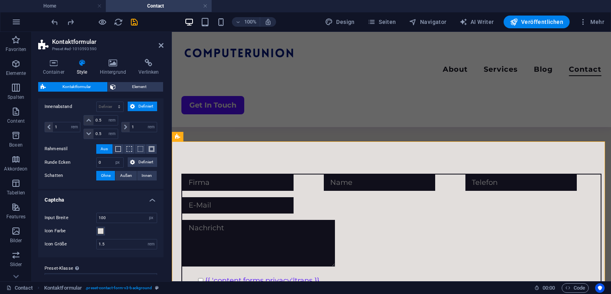
scroll to position [331, 0]
drag, startPoint x: 114, startPoint y: 214, endPoint x: 90, endPoint y: 210, distance: 23.7
click at [90, 212] on div "Input Breite 100 px rem % vh vw" at bounding box center [101, 217] width 113 height 10
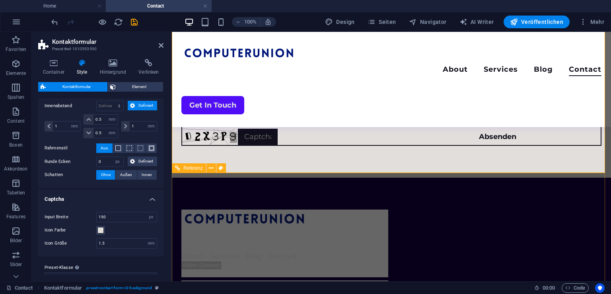
scroll to position [214, 0]
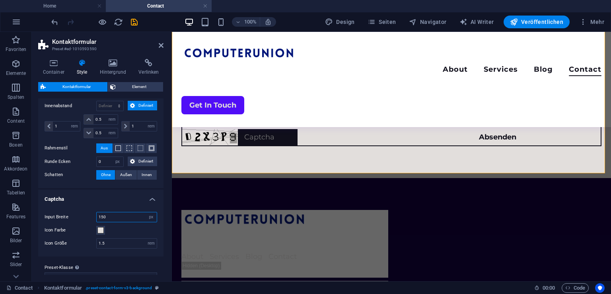
drag, startPoint x: 113, startPoint y: 215, endPoint x: 84, endPoint y: 220, distance: 28.6
click at [84, 220] on div "Input Breite 150 px rem % vh vw" at bounding box center [101, 217] width 113 height 10
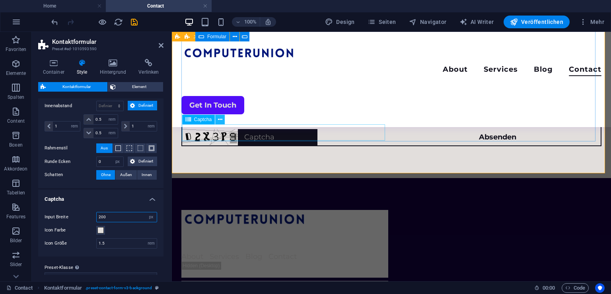
type input "200"
click at [219, 117] on icon at bounding box center [220, 119] width 4 height 8
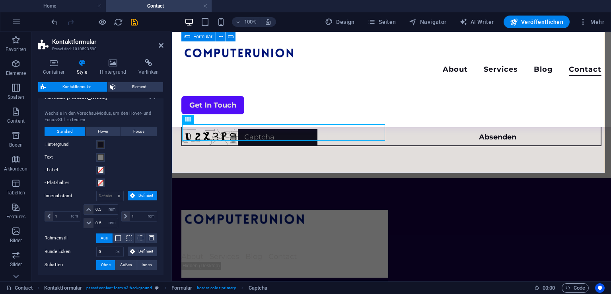
scroll to position [343, 0]
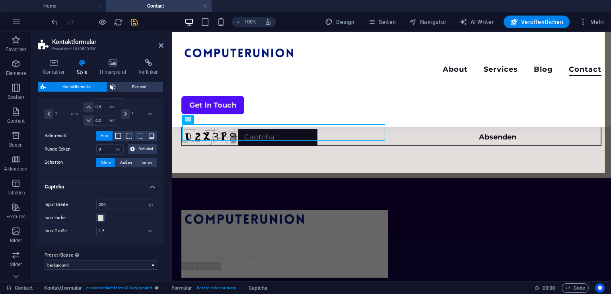
click at [161, 49] on header "Kontaktformular Preset #ed-1010593590" at bounding box center [100, 42] width 125 height 21
click at [160, 48] on icon at bounding box center [161, 45] width 5 height 6
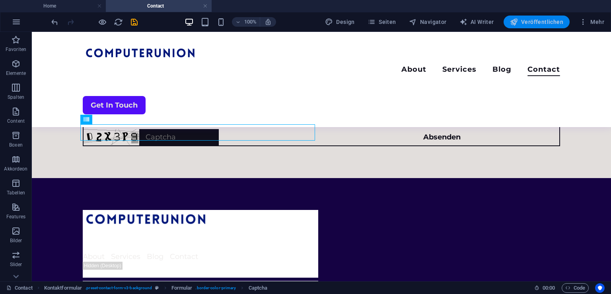
click at [514, 20] on icon "button" at bounding box center [514, 22] width 8 height 8
checkbox input "false"
